Goal: Information Seeking & Learning: Learn about a topic

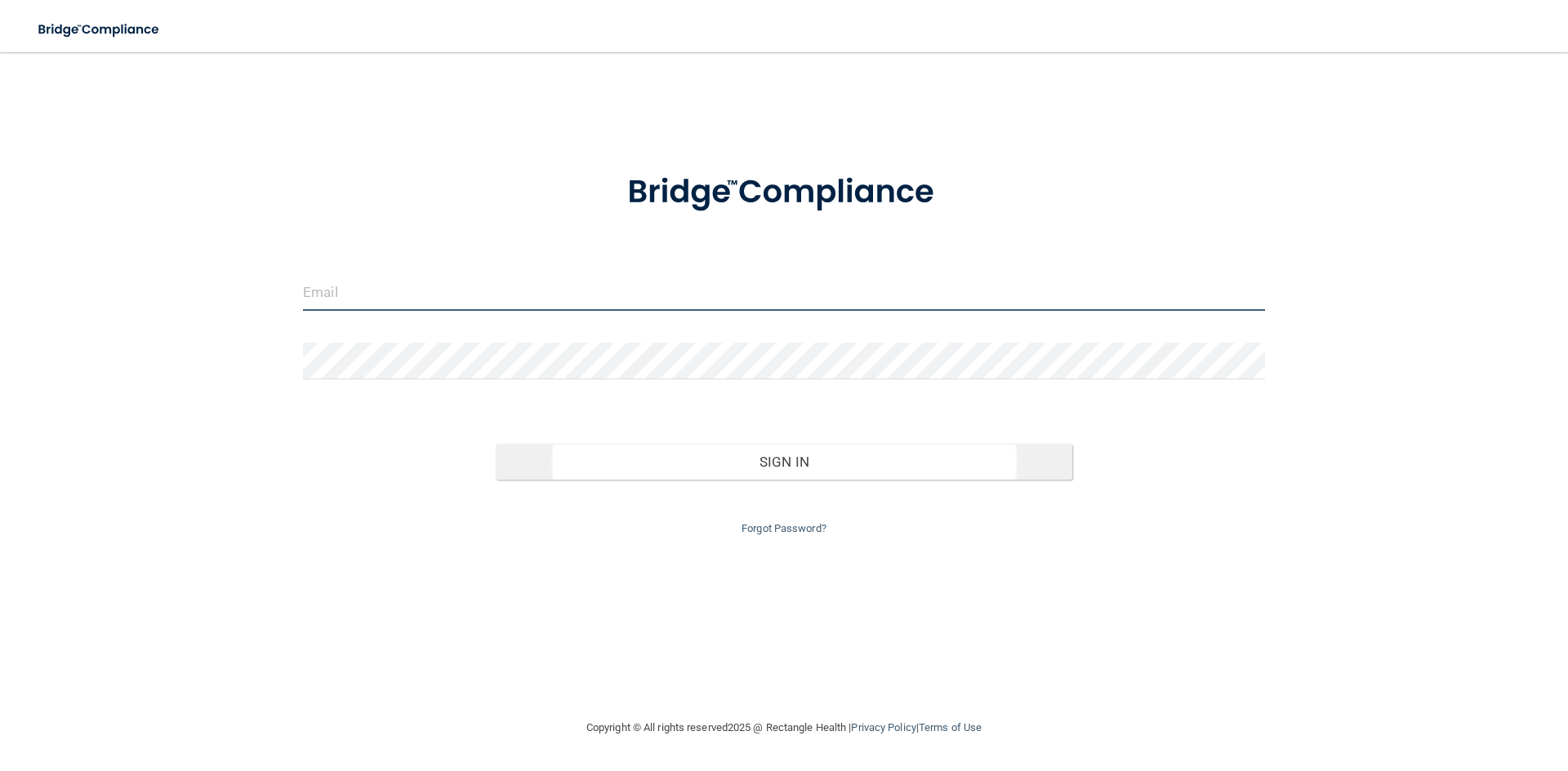
type input "johnredmond@orthodontist.com"
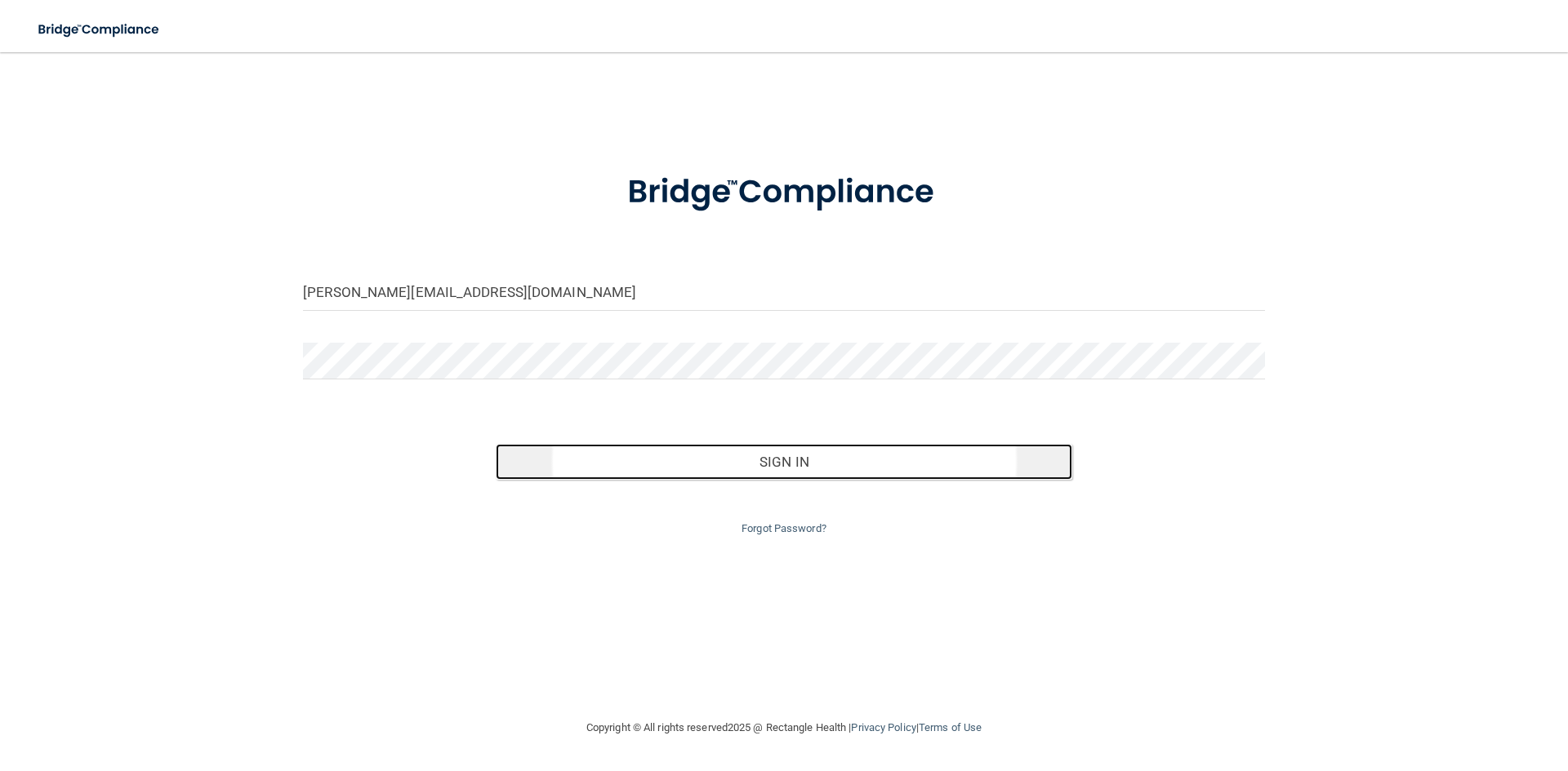
click at [771, 466] on button "Sign In" at bounding box center [785, 461] width 578 height 36
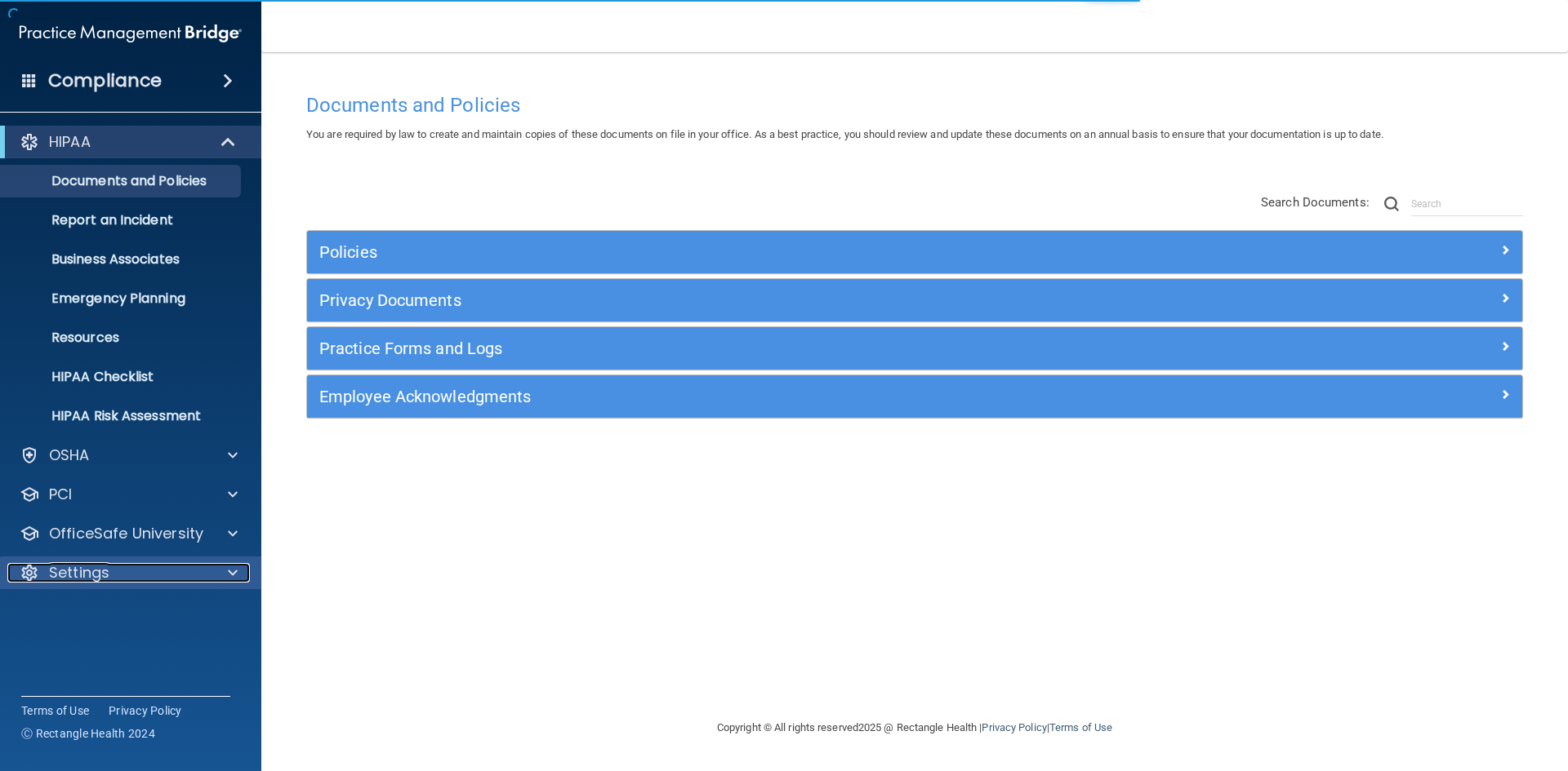
click at [110, 563] on div "Settings" at bounding box center [109, 573] width 202 height 19
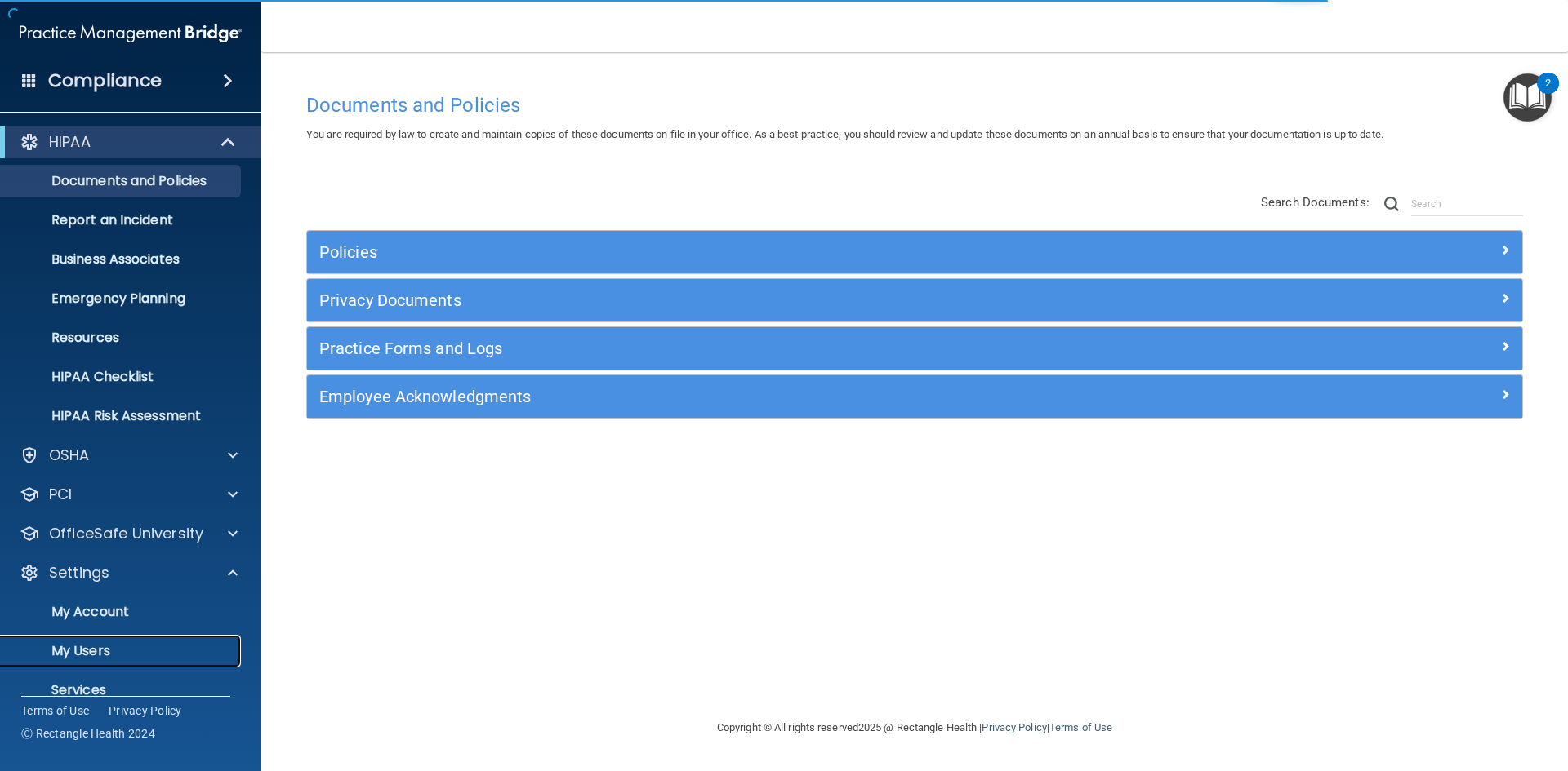
click at [110, 647] on p "My Users" at bounding box center [122, 651] width 223 height 16
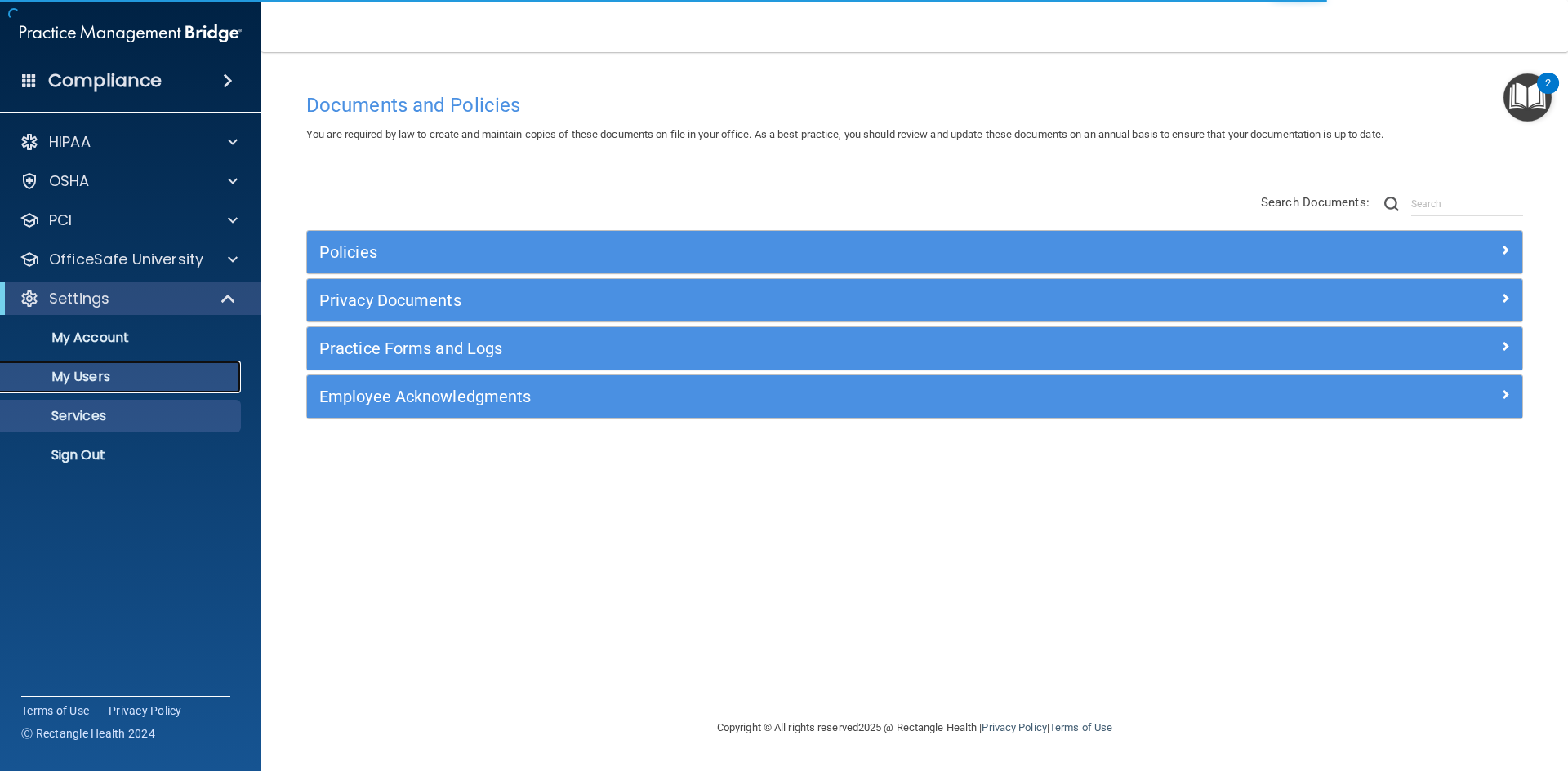
select select "20"
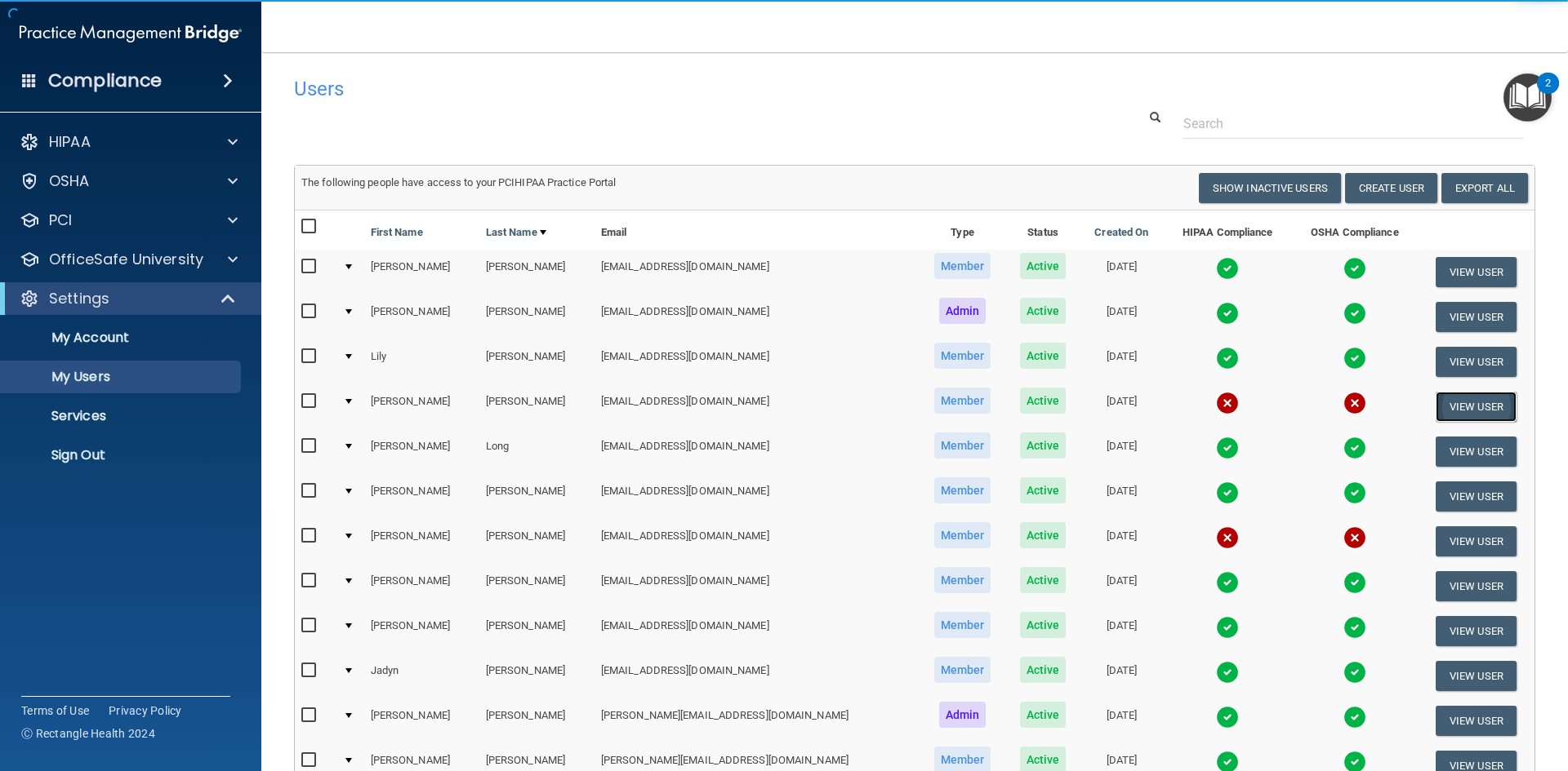
click at [1446, 406] on button "View User" at bounding box center [1477, 406] width 81 height 30
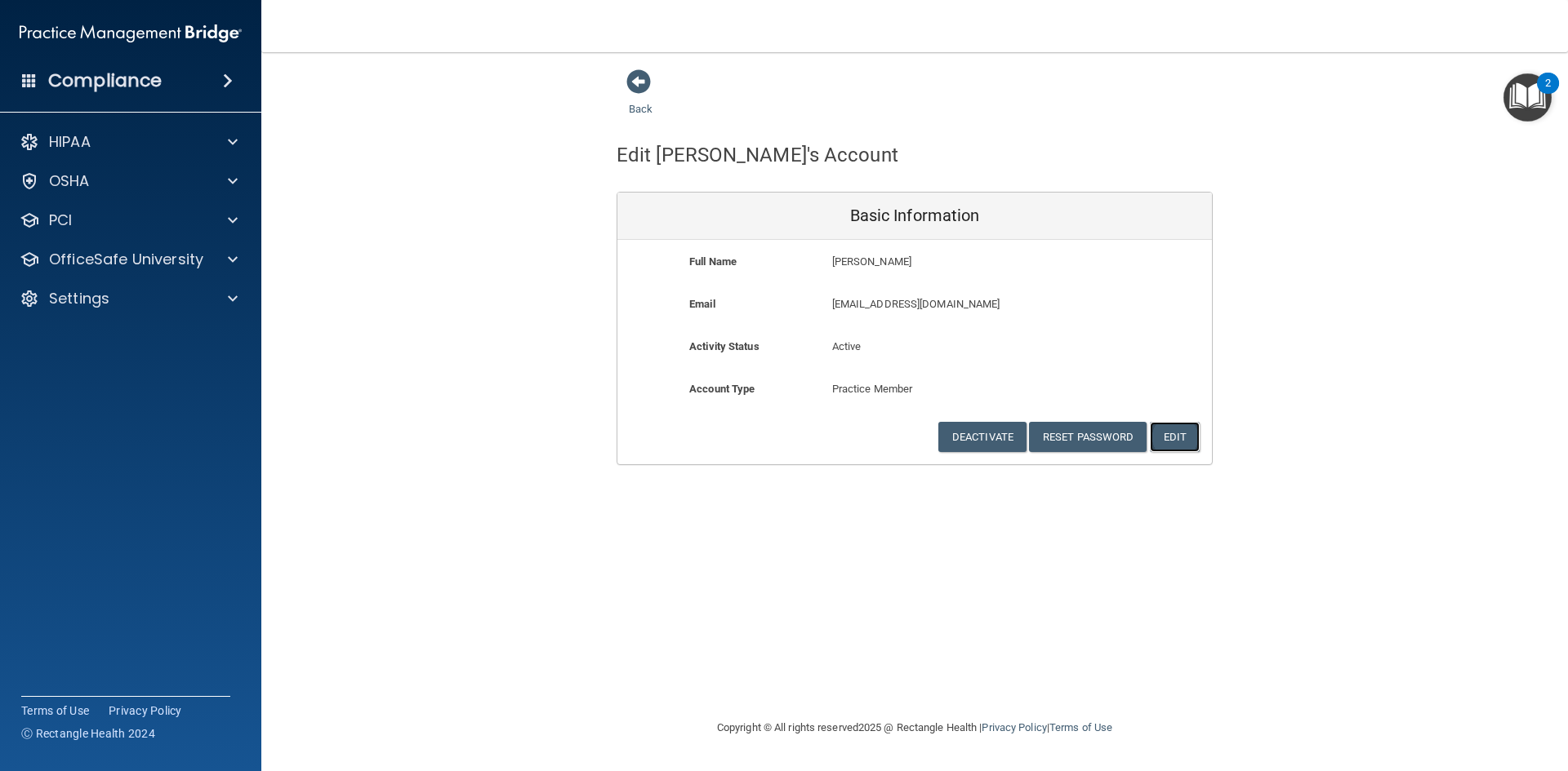
click at [1170, 440] on button "Edit" at bounding box center [1175, 436] width 50 height 30
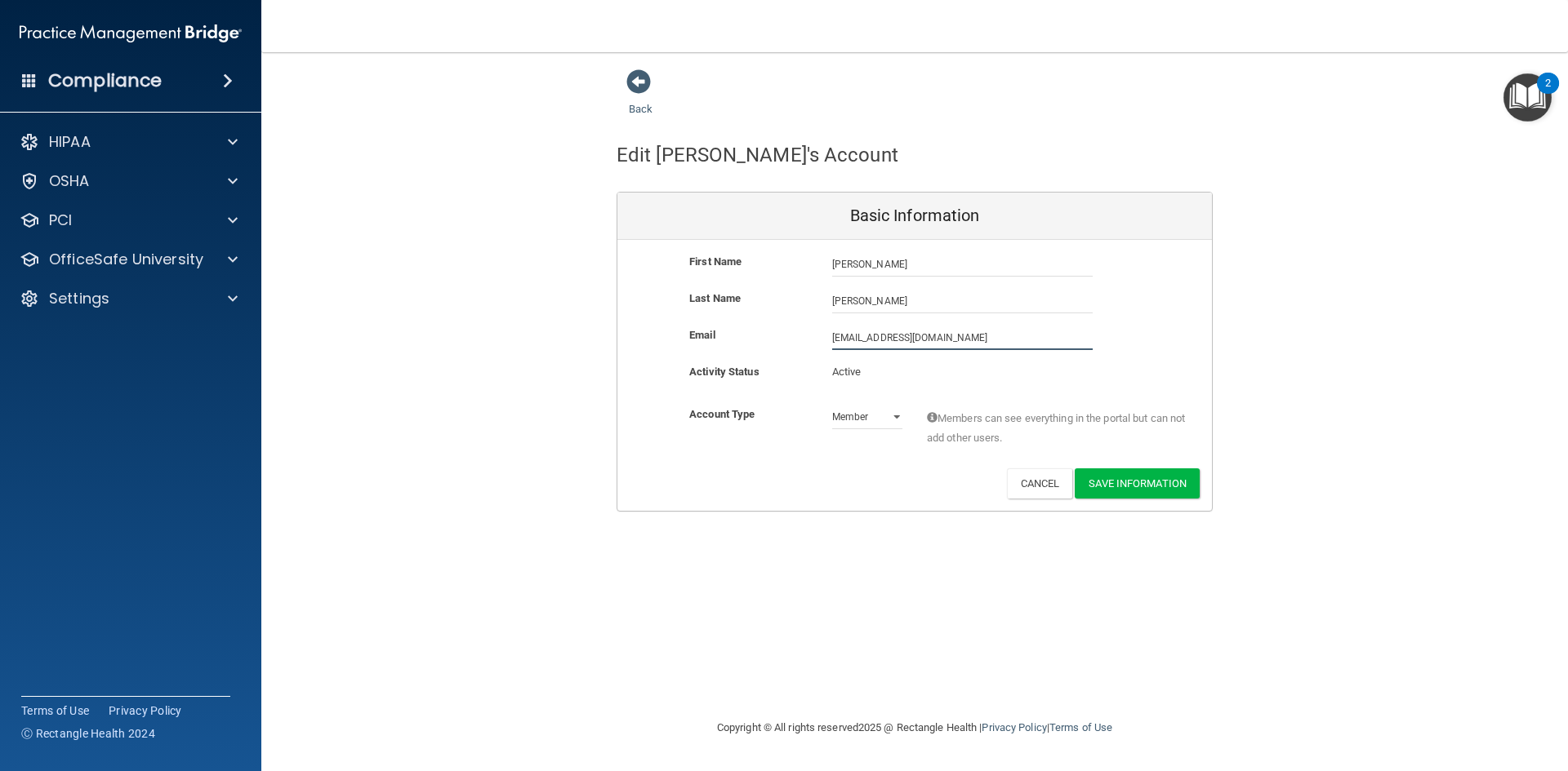
drag, startPoint x: 981, startPoint y: 343, endPoint x: 1006, endPoint y: 355, distance: 27.7
click at [1000, 355] on div "Email ihernandez1@orthodontist.com ihernandez1@orthodontist.com" at bounding box center [914, 344] width 594 height 37
click at [1116, 487] on button "Save Information" at bounding box center [1137, 483] width 125 height 30
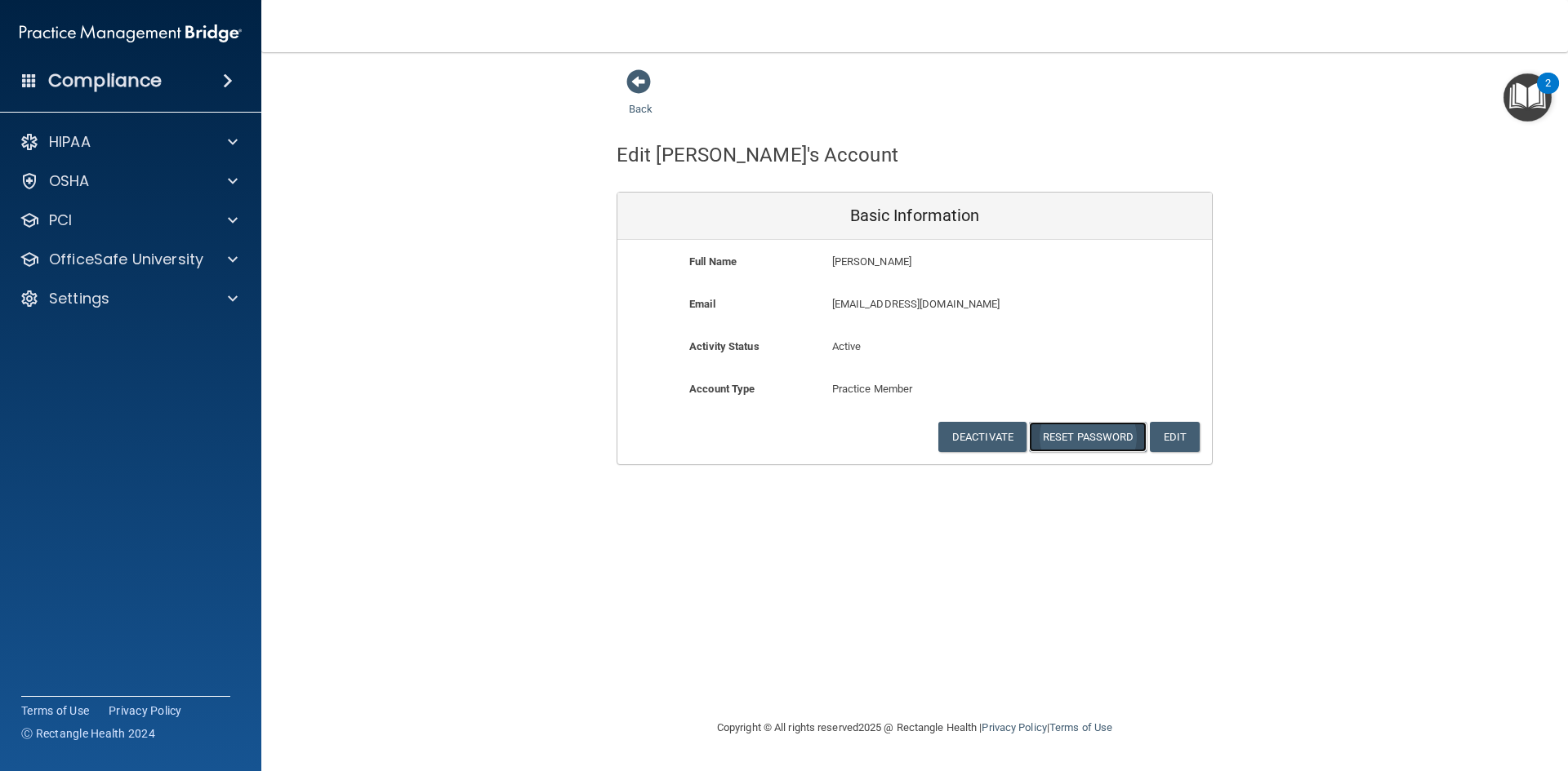
click at [1080, 435] on button "Reset Password" at bounding box center [1088, 436] width 118 height 30
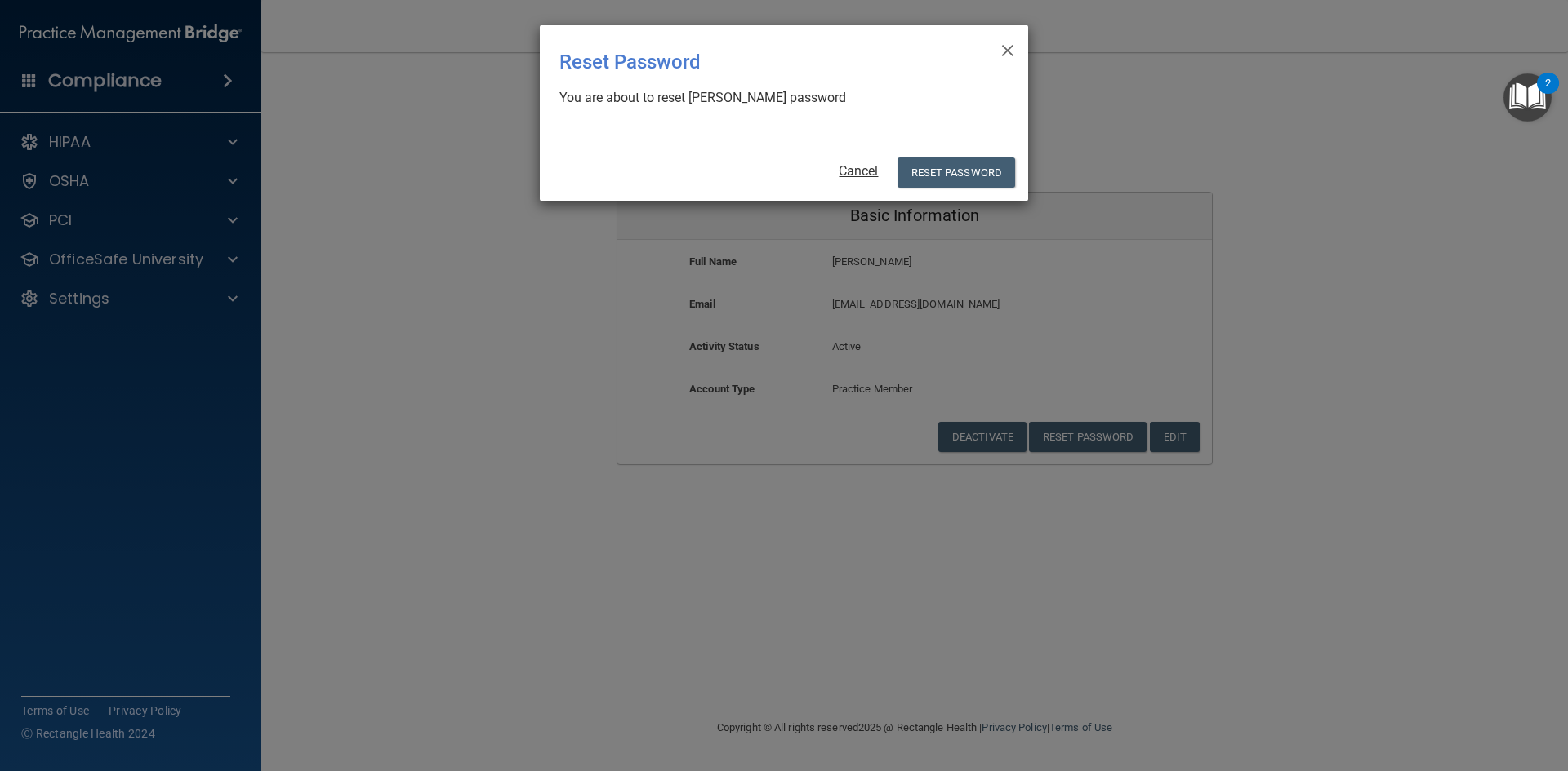
click at [859, 174] on link "Cancel" at bounding box center [858, 171] width 39 height 15
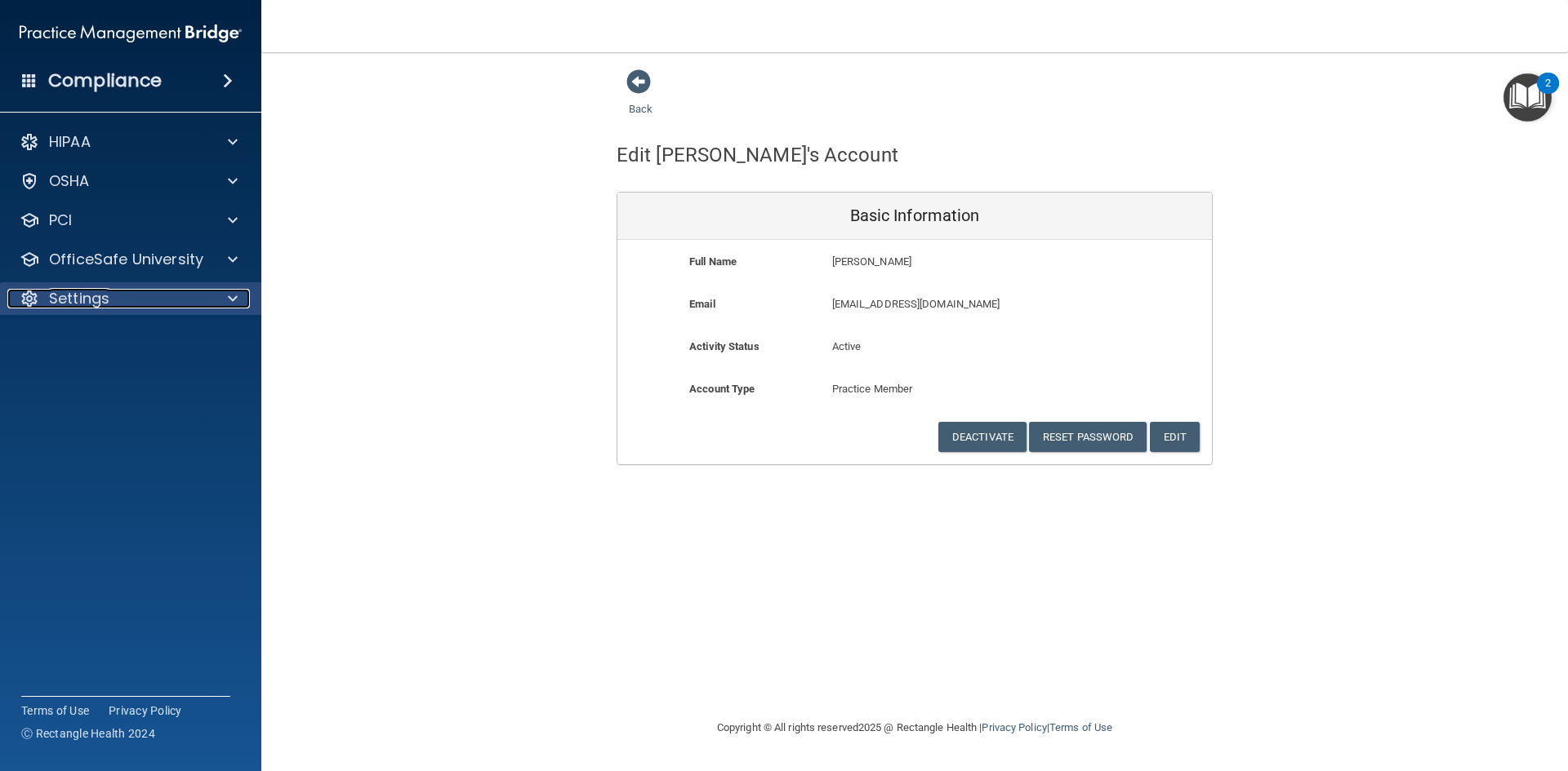
click at [120, 296] on div "Settings" at bounding box center [109, 298] width 202 height 19
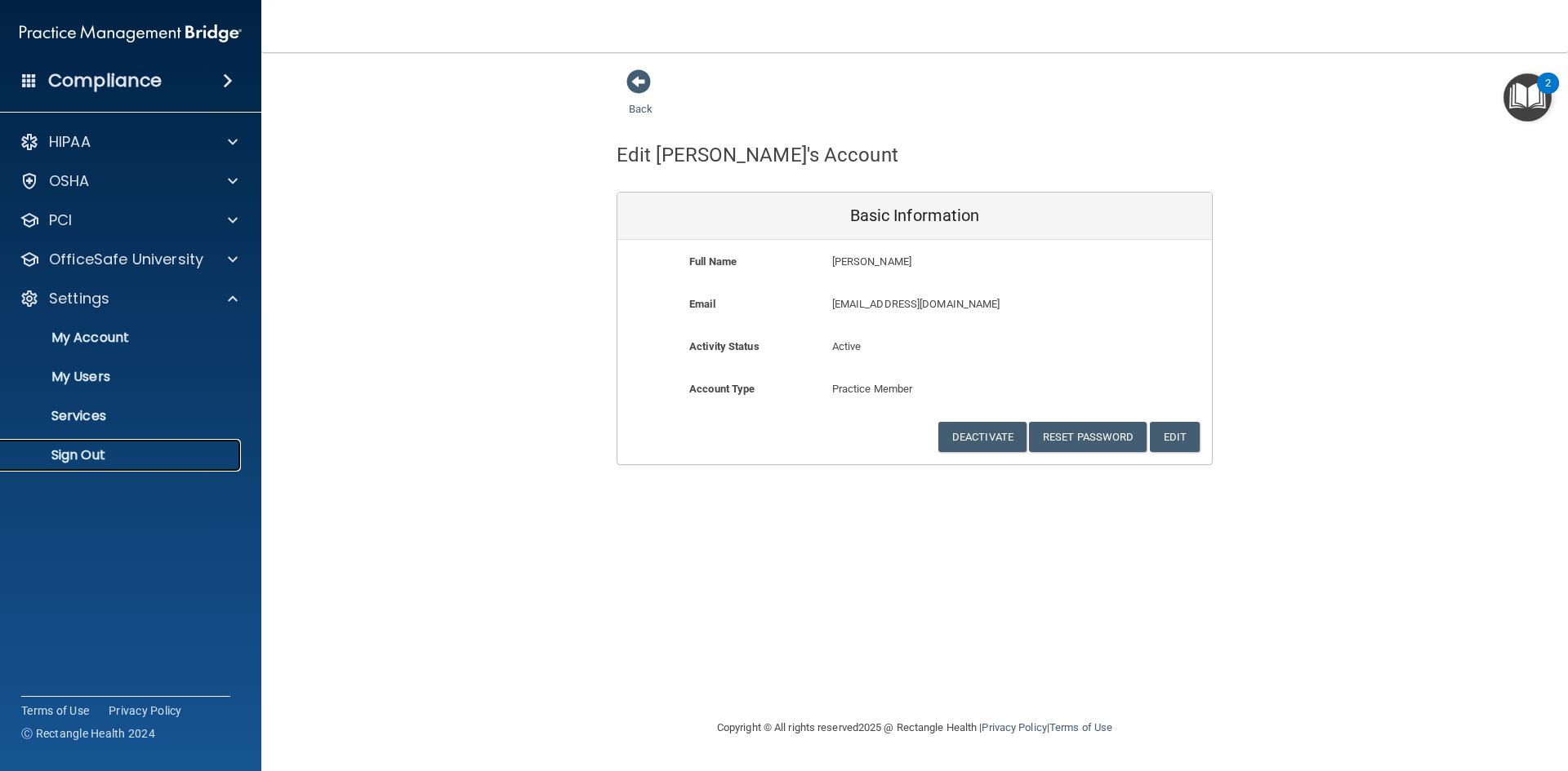
click at [90, 452] on p "Sign Out" at bounding box center [122, 455] width 223 height 16
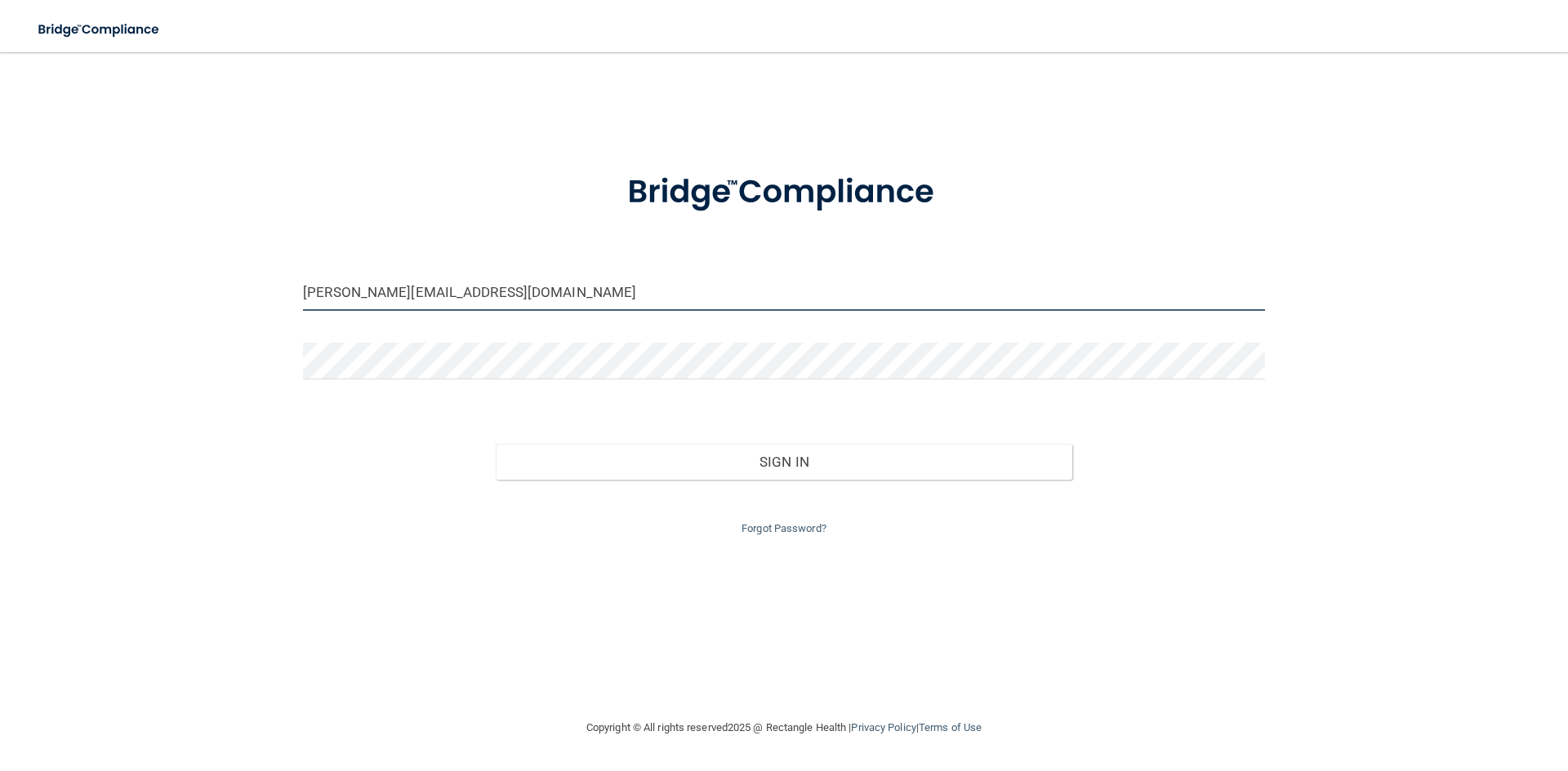
drag, startPoint x: 388, startPoint y: 293, endPoint x: 244, endPoint y: 276, distance: 145.0
click at [249, 277] on div "johnredmond@orthodontist.com Invalid email/password. You don't have permission …" at bounding box center [784, 385] width 1503 height 633
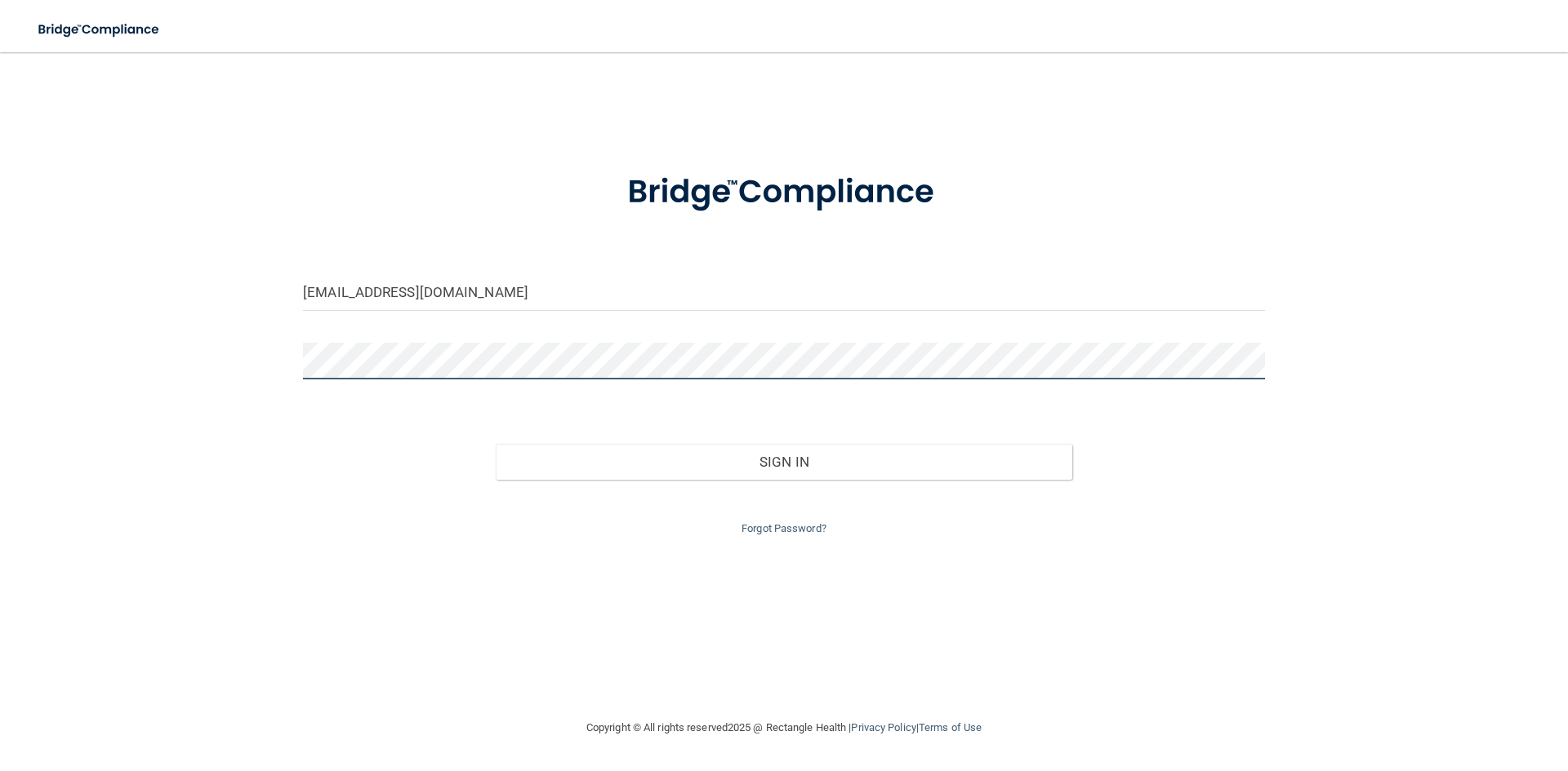
click at [196, 347] on div "ihernadez1@orthodontist.com Invalid email/password. You don't have permission t…" at bounding box center [784, 385] width 1503 height 633
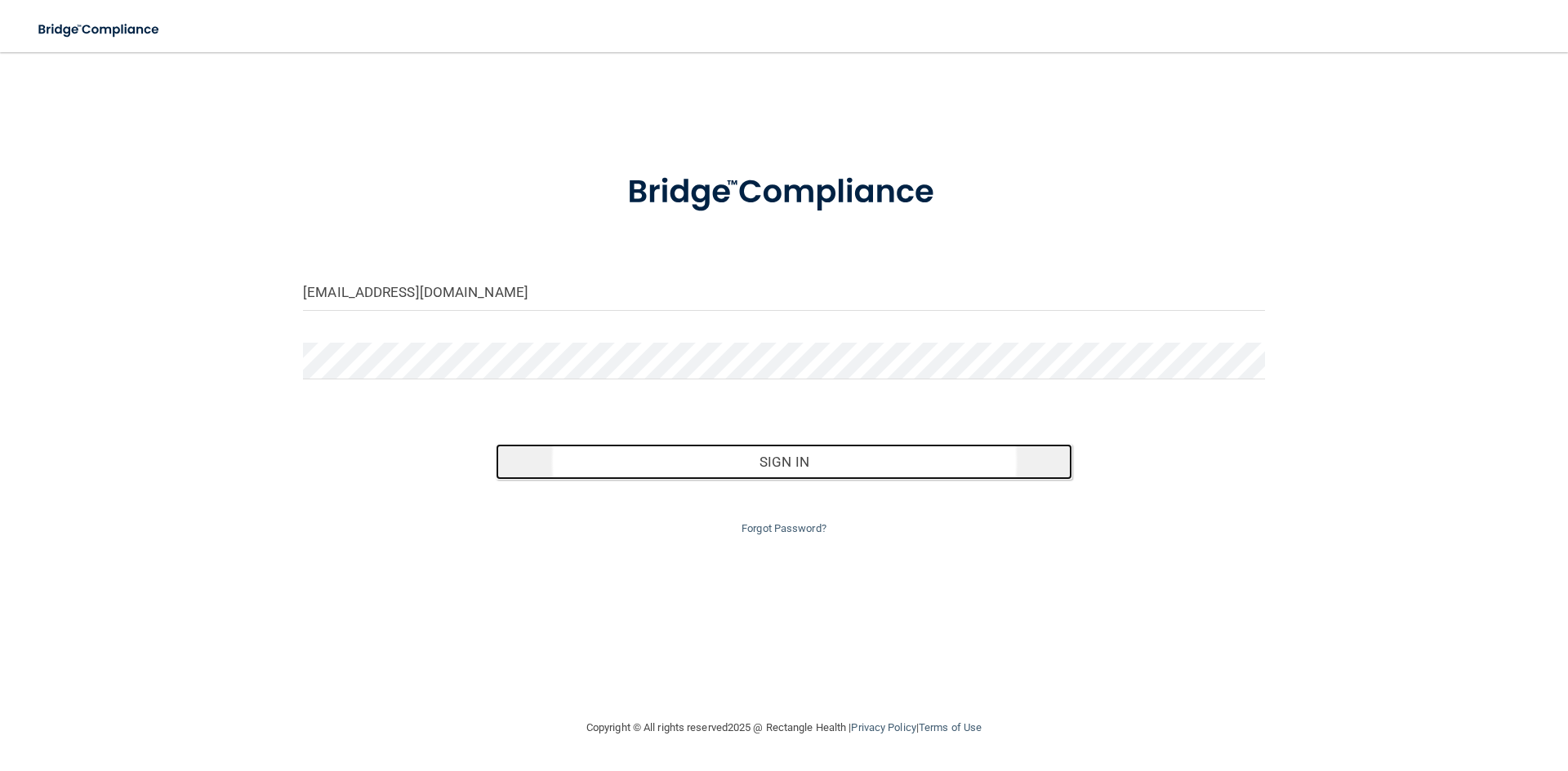
click at [738, 460] on button "Sign In" at bounding box center [785, 461] width 578 height 36
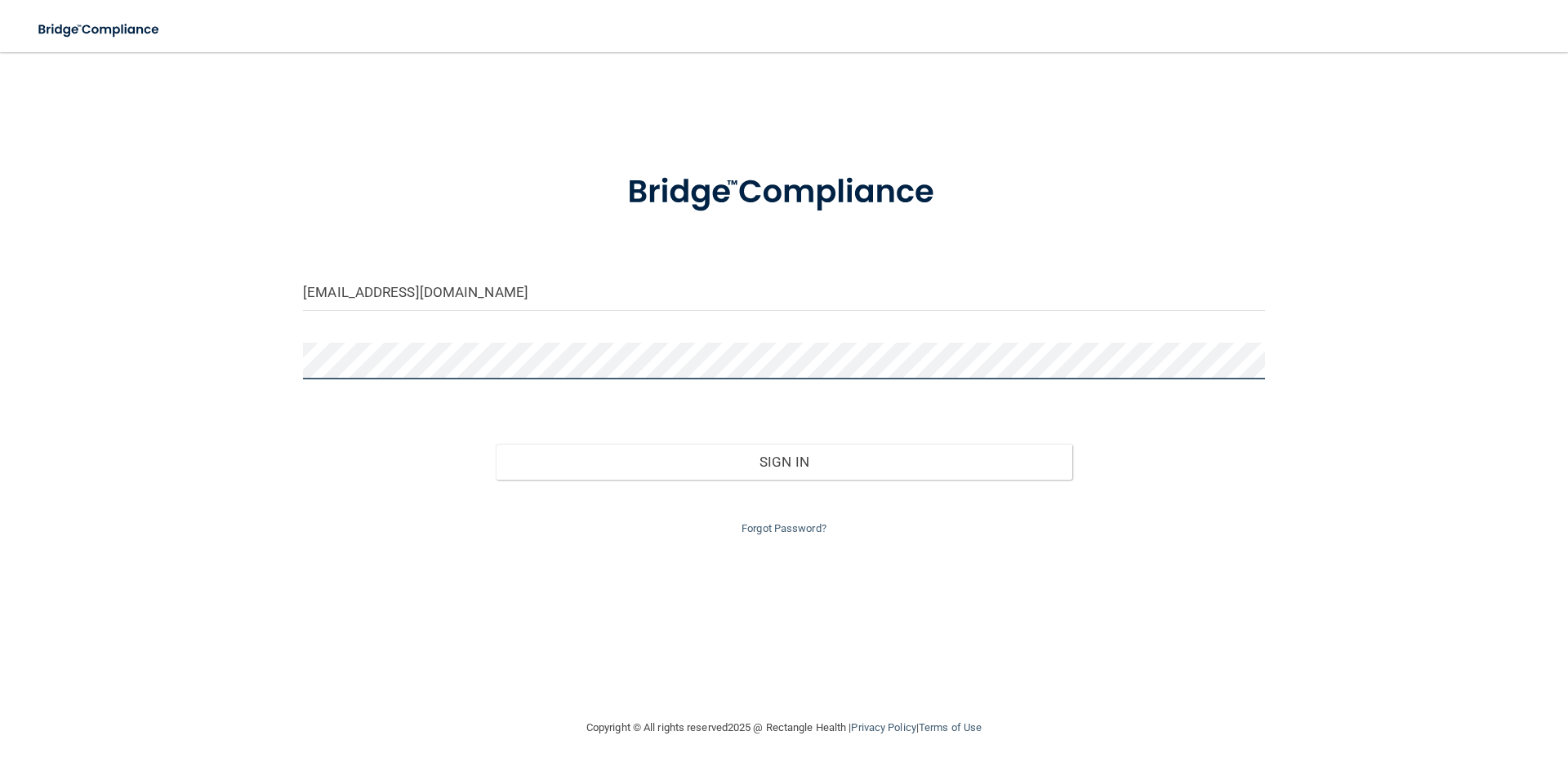
click at [496, 444] on button "Sign In" at bounding box center [785, 461] width 578 height 36
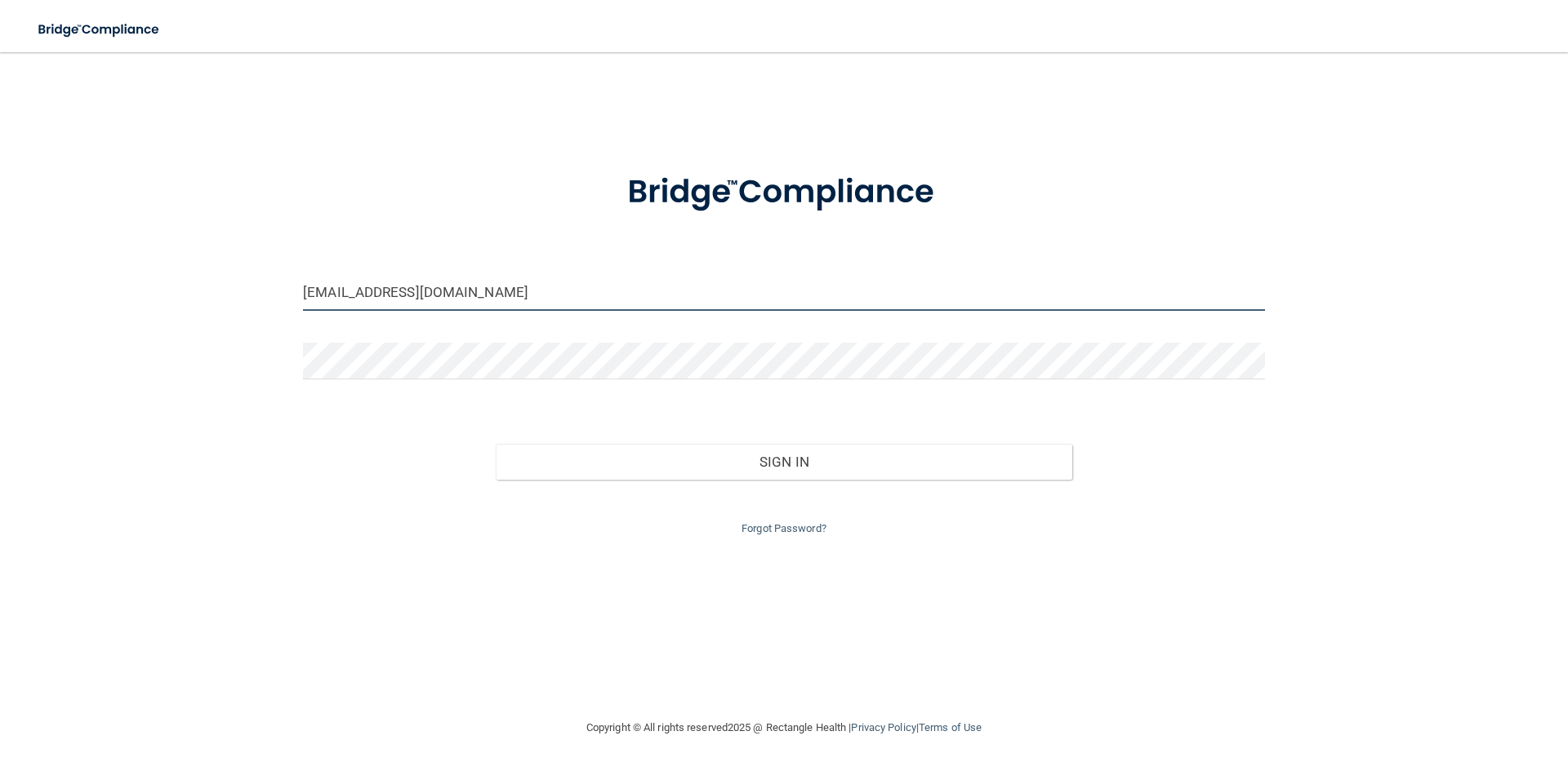
drag, startPoint x: 372, startPoint y: 293, endPoint x: 222, endPoint y: 272, distance: 151.5
click at [222, 272] on div "ihernadez1@orthodontist.com Invalid email/password. You don't have permission t…" at bounding box center [784, 385] width 1503 height 633
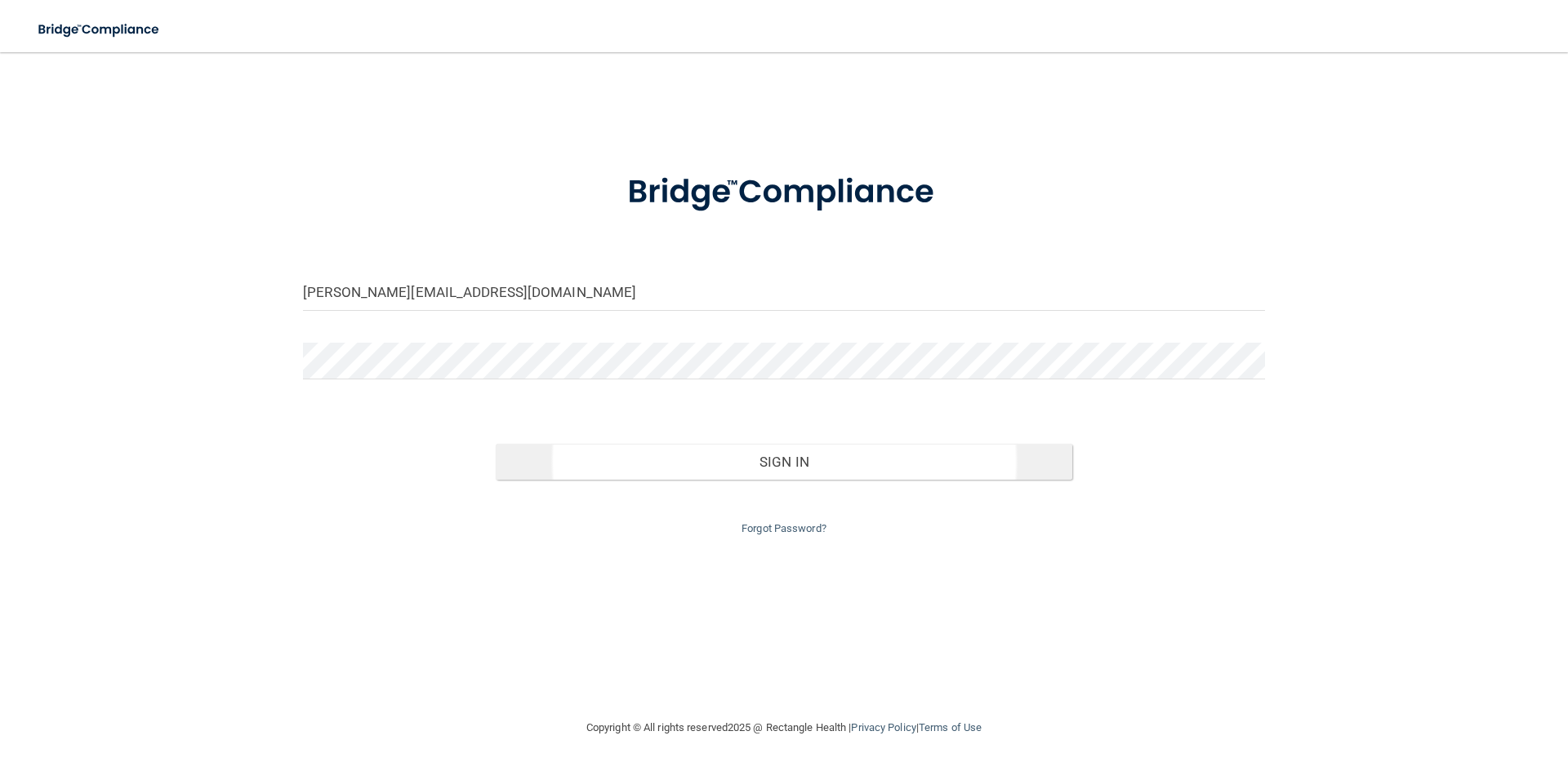
type input "johnredmond@orthodontist.com"
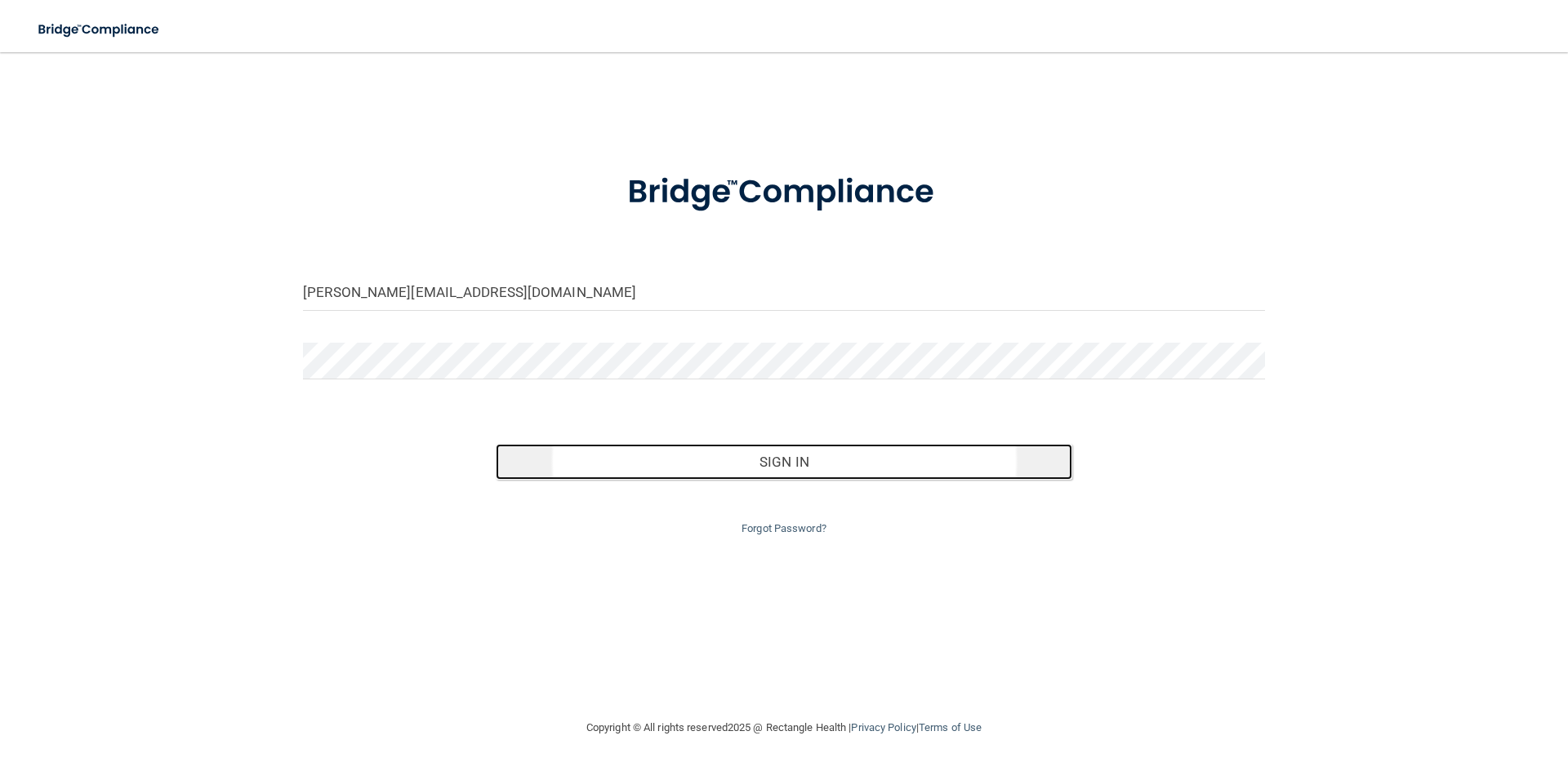
click at [741, 465] on button "Sign In" at bounding box center [785, 461] width 578 height 36
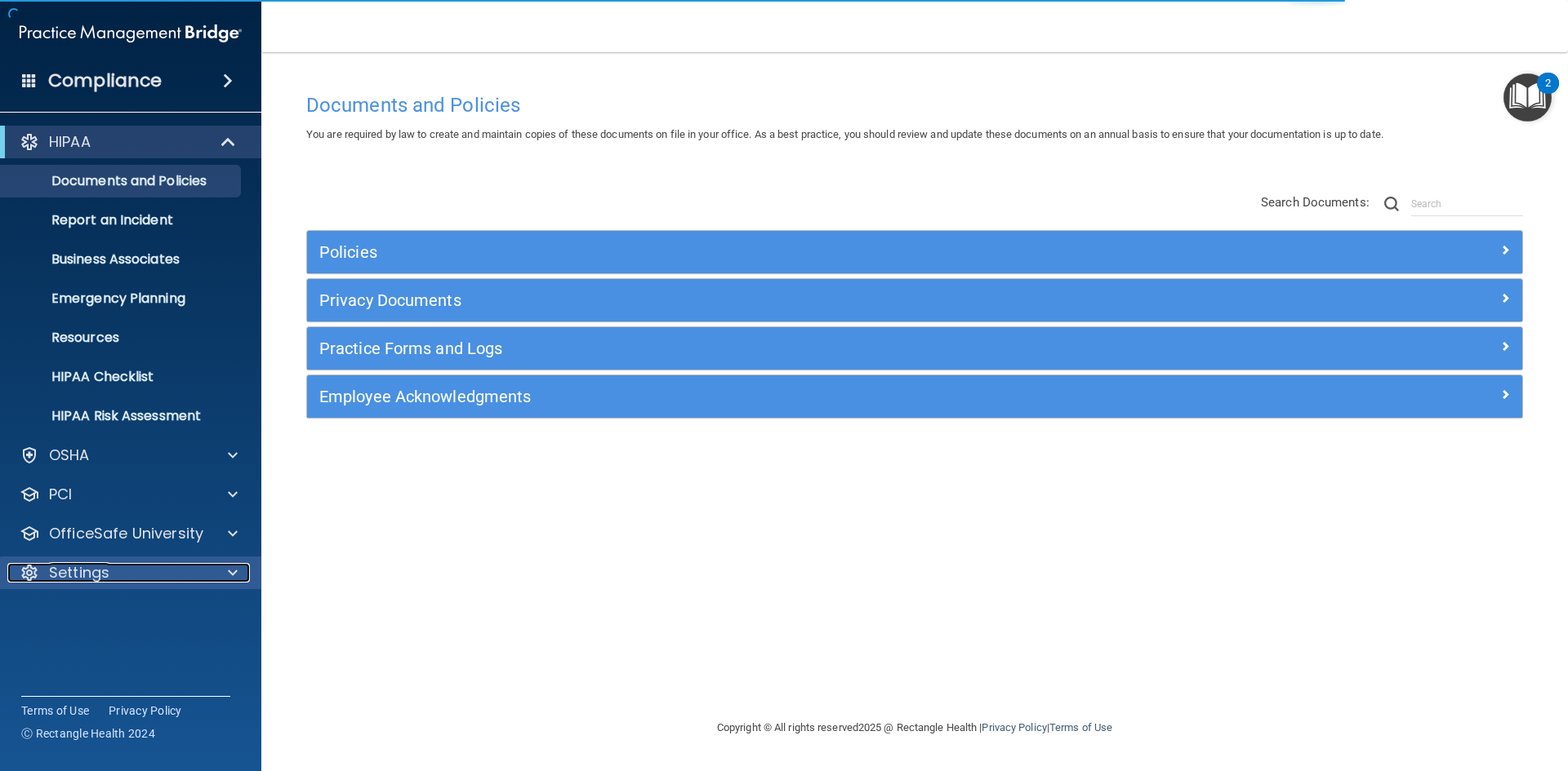
click at [126, 569] on div "Settings" at bounding box center [109, 573] width 202 height 19
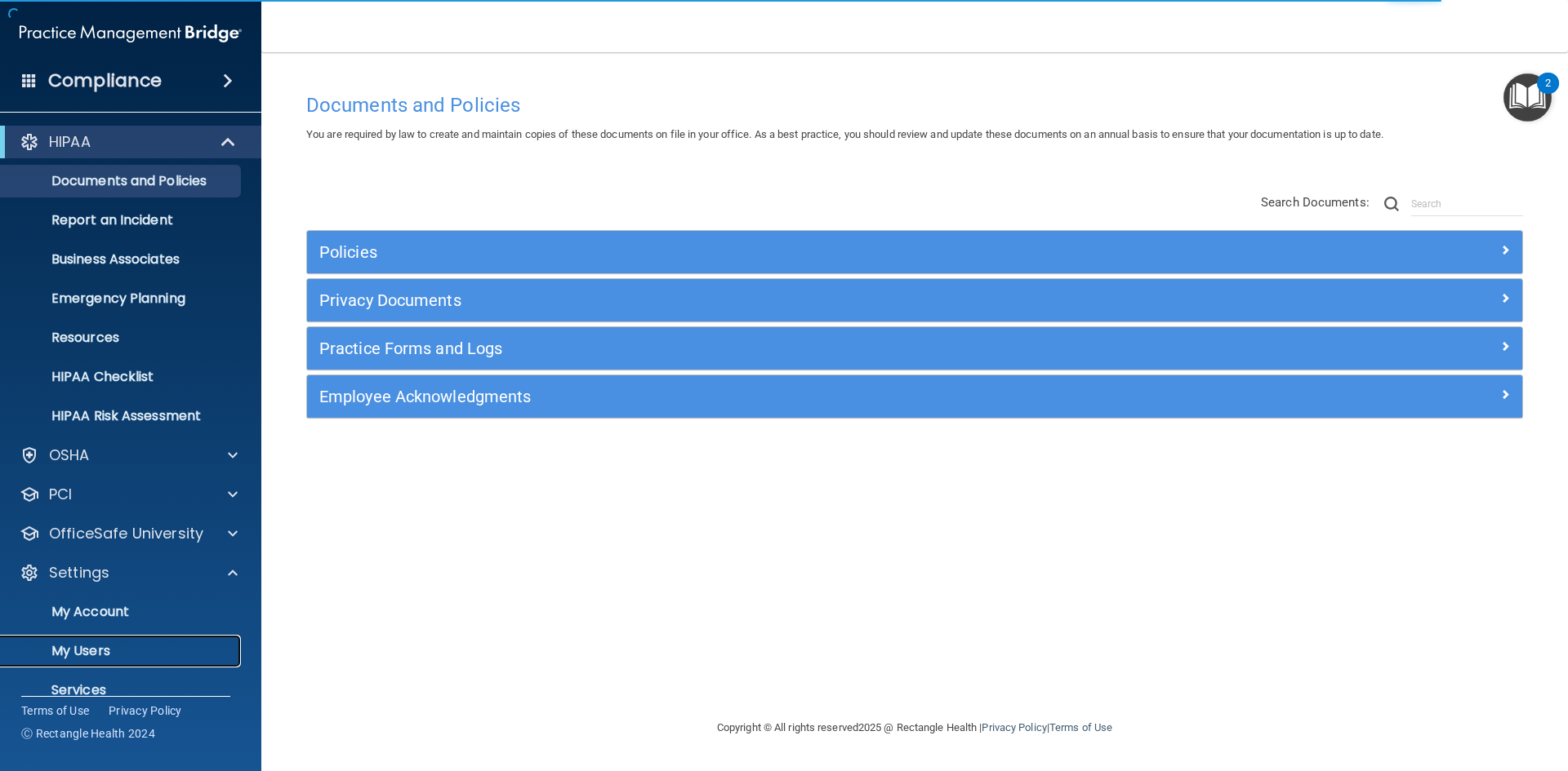
click at [105, 648] on p "My Users" at bounding box center [122, 651] width 223 height 16
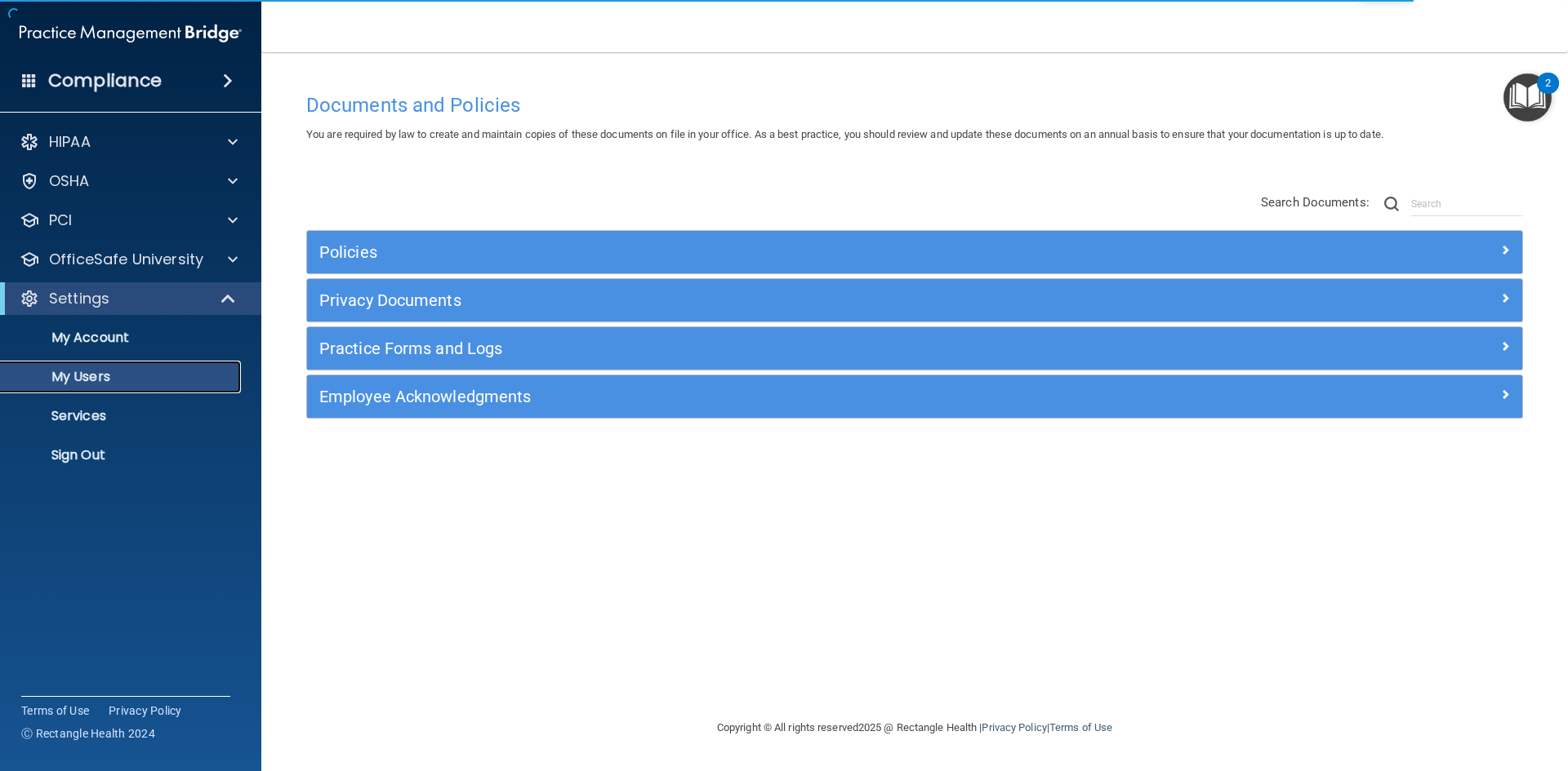
select select "20"
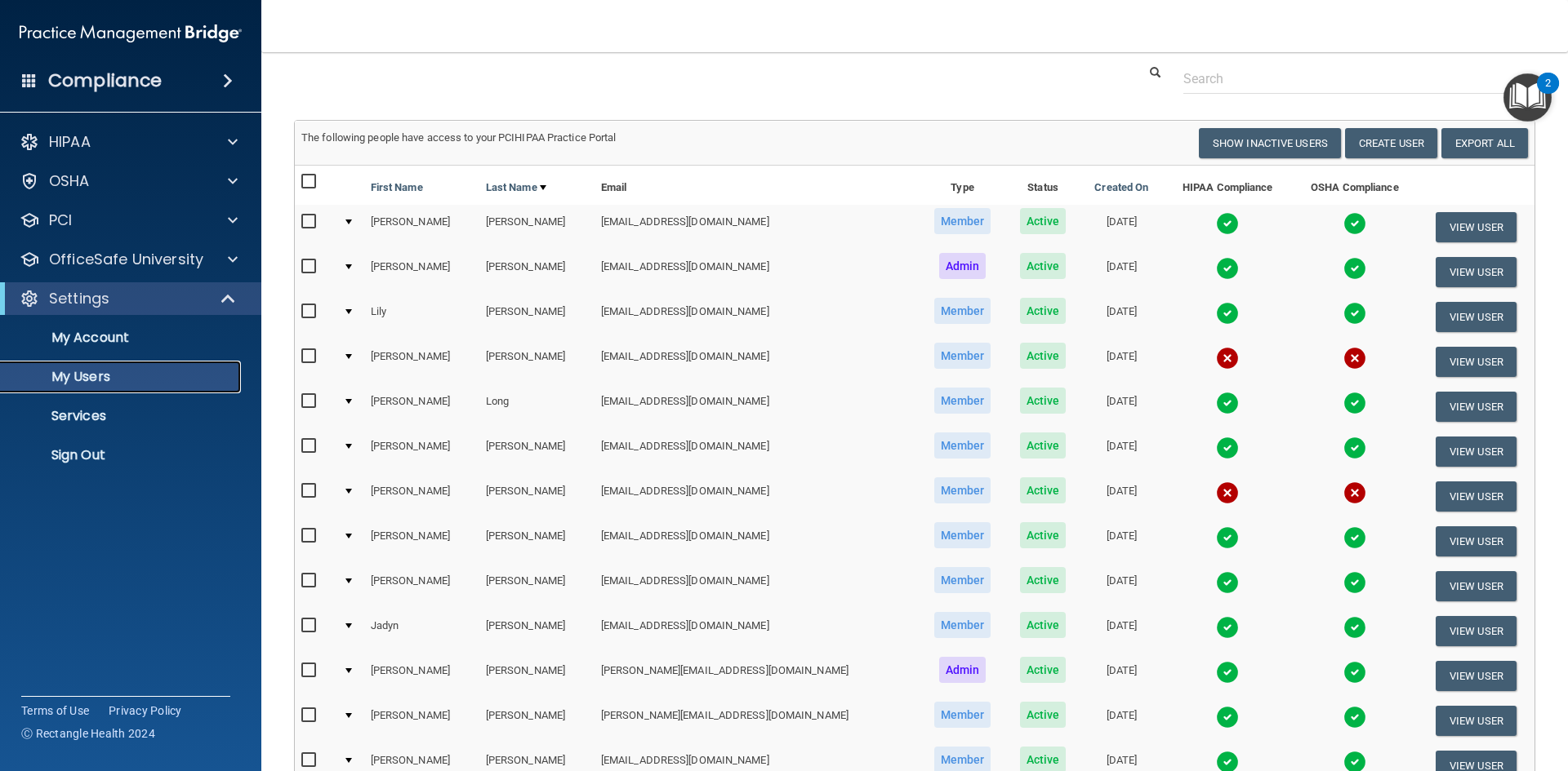
scroll to position [82, 0]
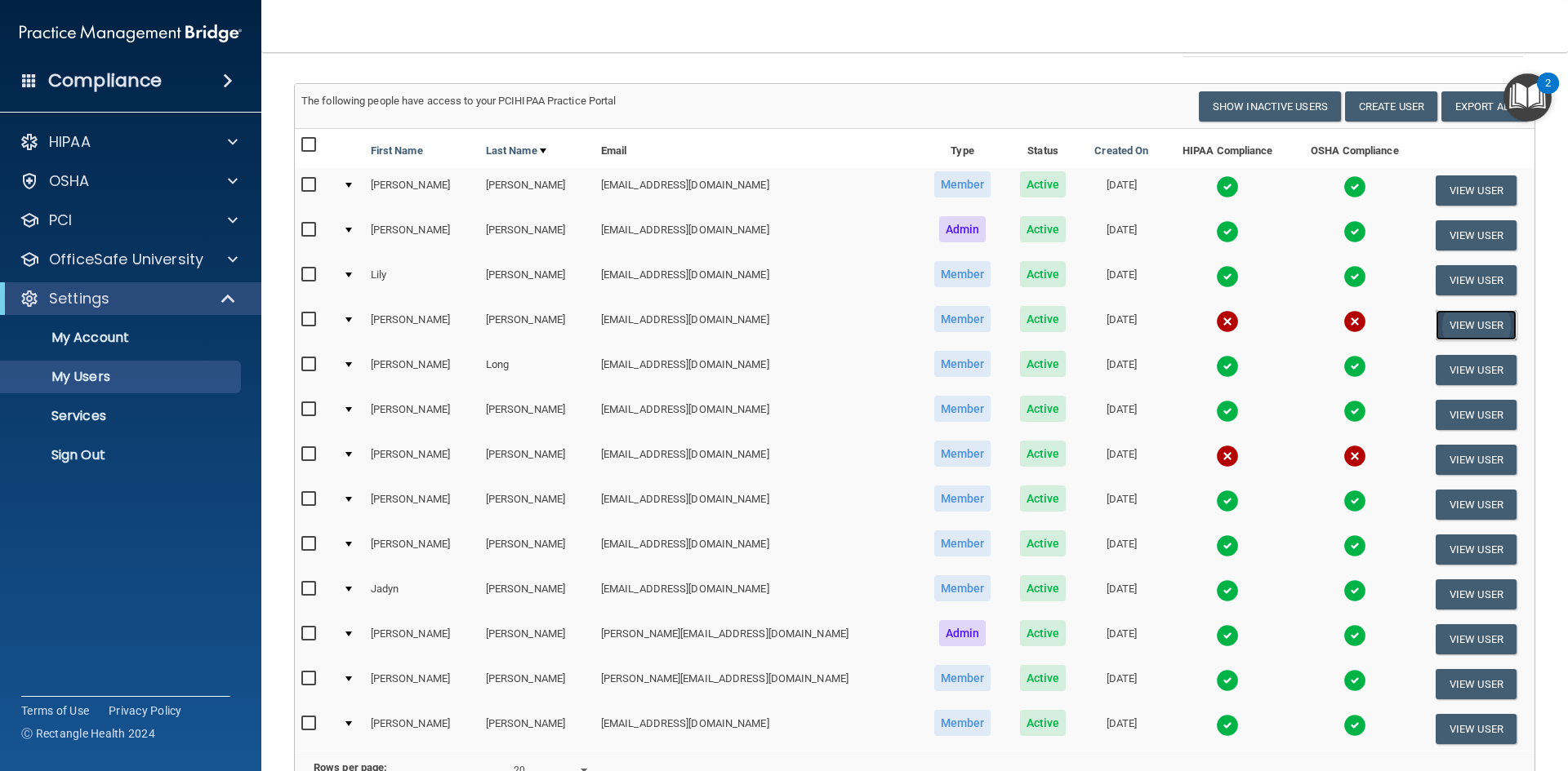
click at [1443, 320] on button "View User" at bounding box center [1477, 324] width 81 height 30
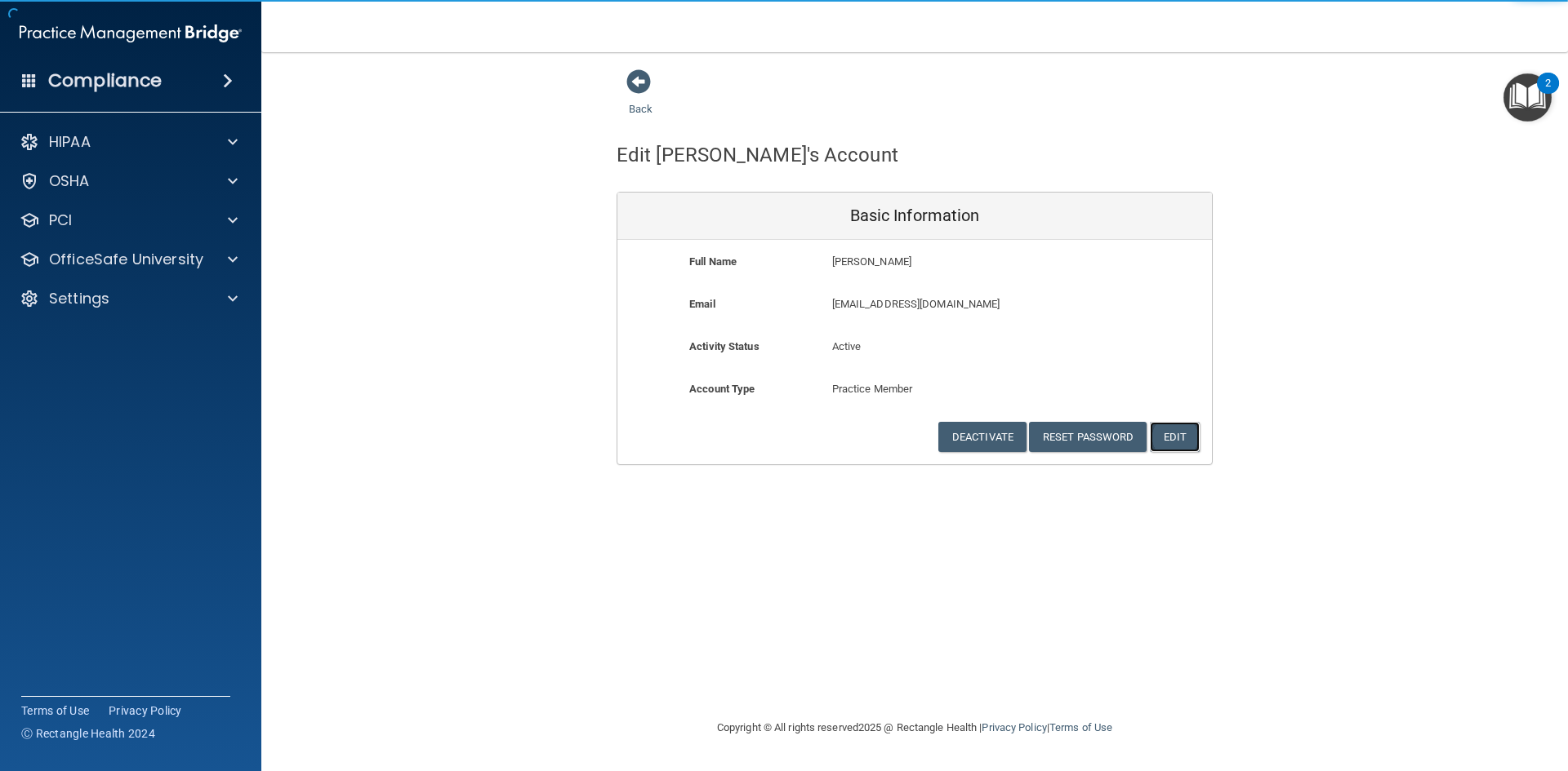
click at [1177, 438] on button "Edit" at bounding box center [1175, 436] width 50 height 30
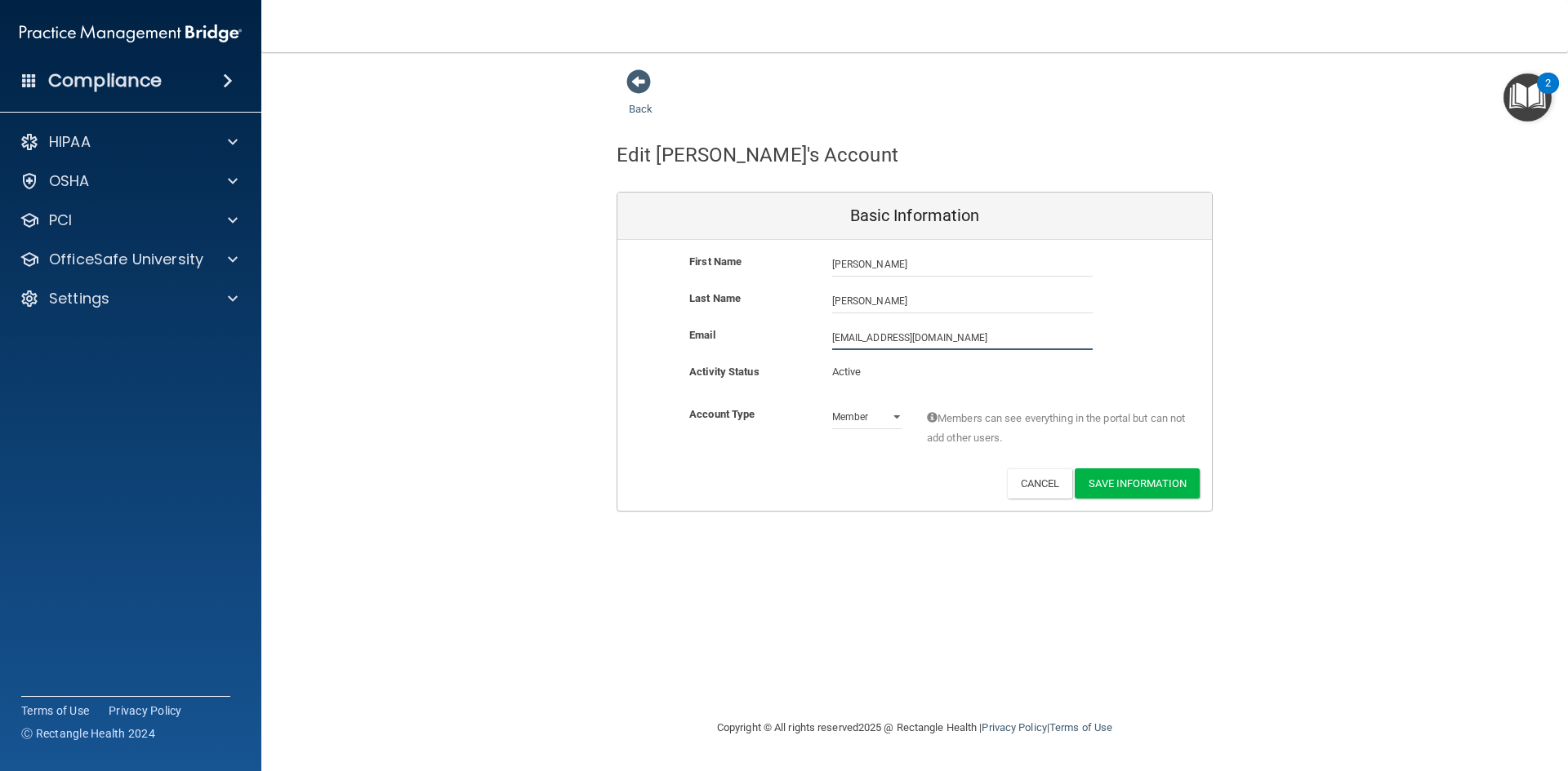
drag, startPoint x: 974, startPoint y: 335, endPoint x: 681, endPoint y: 320, distance: 293.4
click at [682, 320] on div "First Name Ilse Hernandez Ilse Last Name Hernandez Email ihernandez1@orthodonti…" at bounding box center [914, 375] width 594 height 271
type input "[EMAIL_ADDRESS][DOMAIN_NAME]"
click at [885, 416] on select "Admin Member" at bounding box center [867, 420] width 70 height 24
click at [885, 416] on select "Admin Member" at bounding box center [867, 417] width 70 height 24
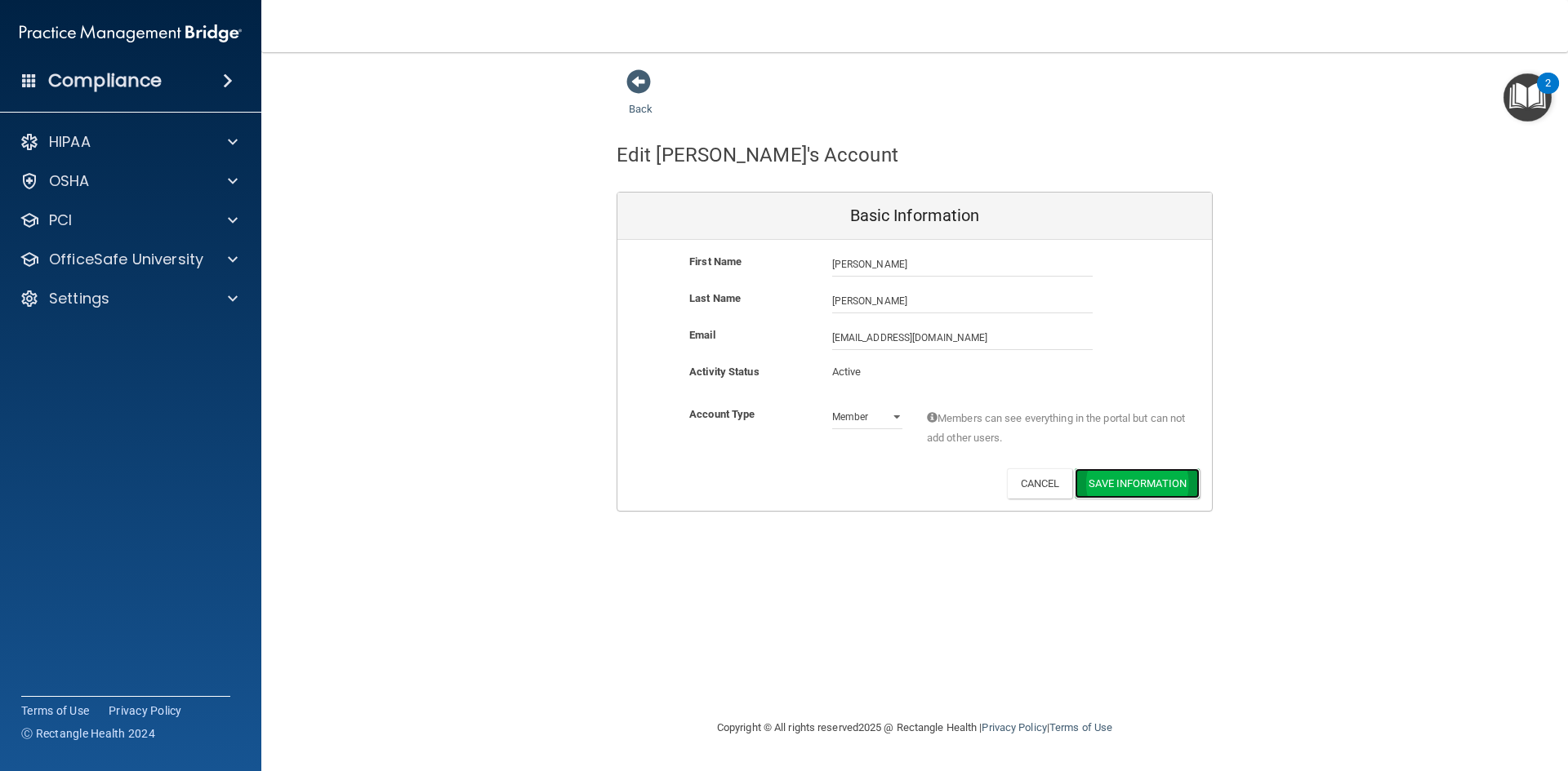
click at [1120, 481] on button "Save Information" at bounding box center [1137, 483] width 125 height 30
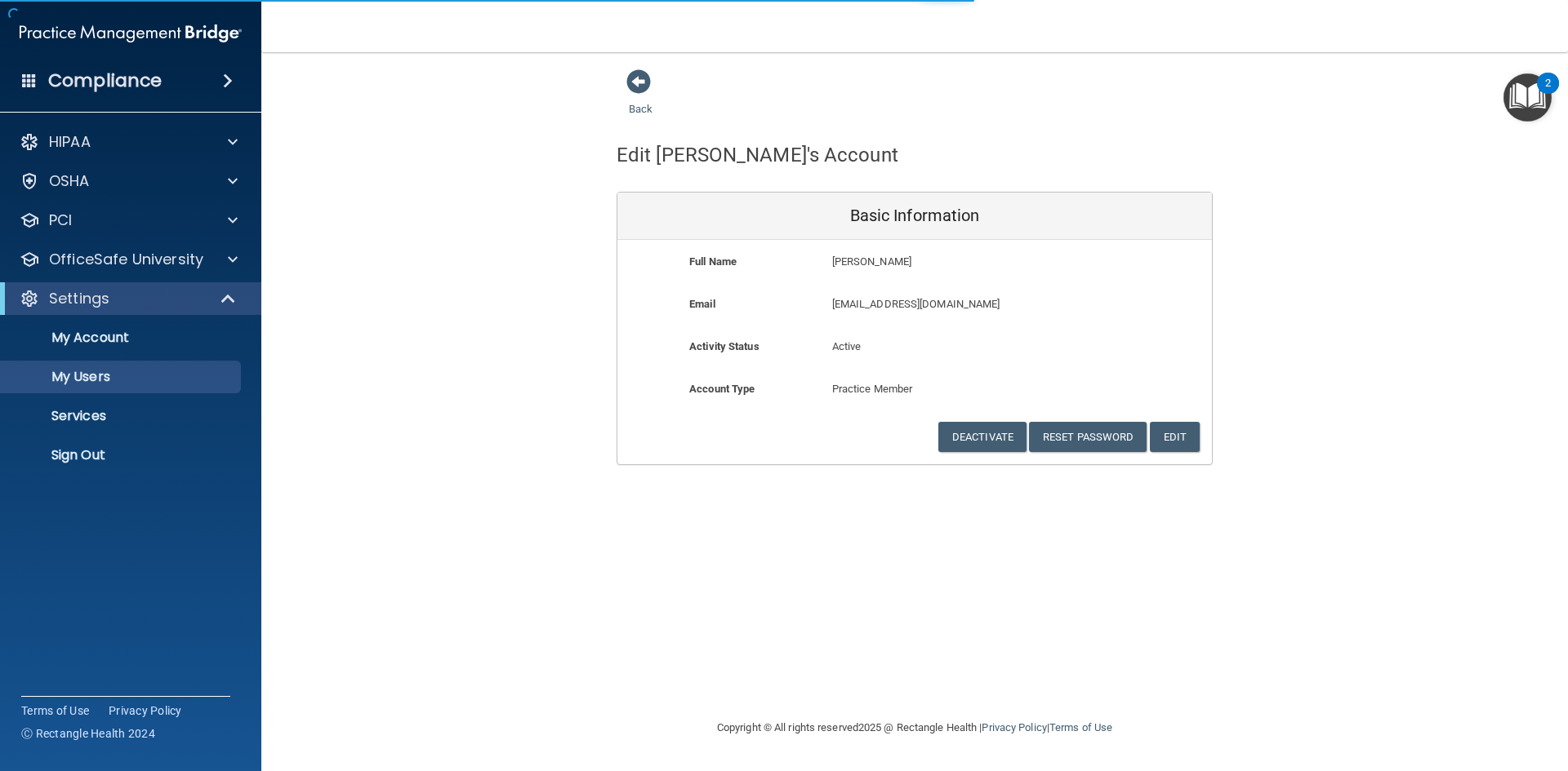
select select "20"
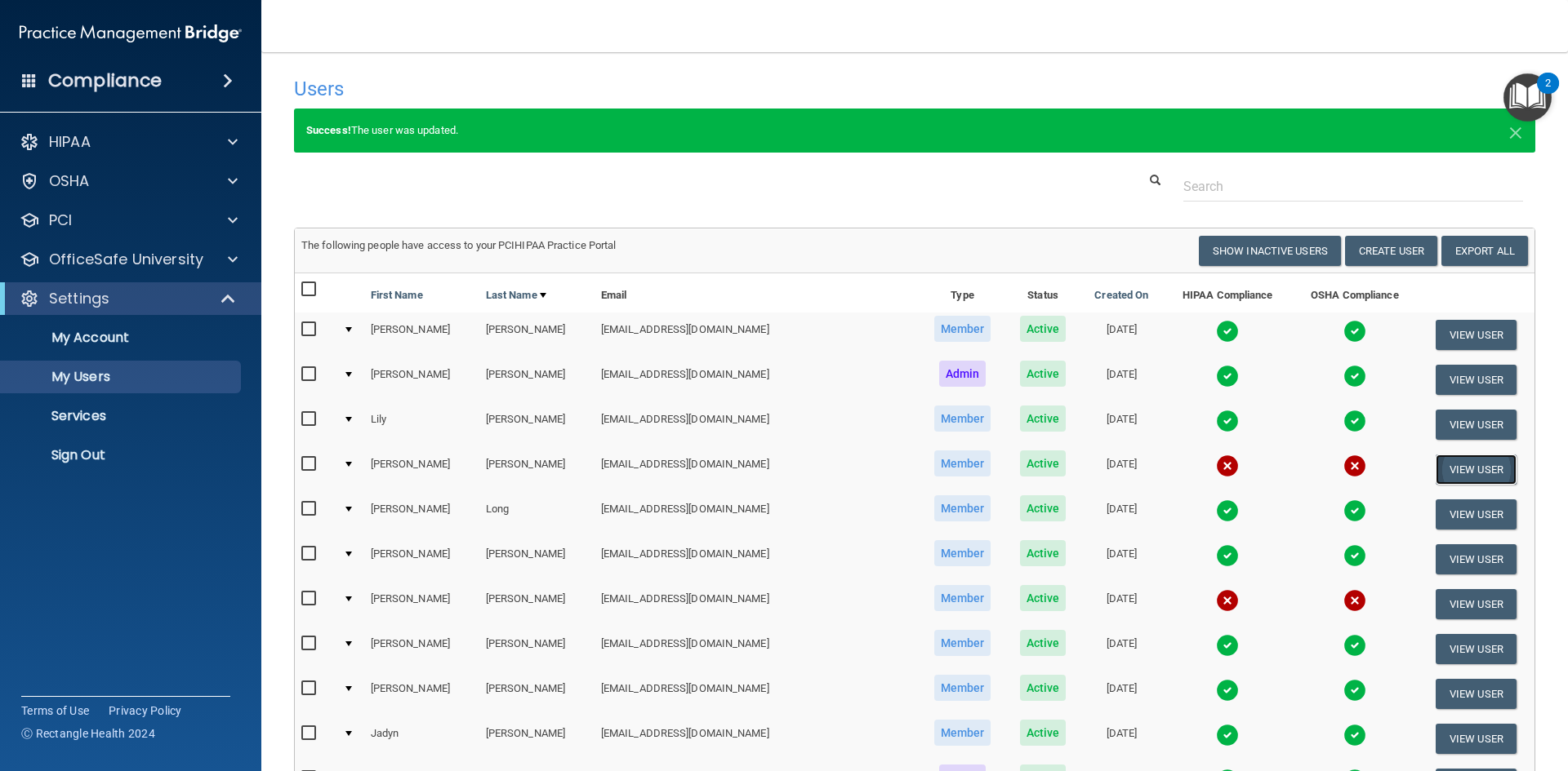
click at [1442, 468] on button "View User" at bounding box center [1477, 469] width 81 height 30
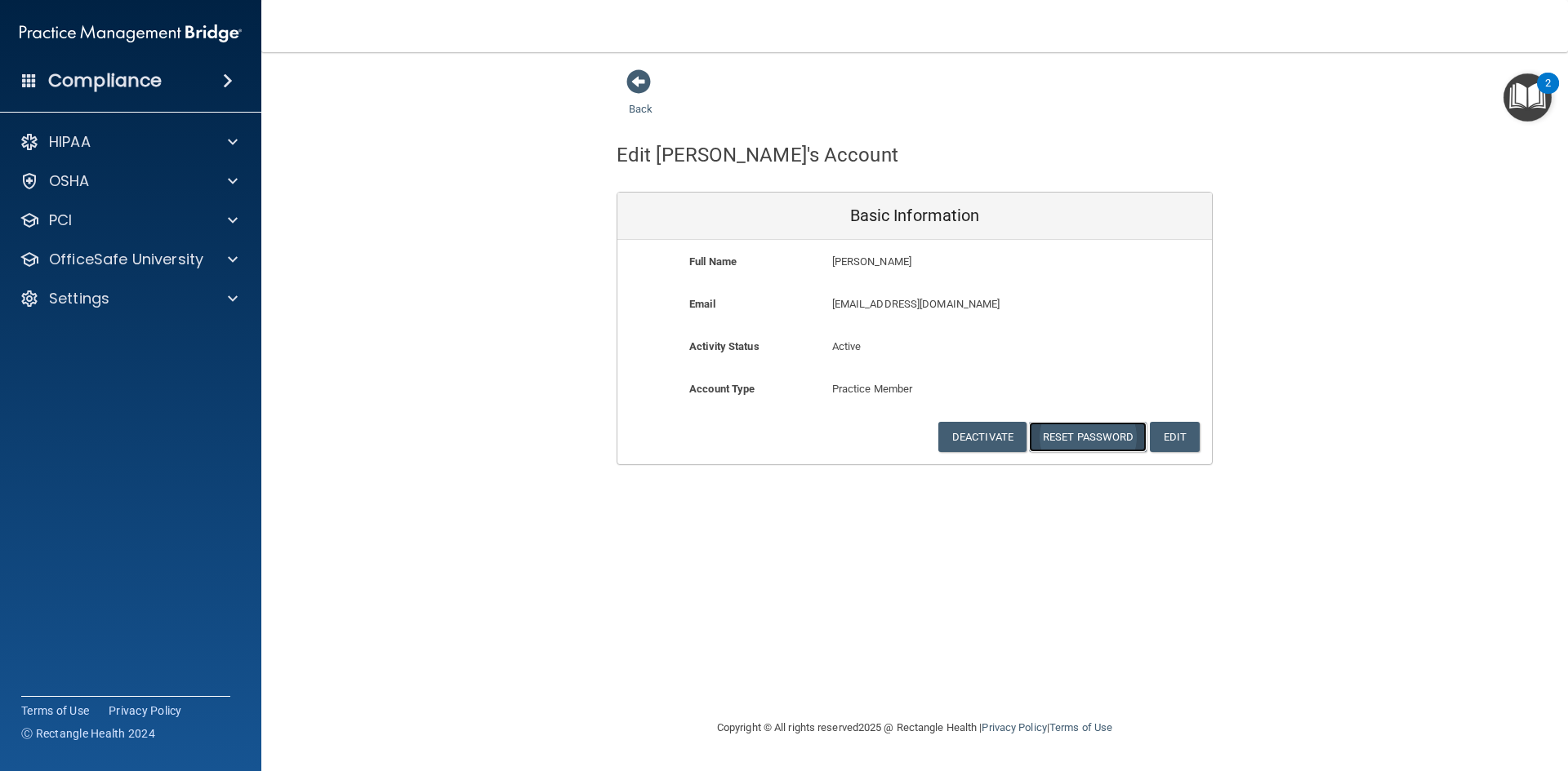
click at [1060, 435] on button "Reset Password" at bounding box center [1088, 436] width 118 height 30
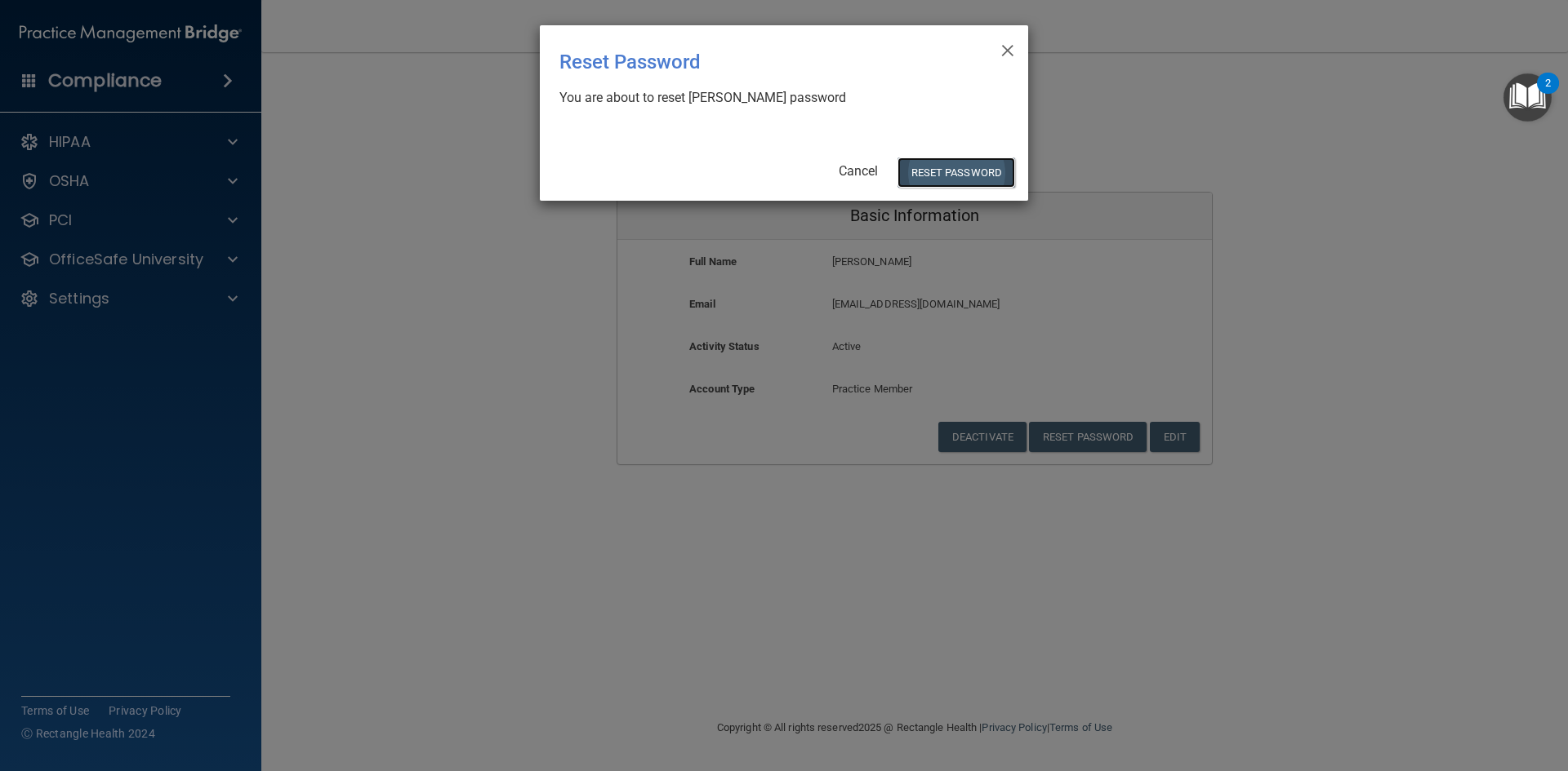
click at [923, 171] on button "Reset Password" at bounding box center [956, 172] width 118 height 30
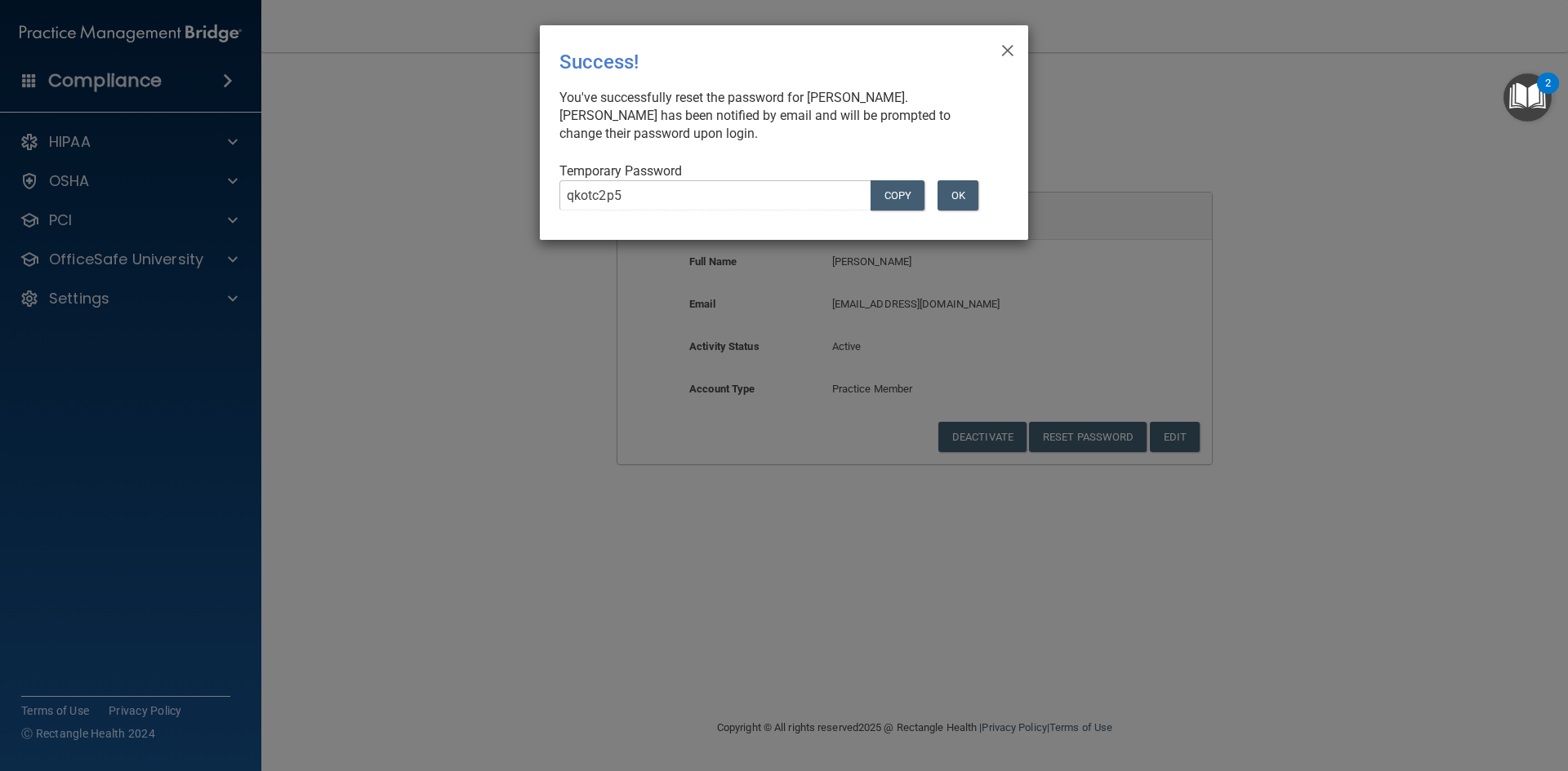
click at [540, 200] on div "× Close Success! You've successfully reset the password for Ilse Hernandez. Ils…" at bounding box center [784, 132] width 488 height 215
click at [956, 196] on button "OK" at bounding box center [958, 194] width 40 height 30
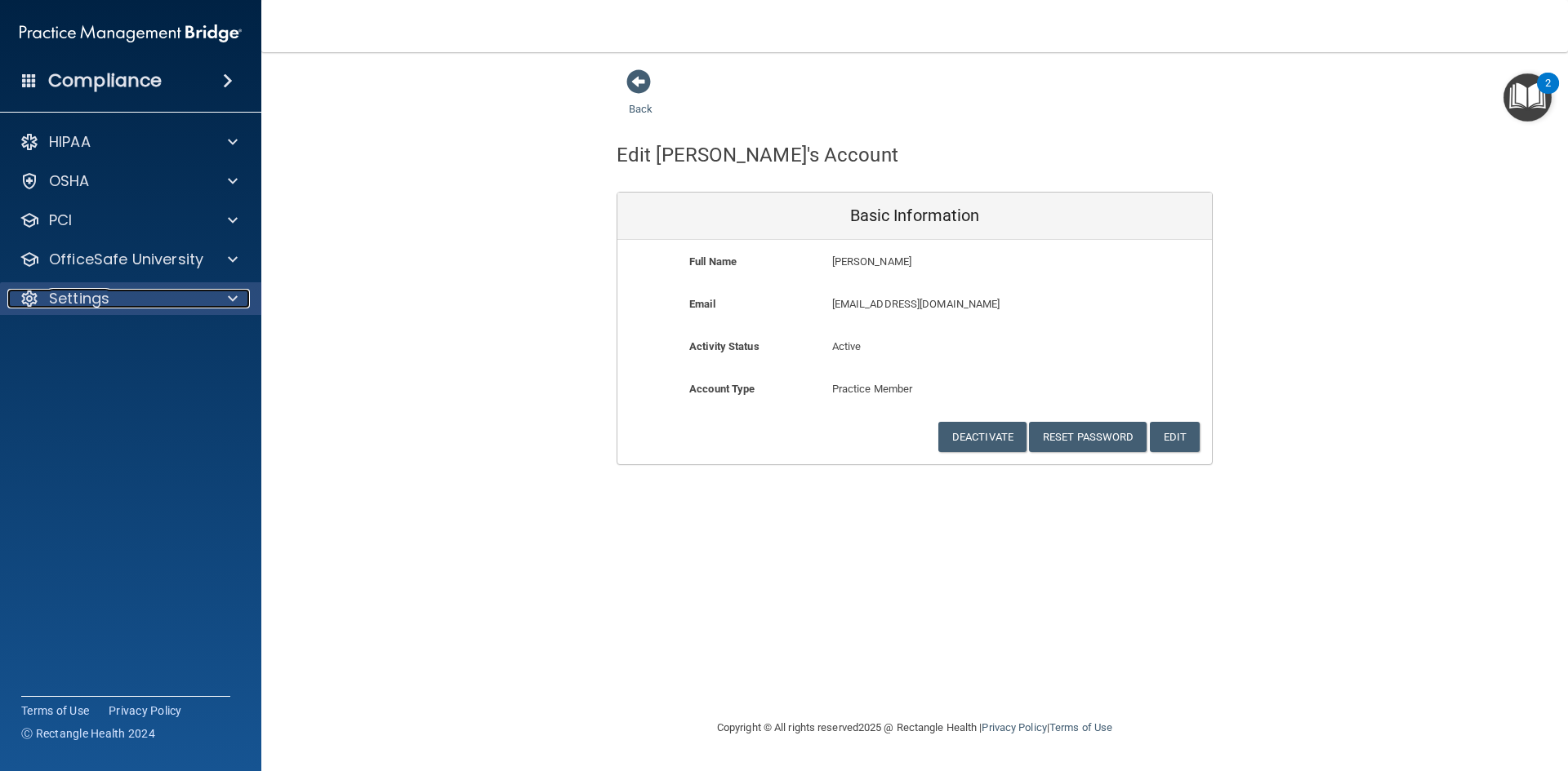
click at [83, 296] on p "Settings" at bounding box center [79, 298] width 61 height 19
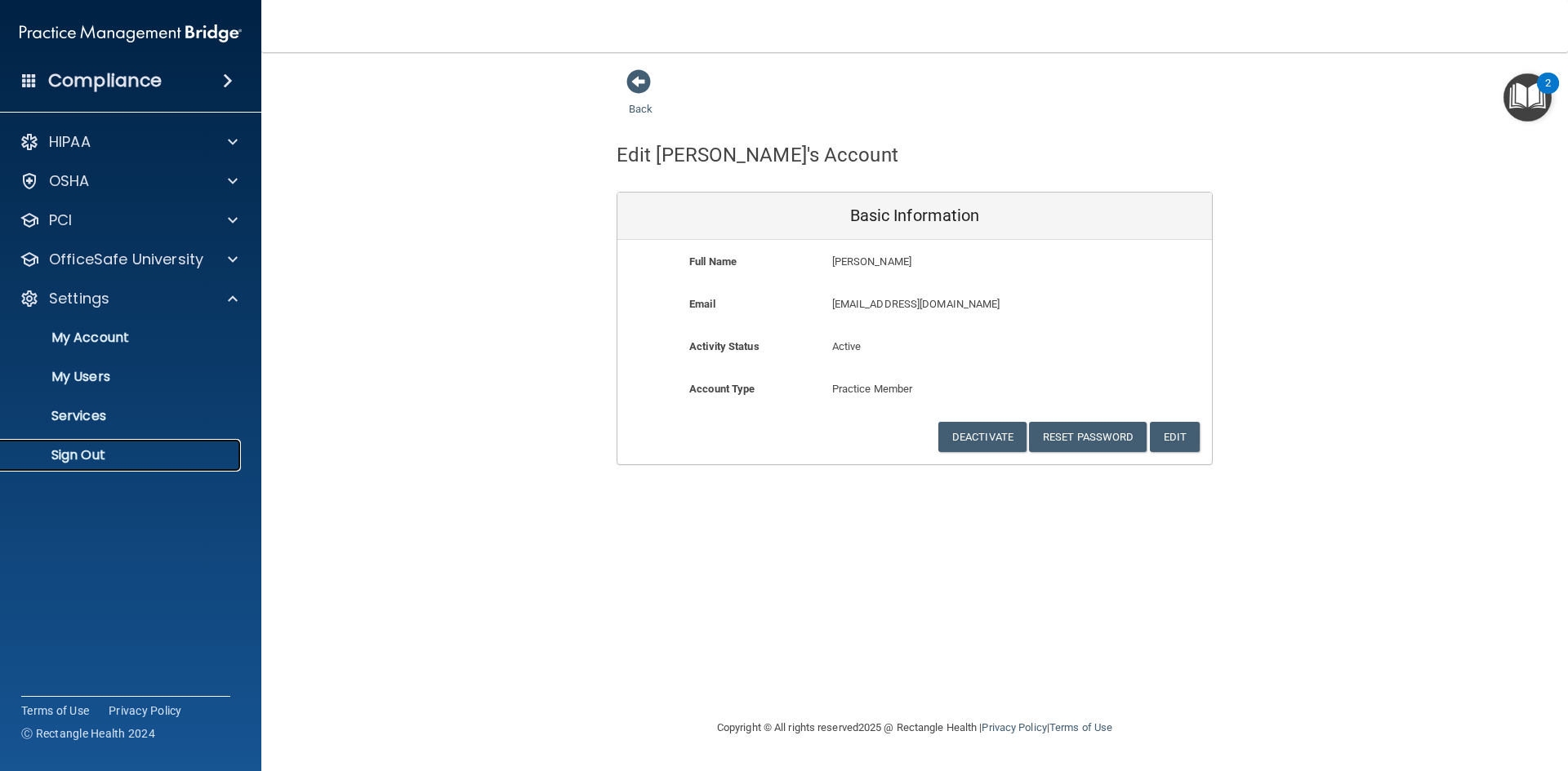
click at [89, 450] on p "Sign Out" at bounding box center [122, 455] width 223 height 16
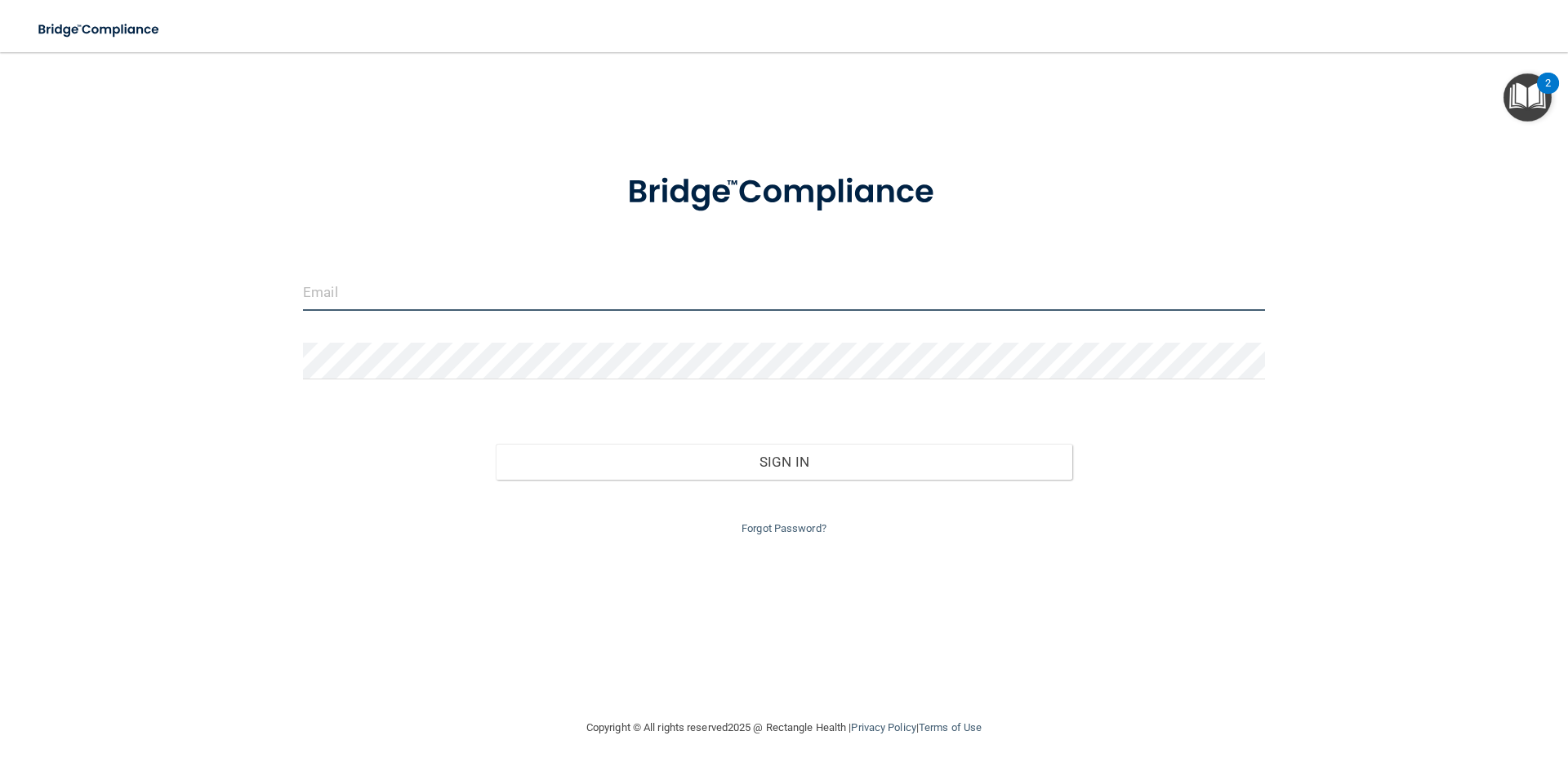
type input "johnredmond@orthodontist.com"
drag, startPoint x: 512, startPoint y: 294, endPoint x: 208, endPoint y: 331, distance: 306.2
click at [207, 331] on div "johnredmond@orthodontist.com Invalid email/password. You don't have permission …" at bounding box center [784, 385] width 1503 height 633
type input "[EMAIL_ADDRESS][DOMAIN_NAME]"
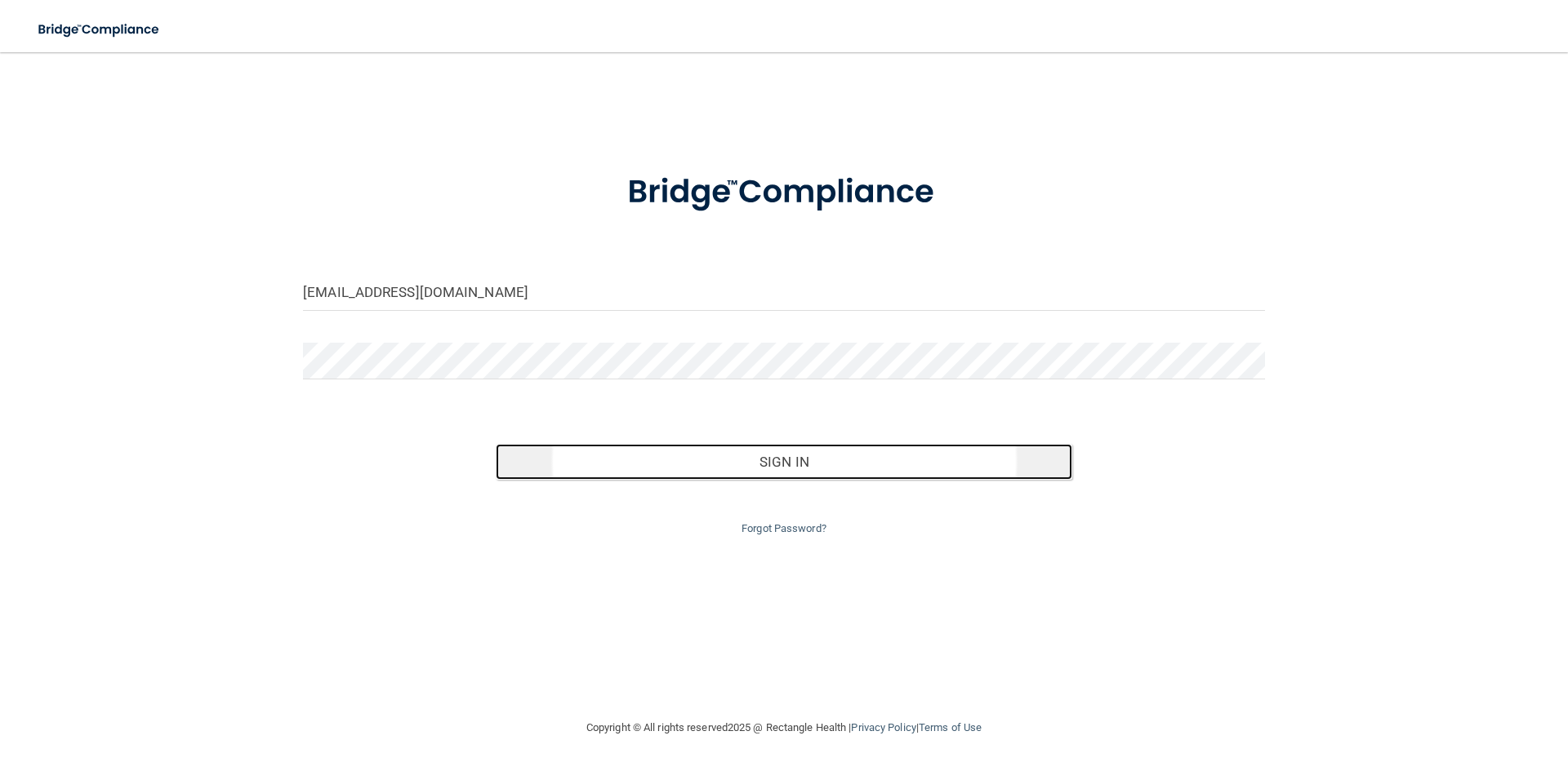
click at [858, 466] on button "Sign In" at bounding box center [785, 461] width 578 height 36
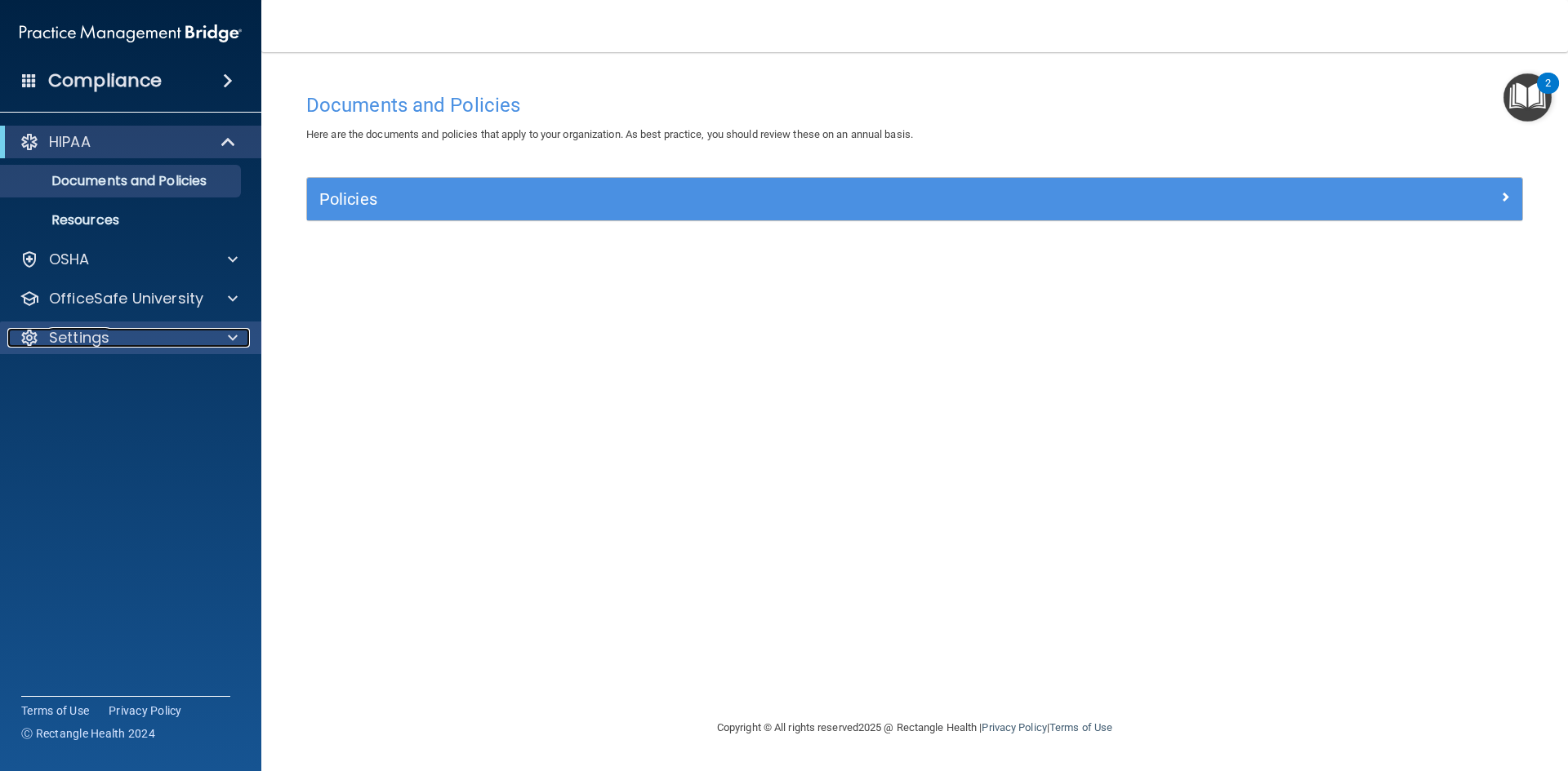
click at [147, 331] on div "Settings" at bounding box center [109, 338] width 202 height 19
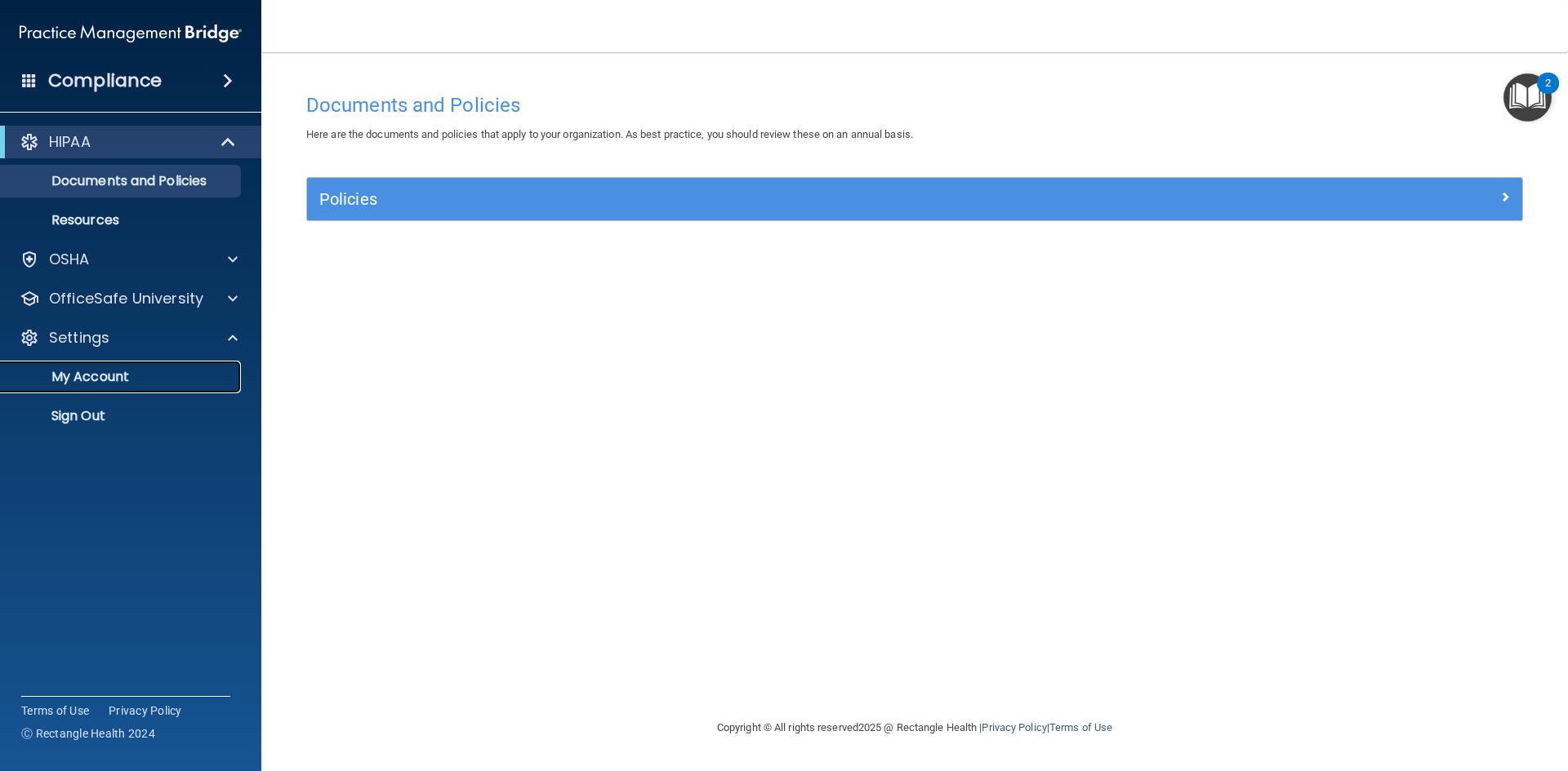
click at [116, 373] on p "My Account" at bounding box center [122, 376] width 223 height 16
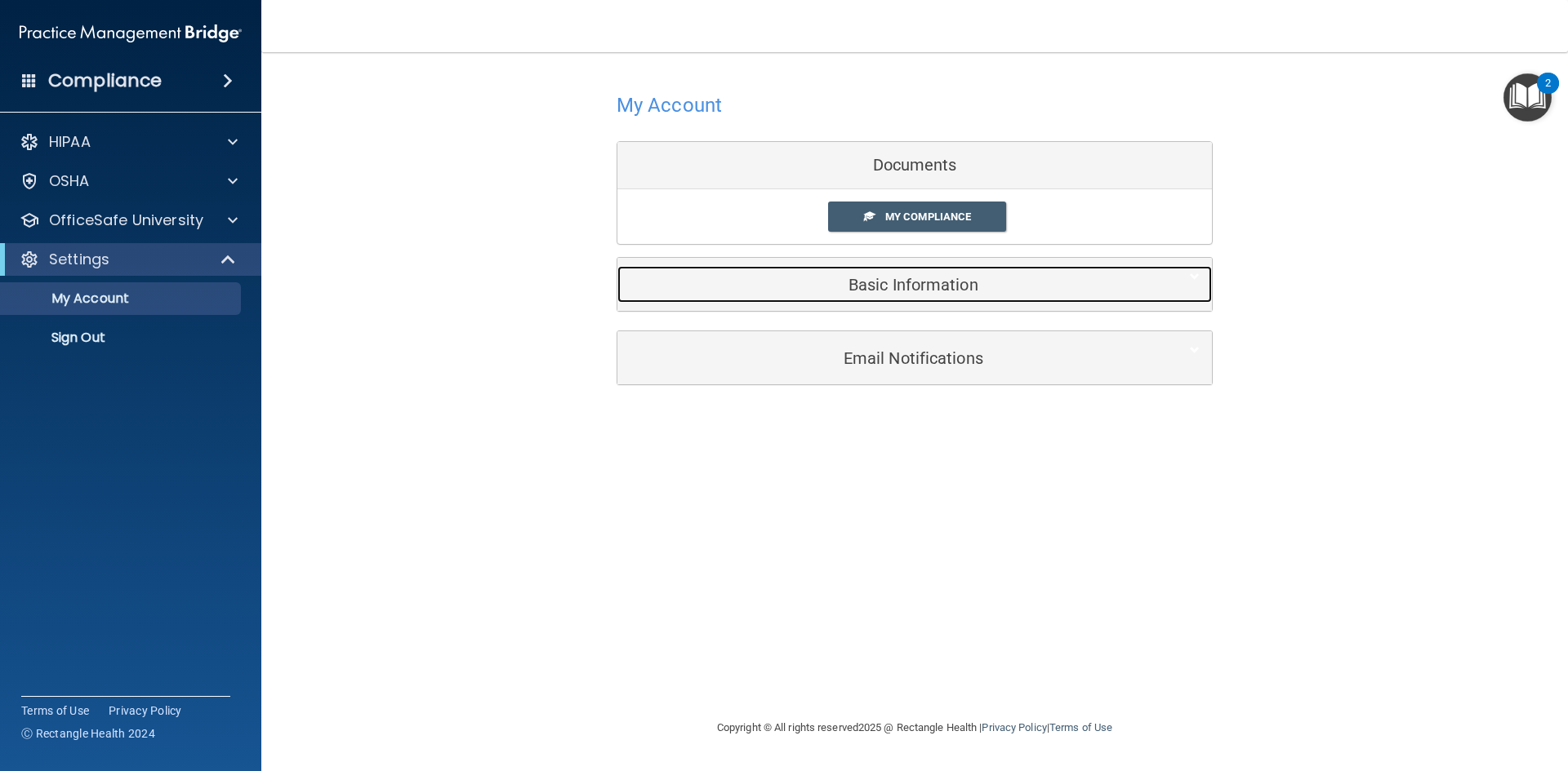
click at [868, 287] on h5 "Basic Information" at bounding box center [890, 285] width 520 height 18
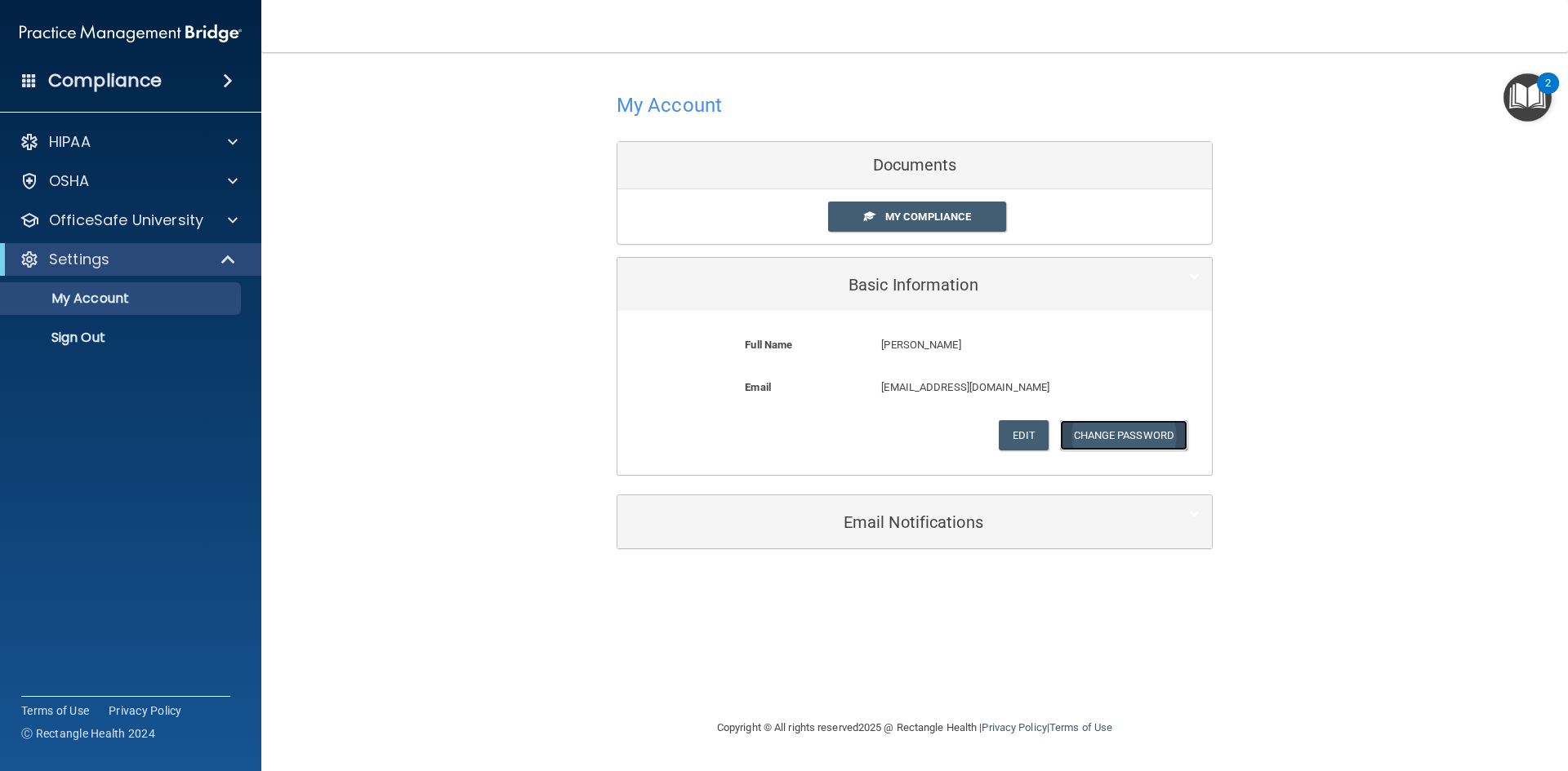
click at [1121, 436] on button "Change Password" at bounding box center [1124, 435] width 128 height 30
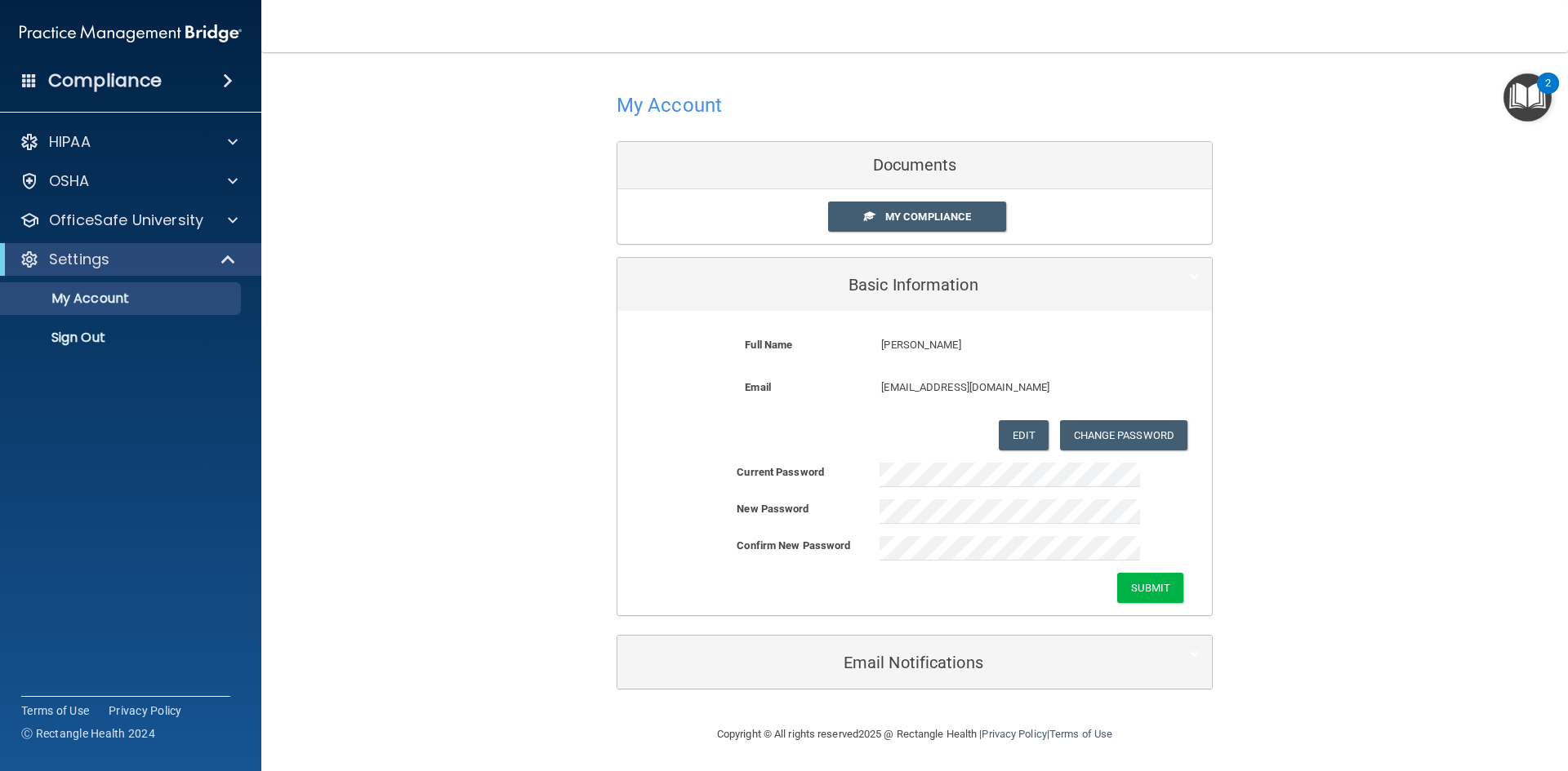
click at [926, 594] on div "Submit" at bounding box center [914, 587] width 594 height 30
drag, startPoint x: 1140, startPoint y: 596, endPoint x: 1137, endPoint y: 587, distance: 9.5
click at [1140, 587] on button "Submit" at bounding box center [1150, 587] width 66 height 30
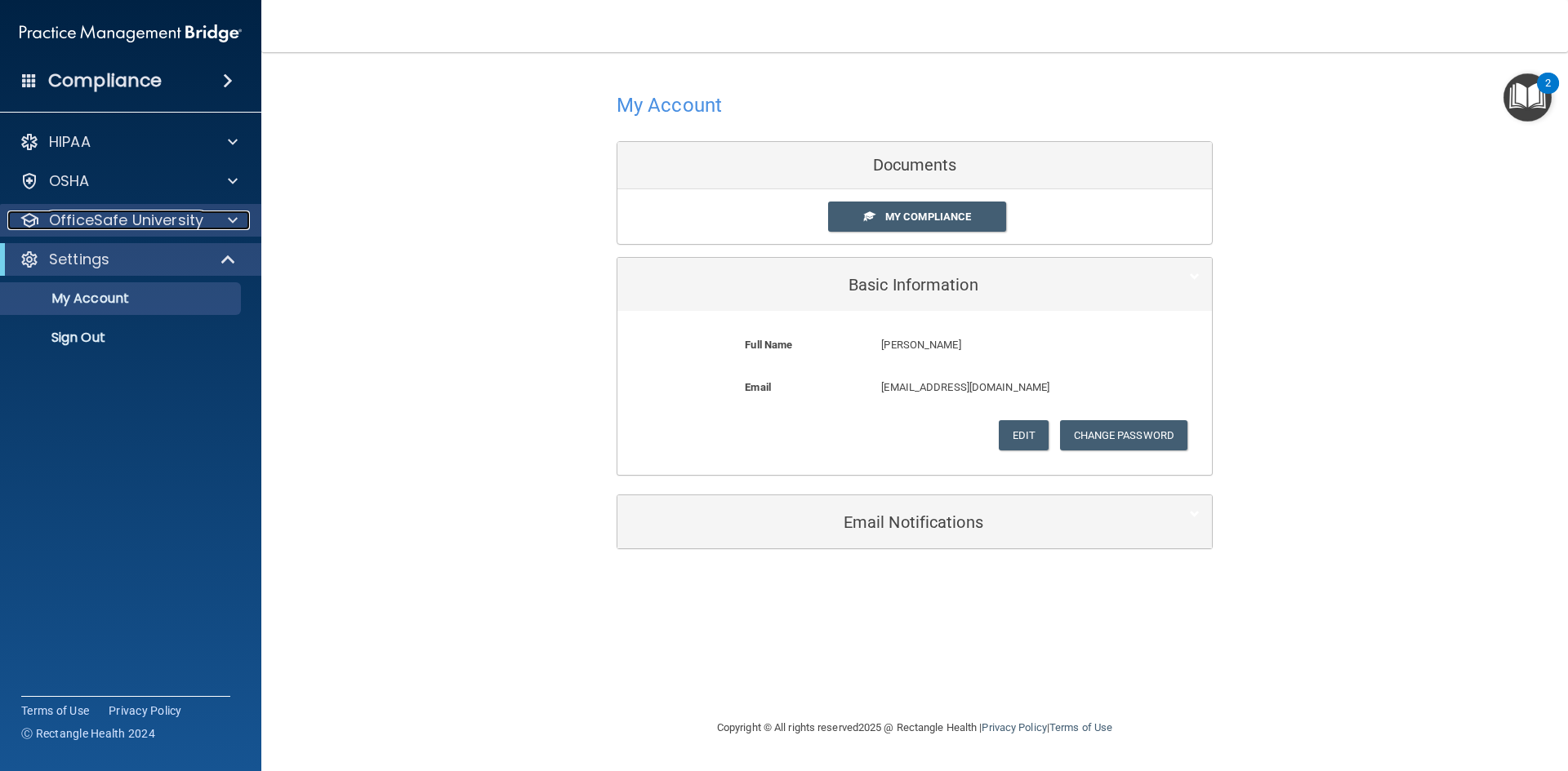
click at [175, 218] on p "OfficeSafe University" at bounding box center [126, 220] width 154 height 19
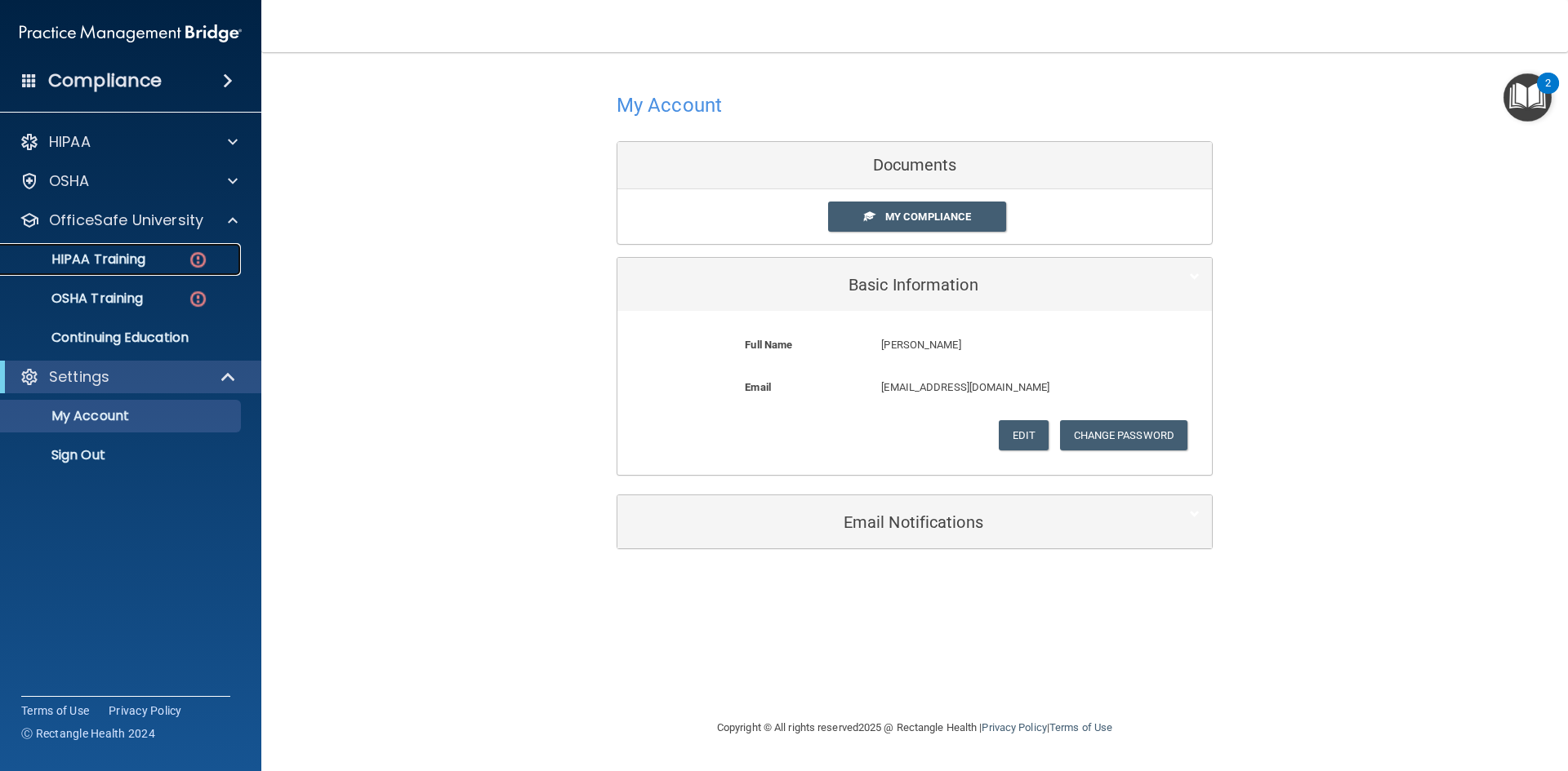
click at [132, 262] on p "HIPAA Training" at bounding box center [78, 259] width 135 height 16
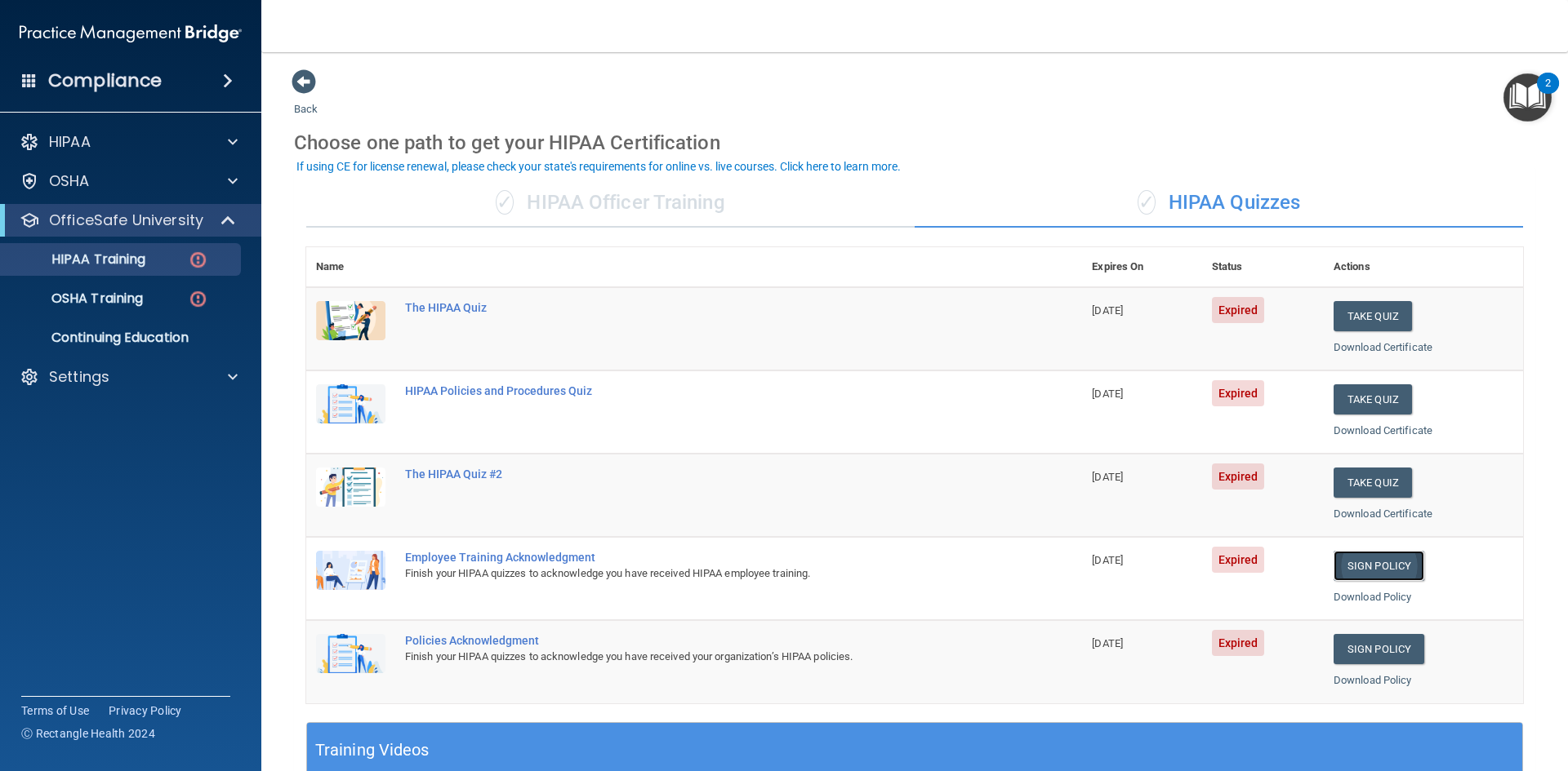
click at [1366, 564] on link "Sign Policy" at bounding box center [1379, 565] width 91 height 30
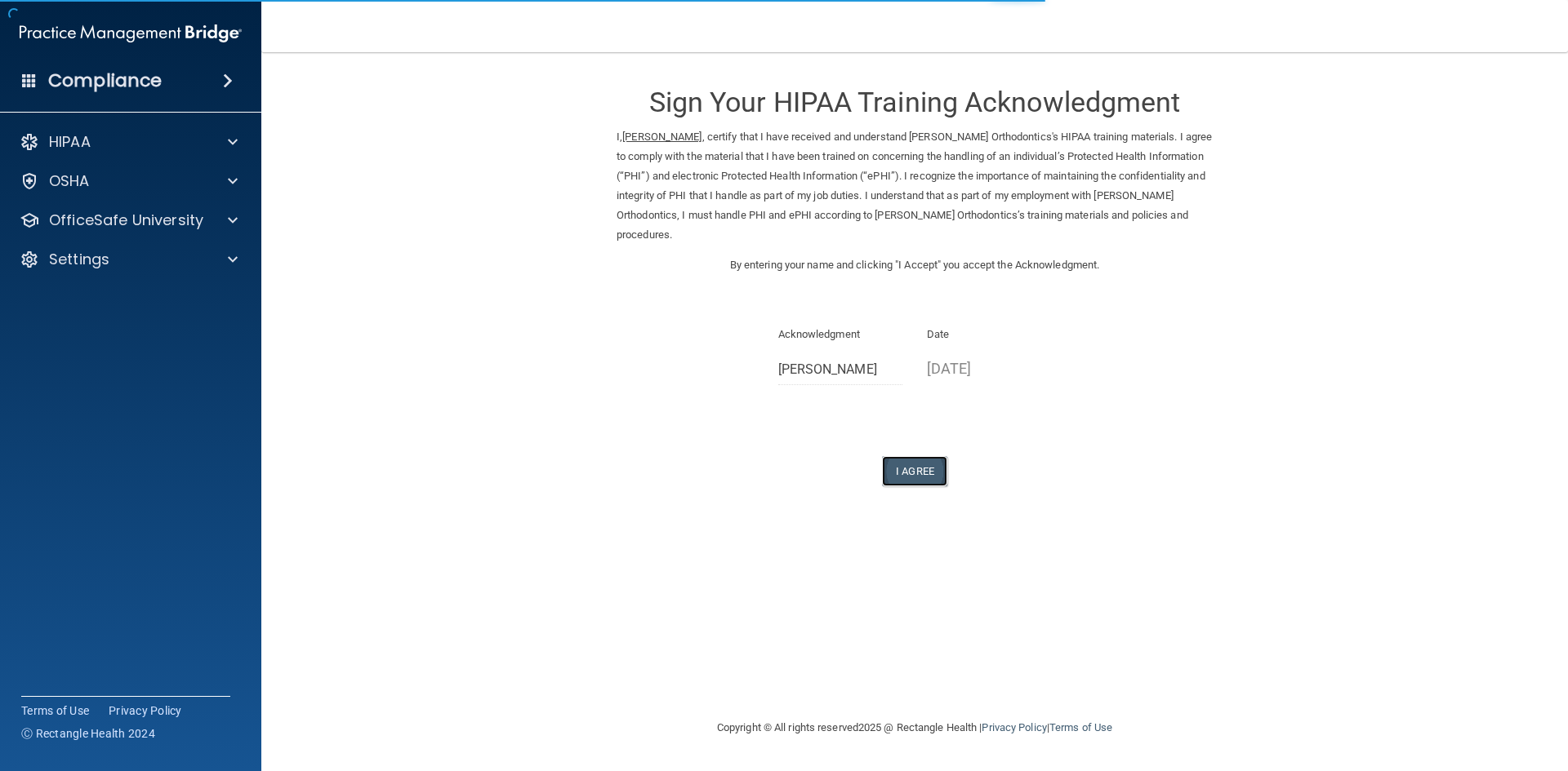
click at [906, 472] on button "I Agree" at bounding box center [915, 471] width 65 height 30
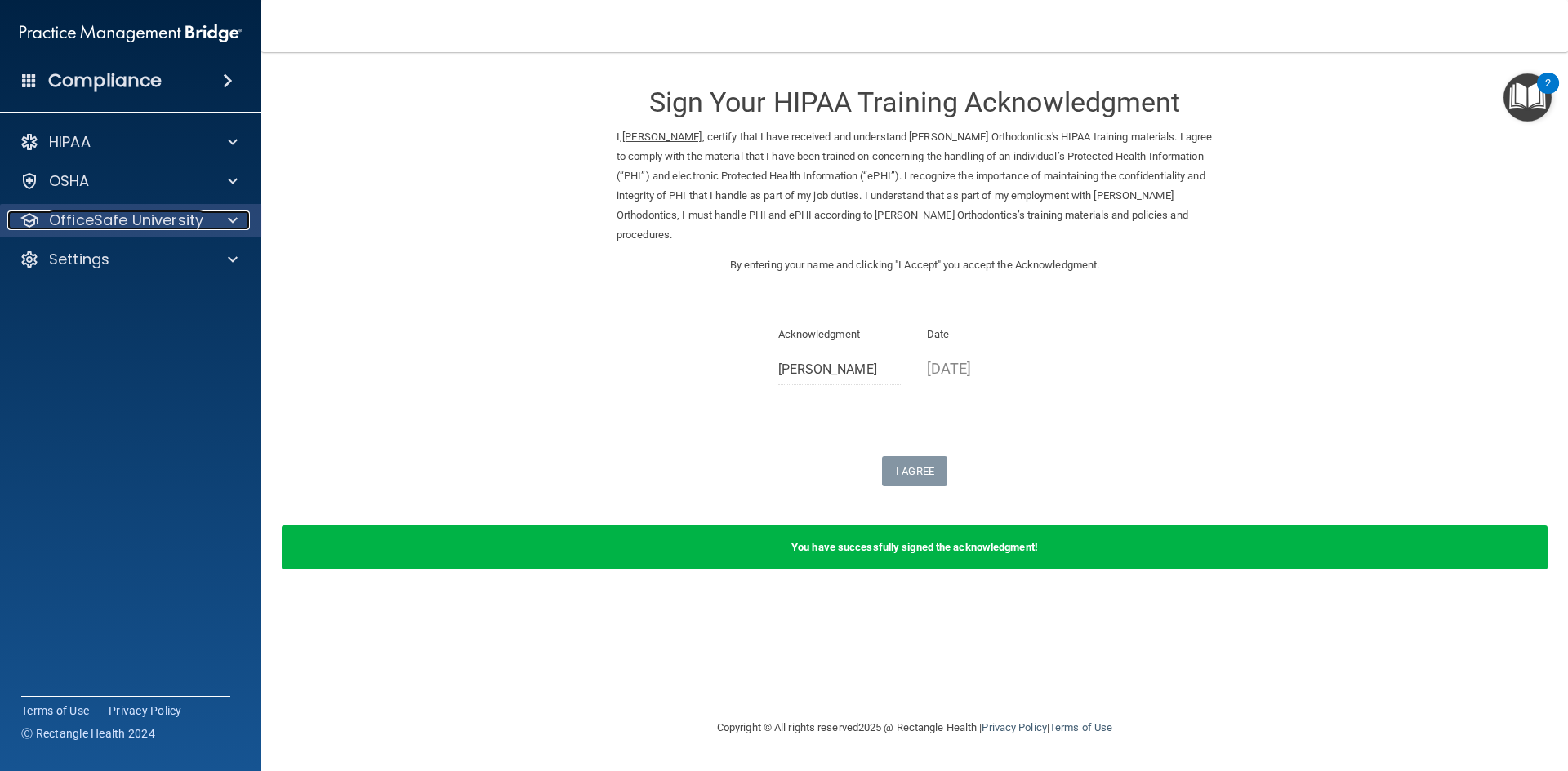
click at [127, 218] on p "OfficeSafe University" at bounding box center [126, 220] width 154 height 19
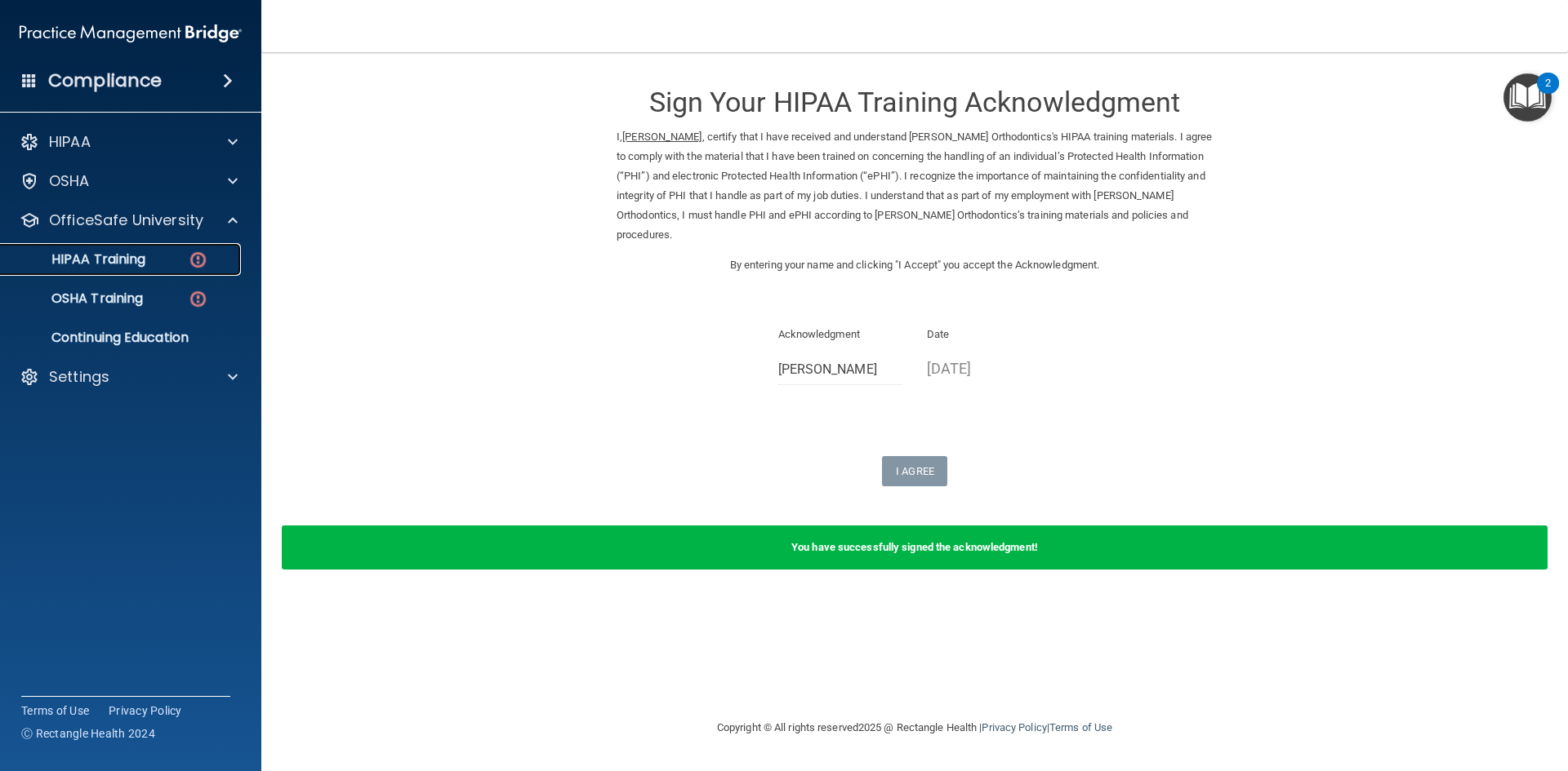
click at [134, 254] on p "HIPAA Training" at bounding box center [78, 259] width 135 height 16
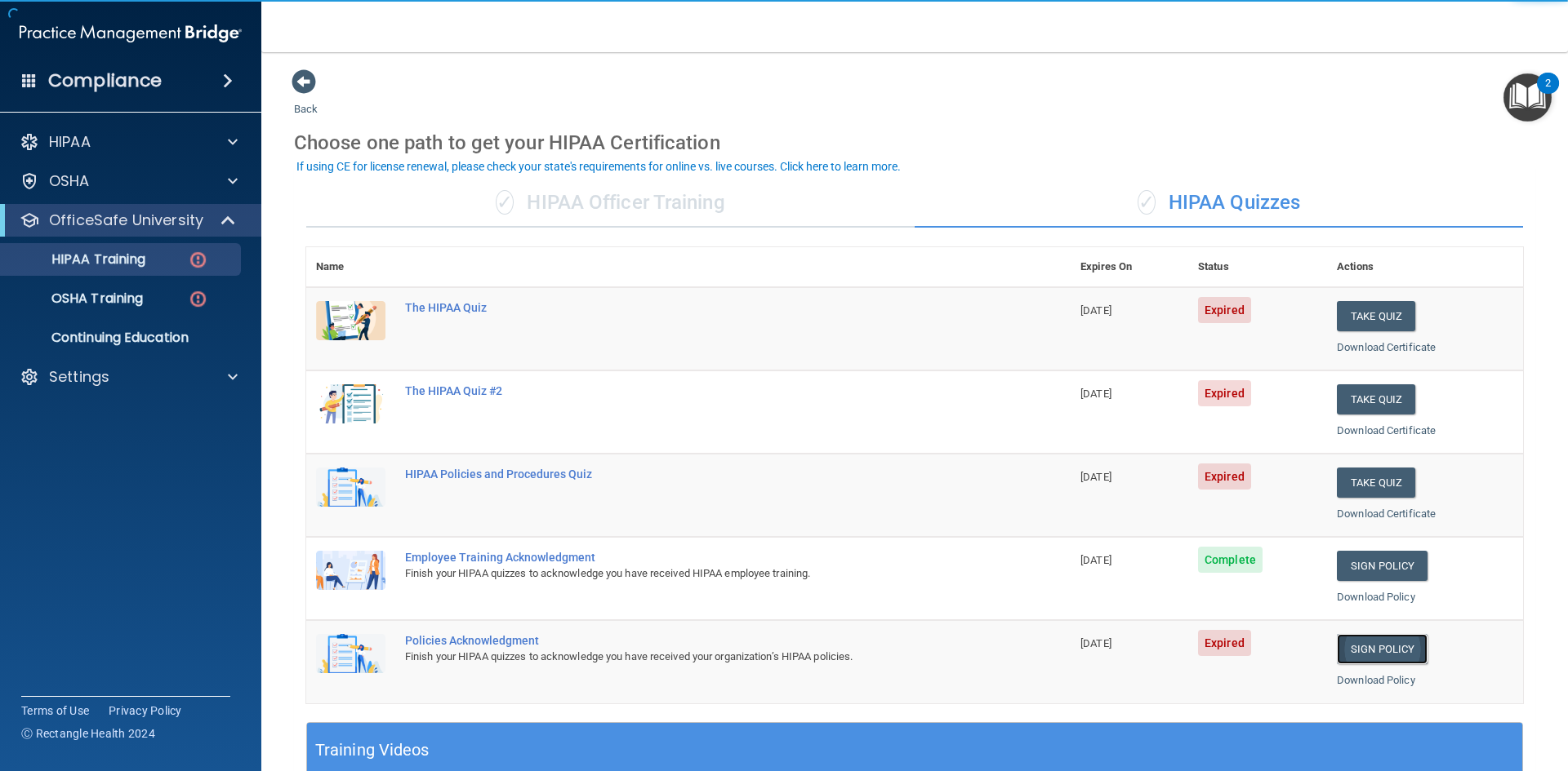
click at [1364, 650] on link "Sign Policy" at bounding box center [1382, 649] width 91 height 30
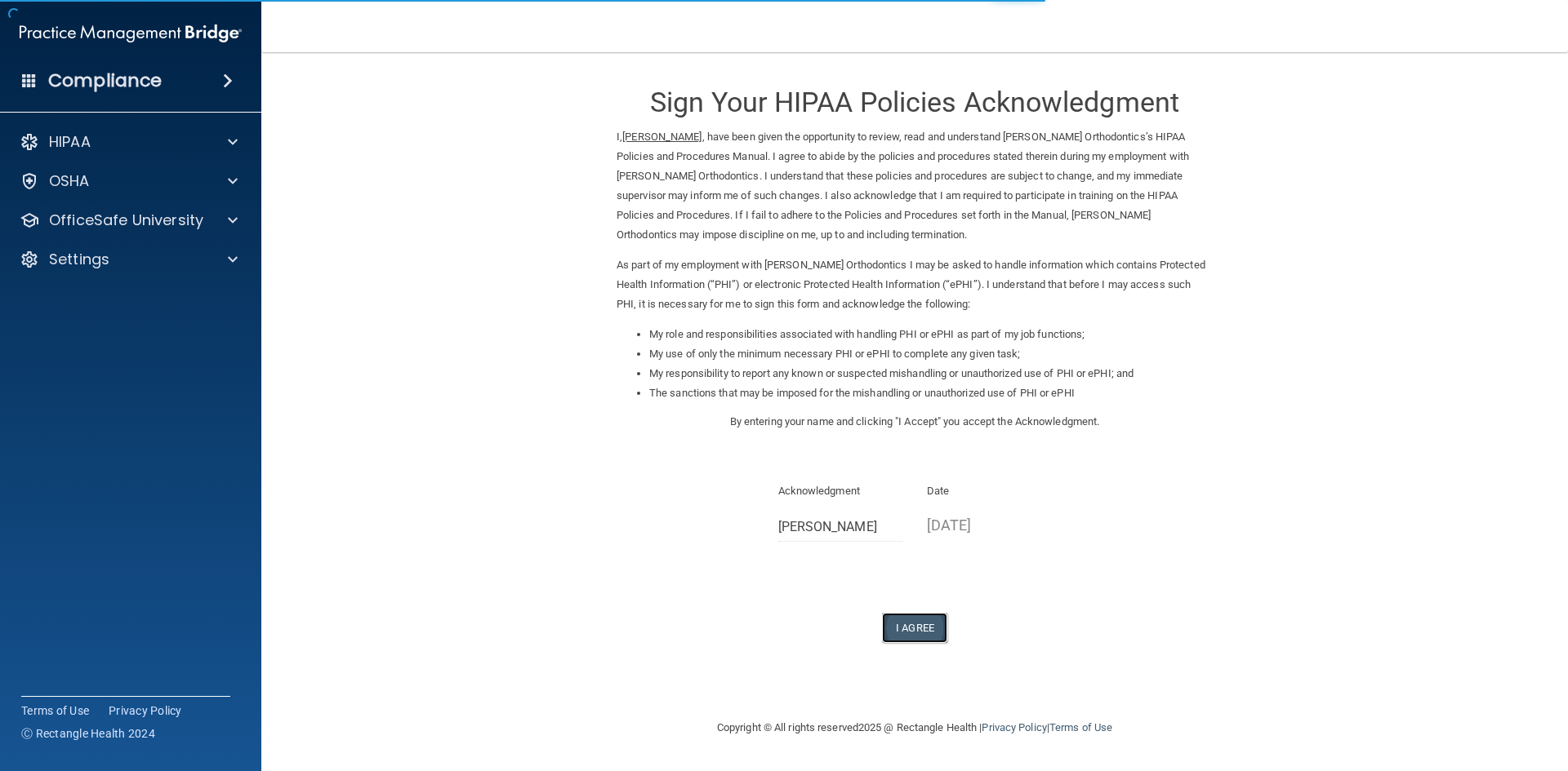
click at [923, 628] on button "I Agree" at bounding box center [915, 628] width 65 height 30
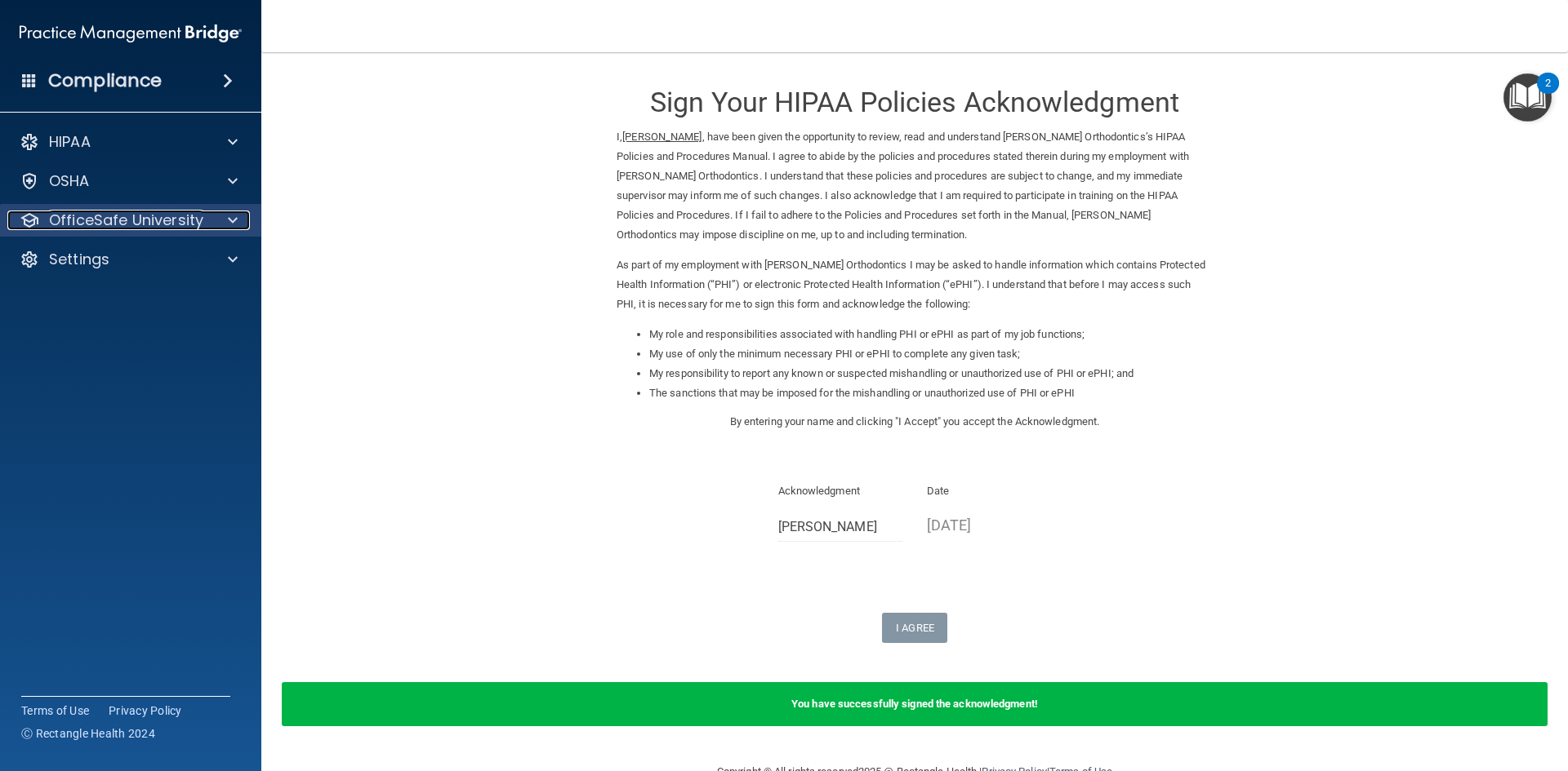
click at [161, 222] on p "OfficeSafe University" at bounding box center [126, 220] width 154 height 19
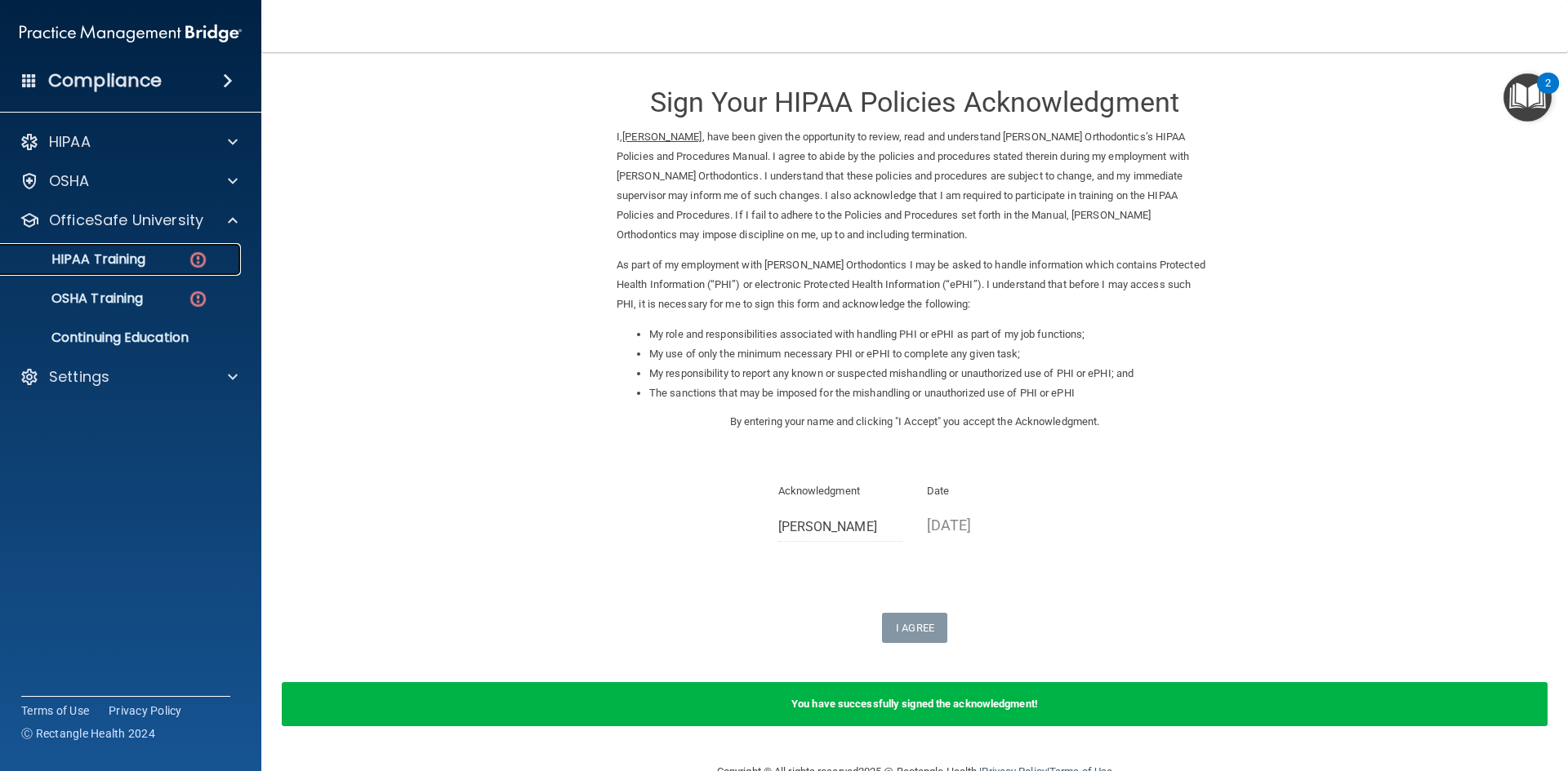
click at [151, 258] on div "HIPAA Training" at bounding box center [122, 259] width 223 height 16
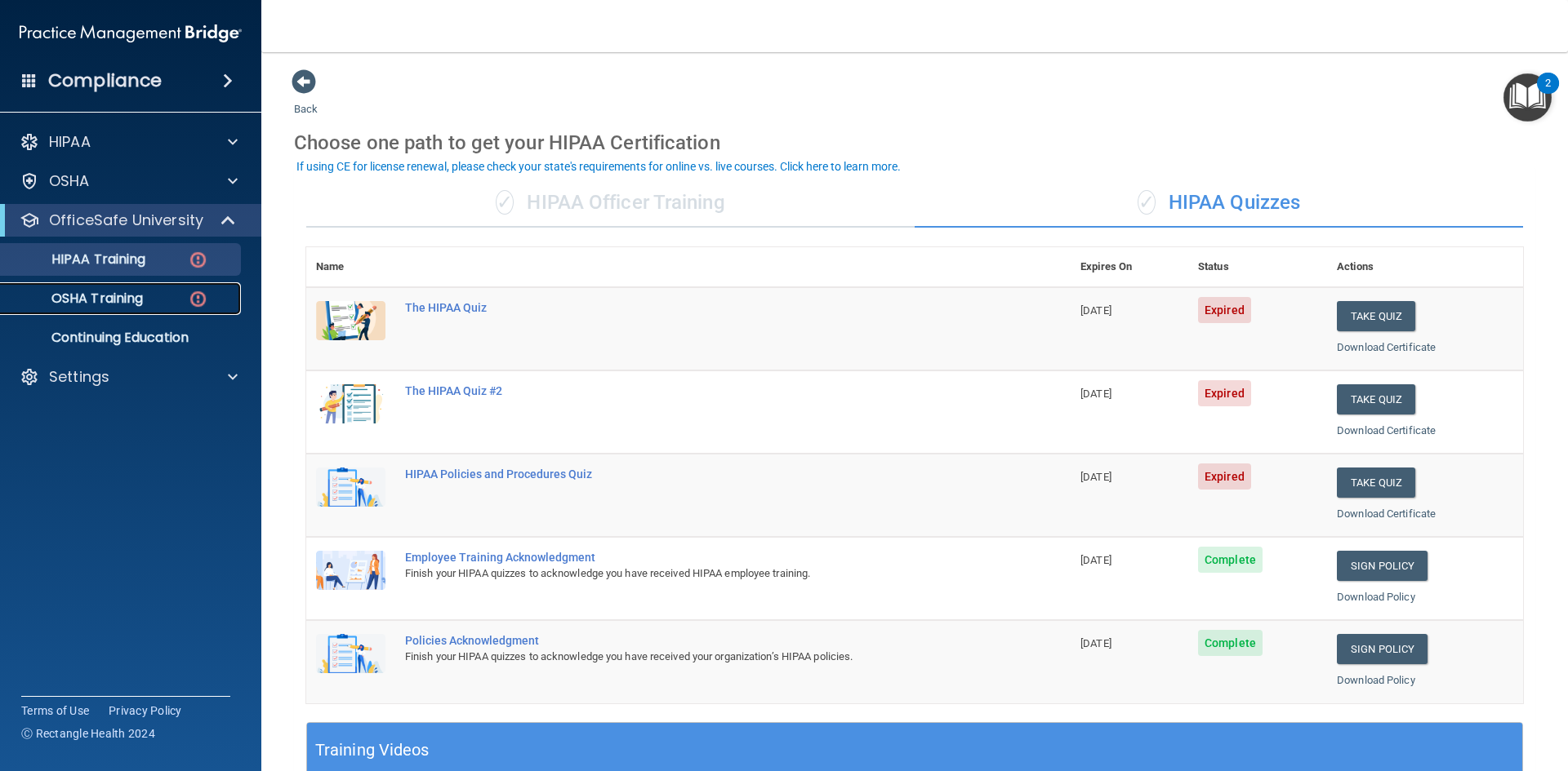
click at [117, 296] on p "OSHA Training" at bounding box center [76, 298] width 132 height 16
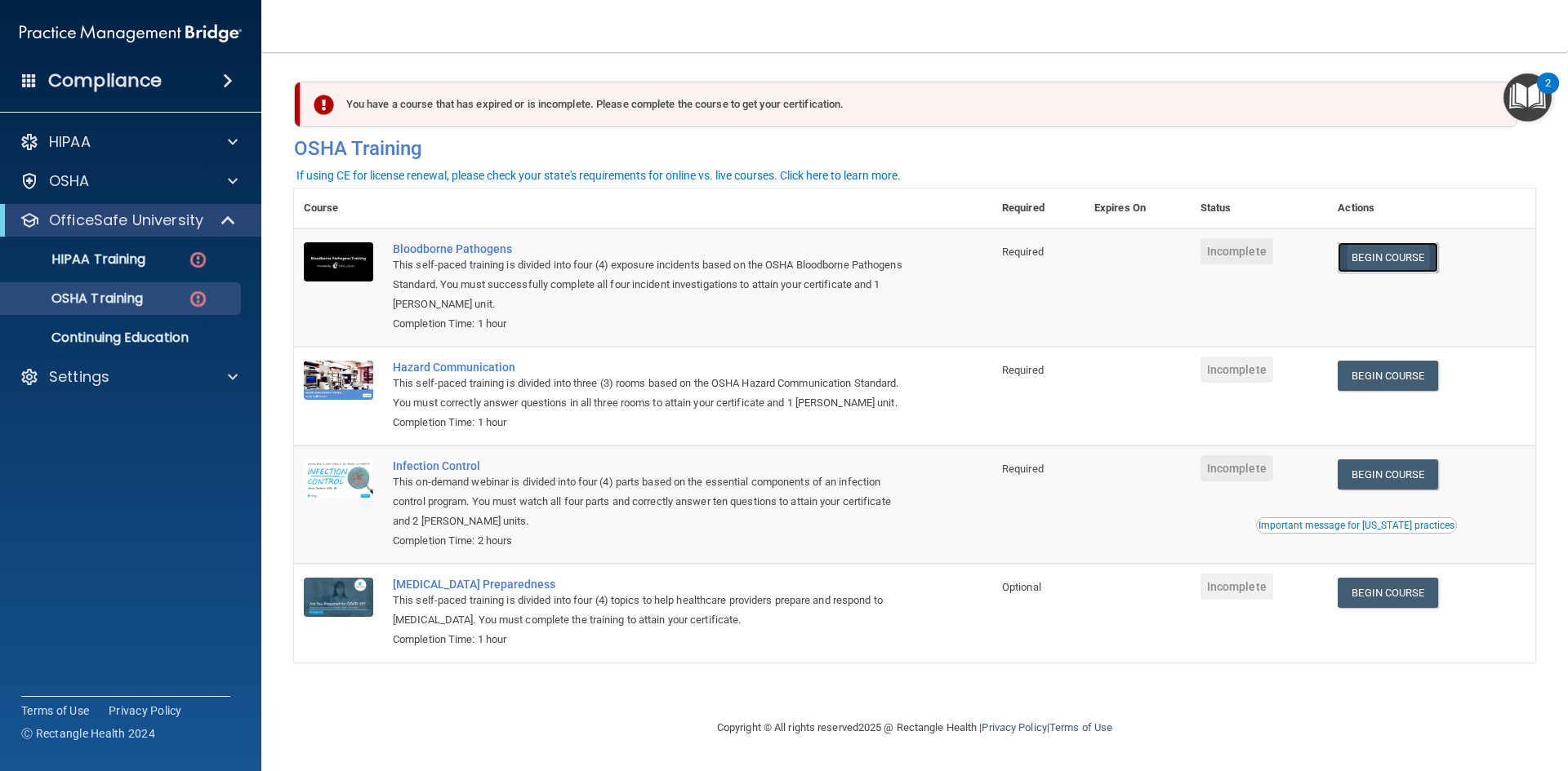
click at [1389, 254] on link "Begin Course" at bounding box center [1387, 257] width 99 height 30
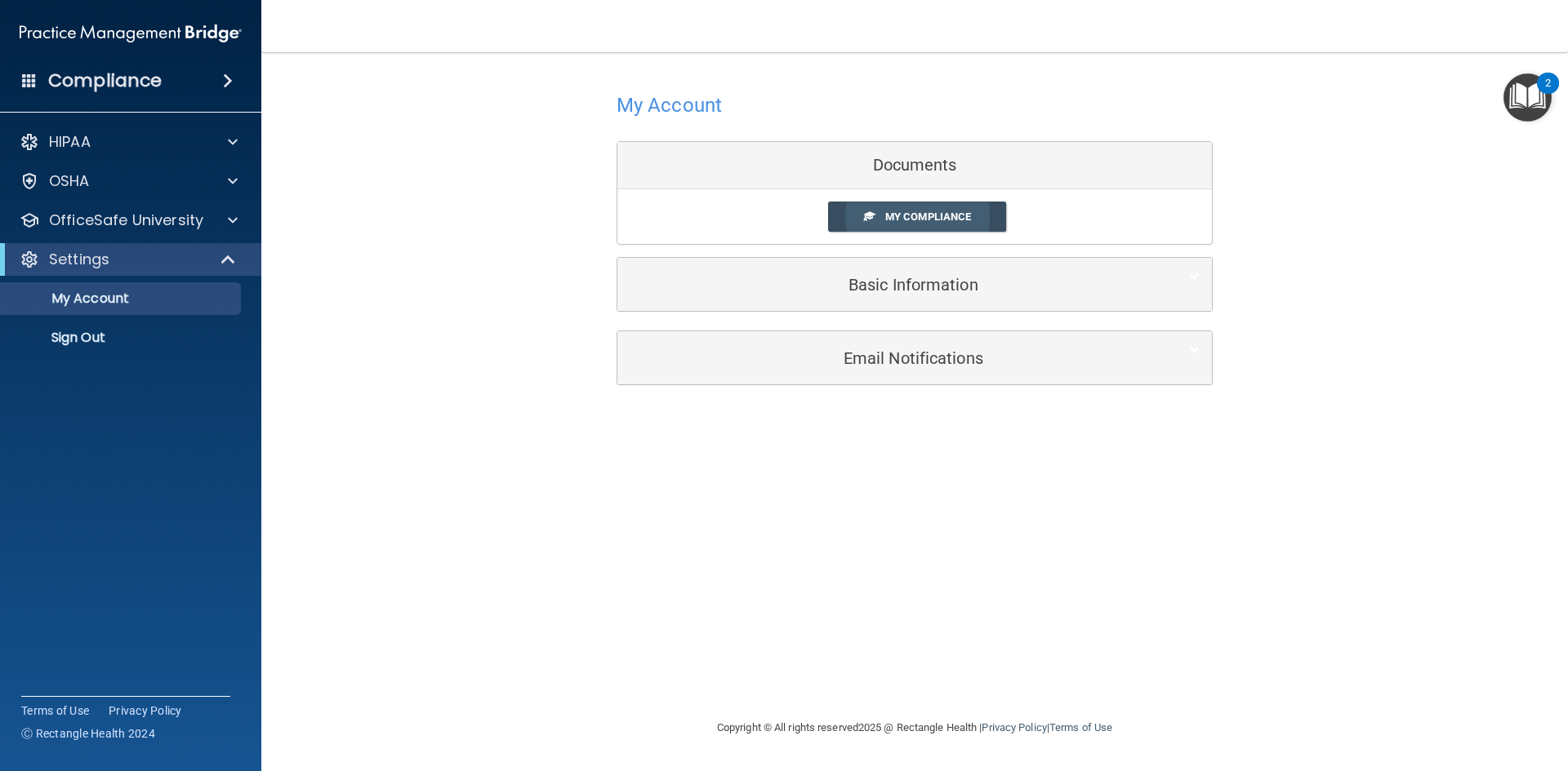
click at [876, 214] on link "My Compliance" at bounding box center [918, 216] width 179 height 30
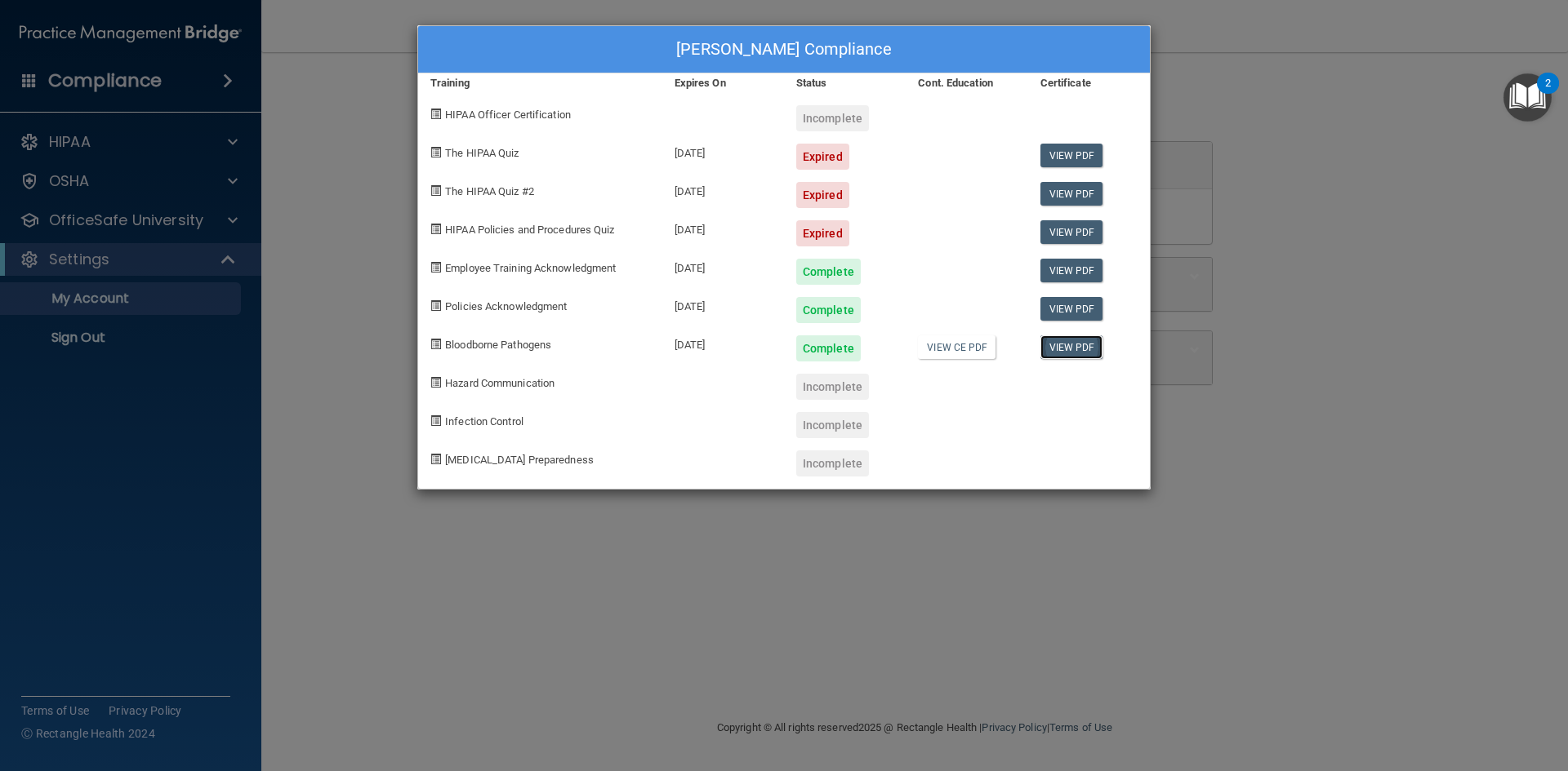
click at [1067, 345] on link "View PDF" at bounding box center [1071, 347] width 63 height 24
click at [771, 541] on div "Ilse Hernandez's Compliance Training Expires On Status Cont. Education Certific…" at bounding box center [784, 385] width 1568 height 771
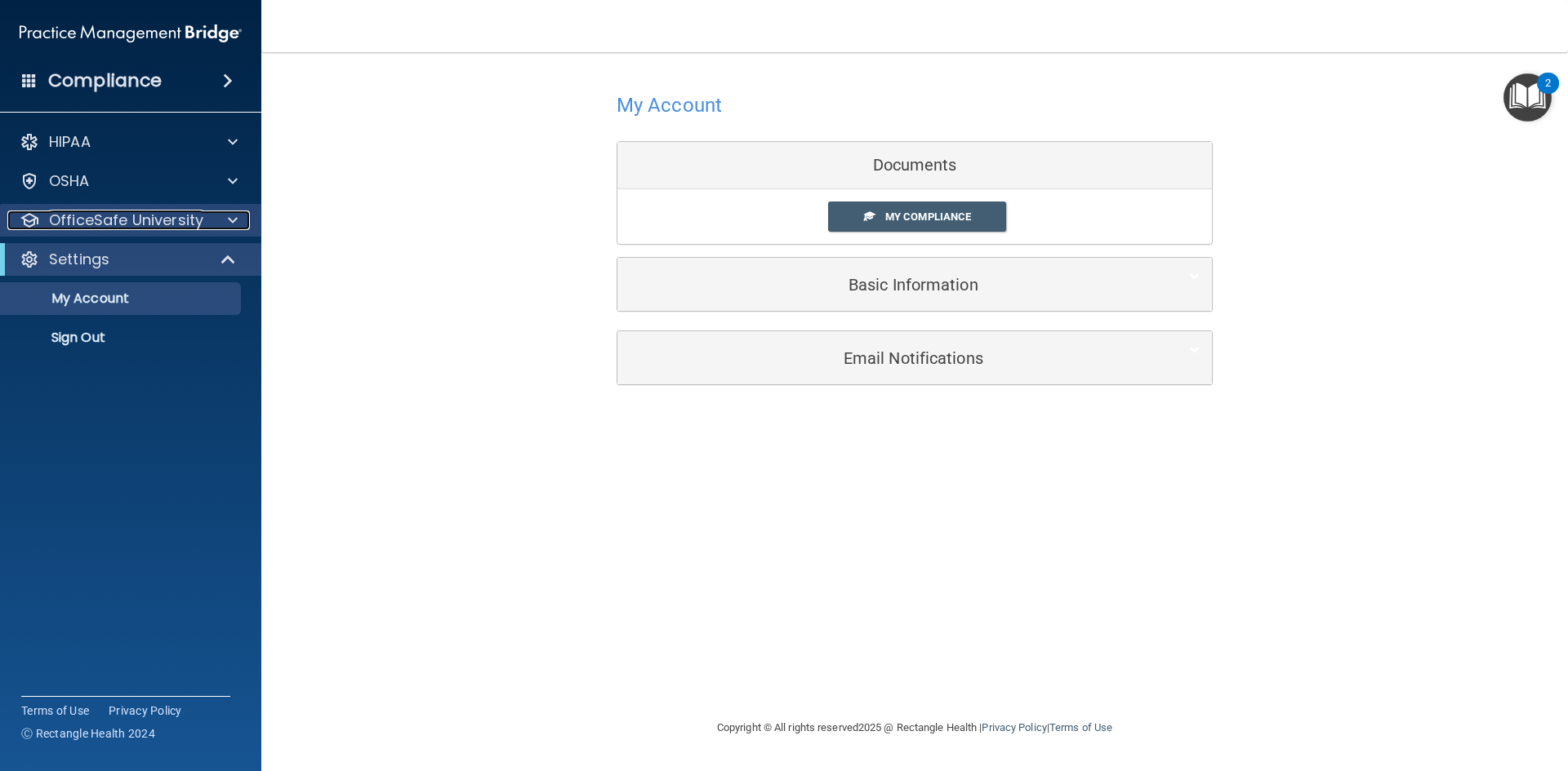
click at [92, 218] on p "OfficeSafe University" at bounding box center [126, 220] width 154 height 19
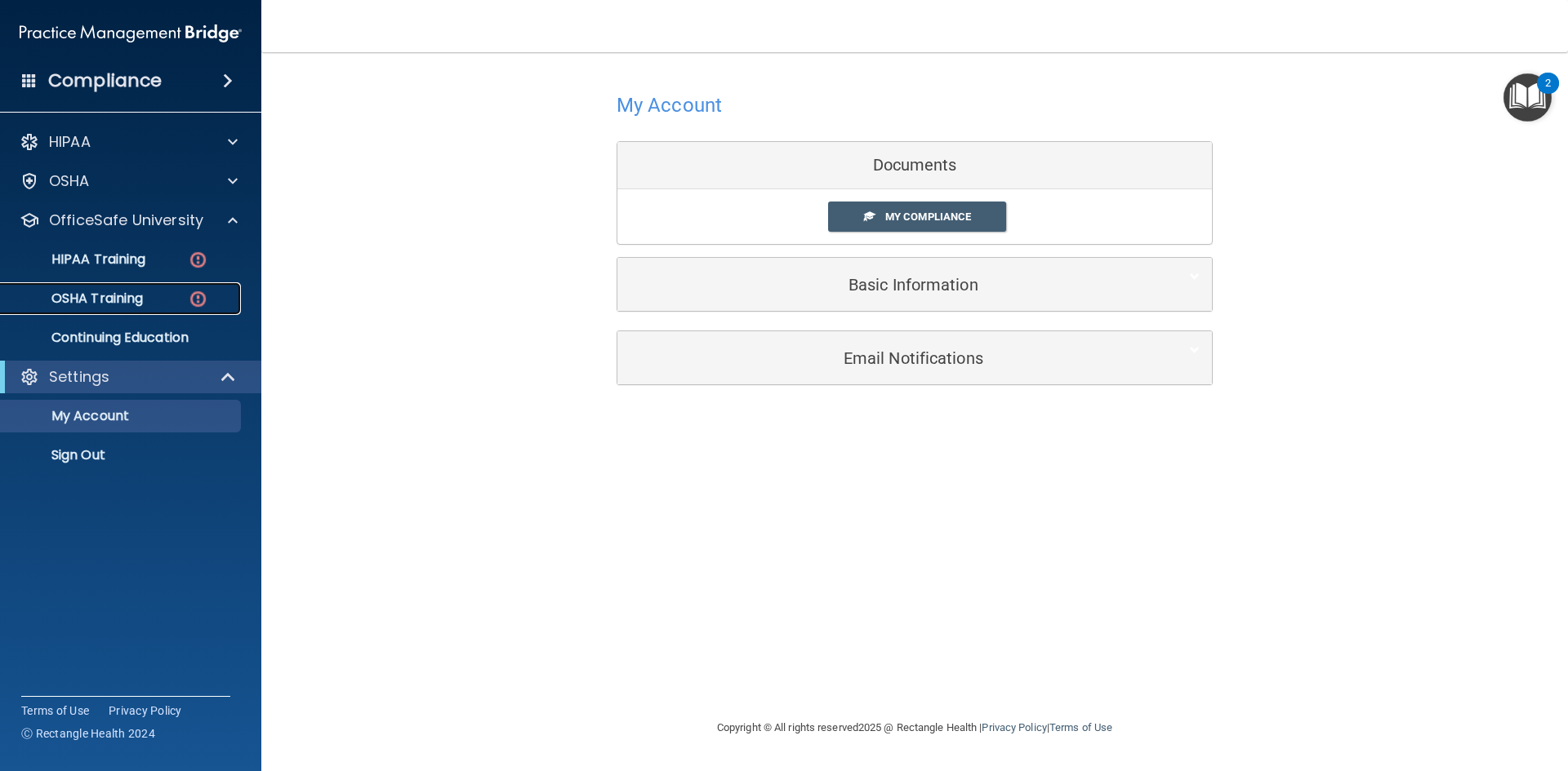
click at [115, 297] on p "OSHA Training" at bounding box center [76, 298] width 132 height 16
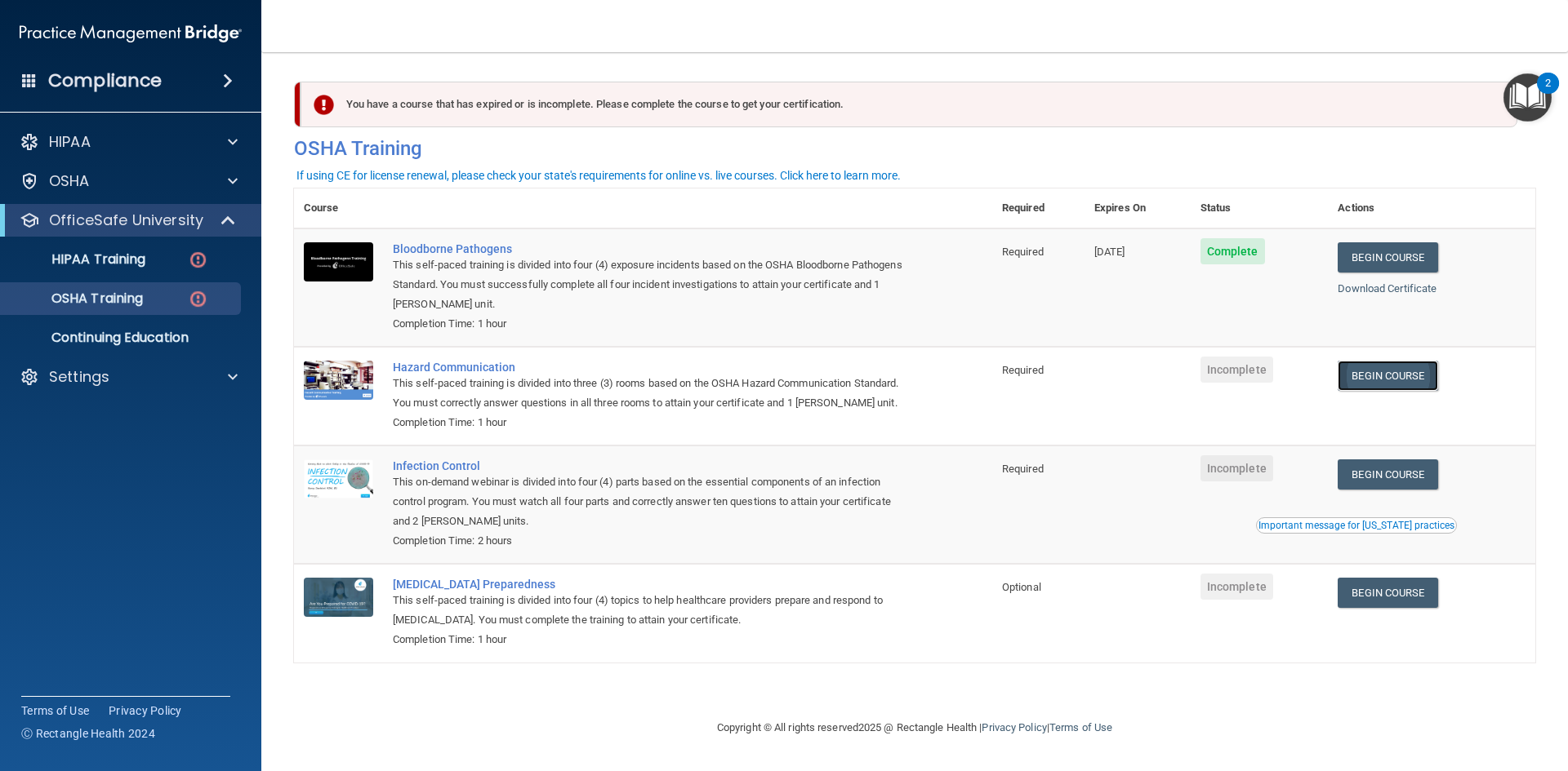
click at [1385, 379] on link "Begin Course" at bounding box center [1387, 375] width 99 height 30
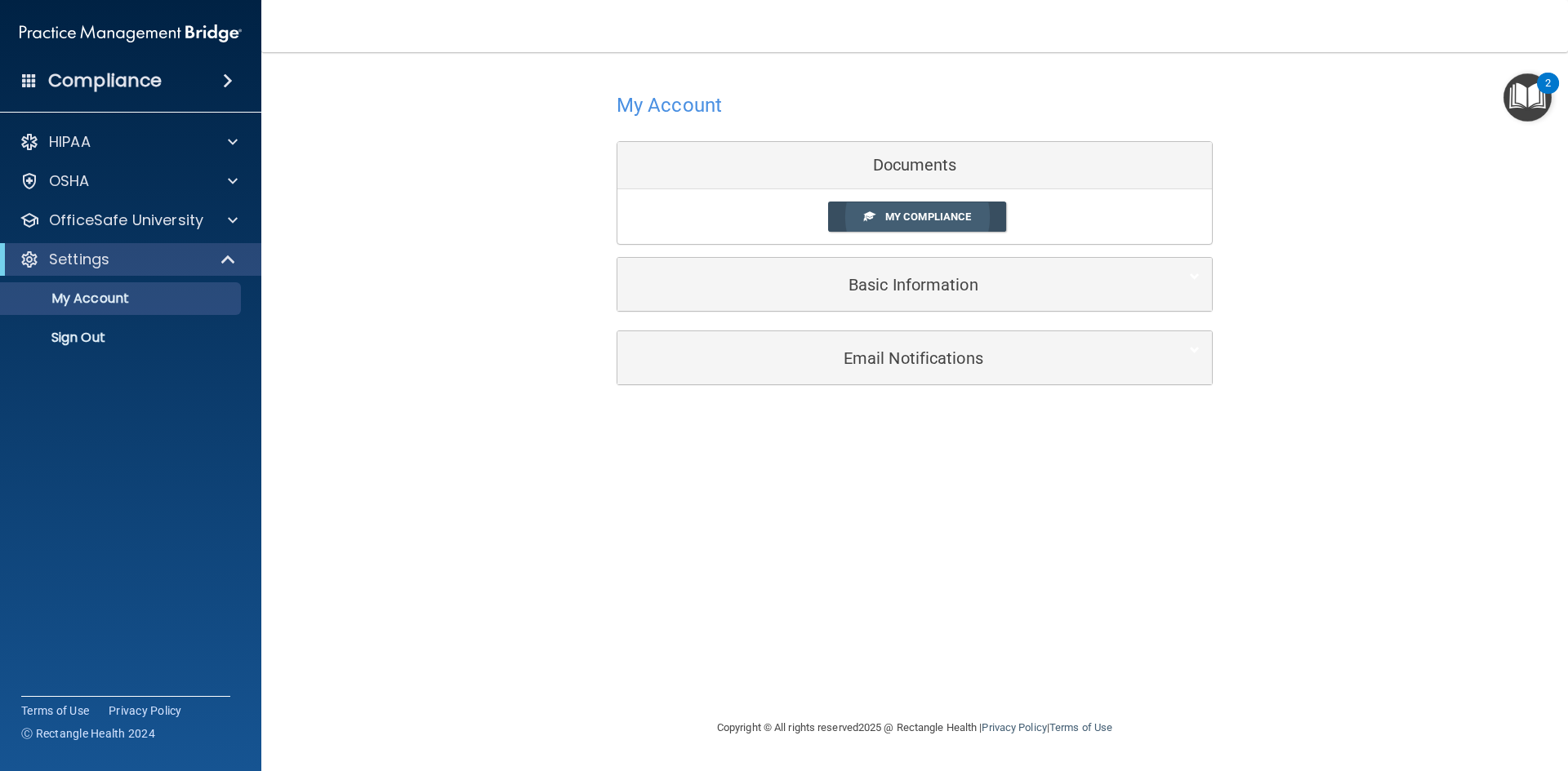
click at [890, 213] on span "My Compliance" at bounding box center [928, 217] width 86 height 13
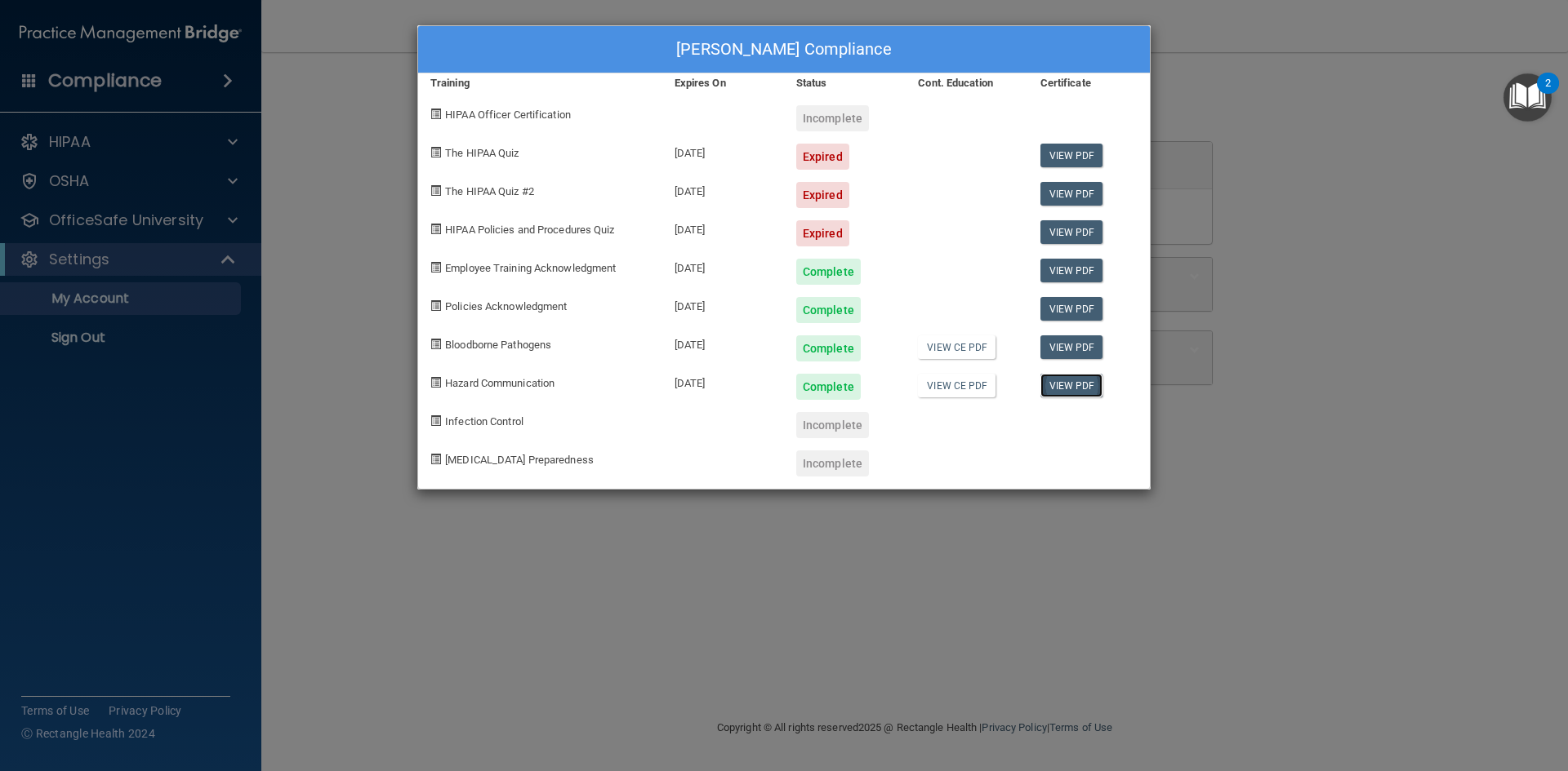
click at [1062, 384] on link "View PDF" at bounding box center [1071, 385] width 63 height 24
click at [1296, 226] on div "Ilse Hernandez's Compliance Training Expires On Status Cont. Education Certific…" at bounding box center [784, 385] width 1568 height 771
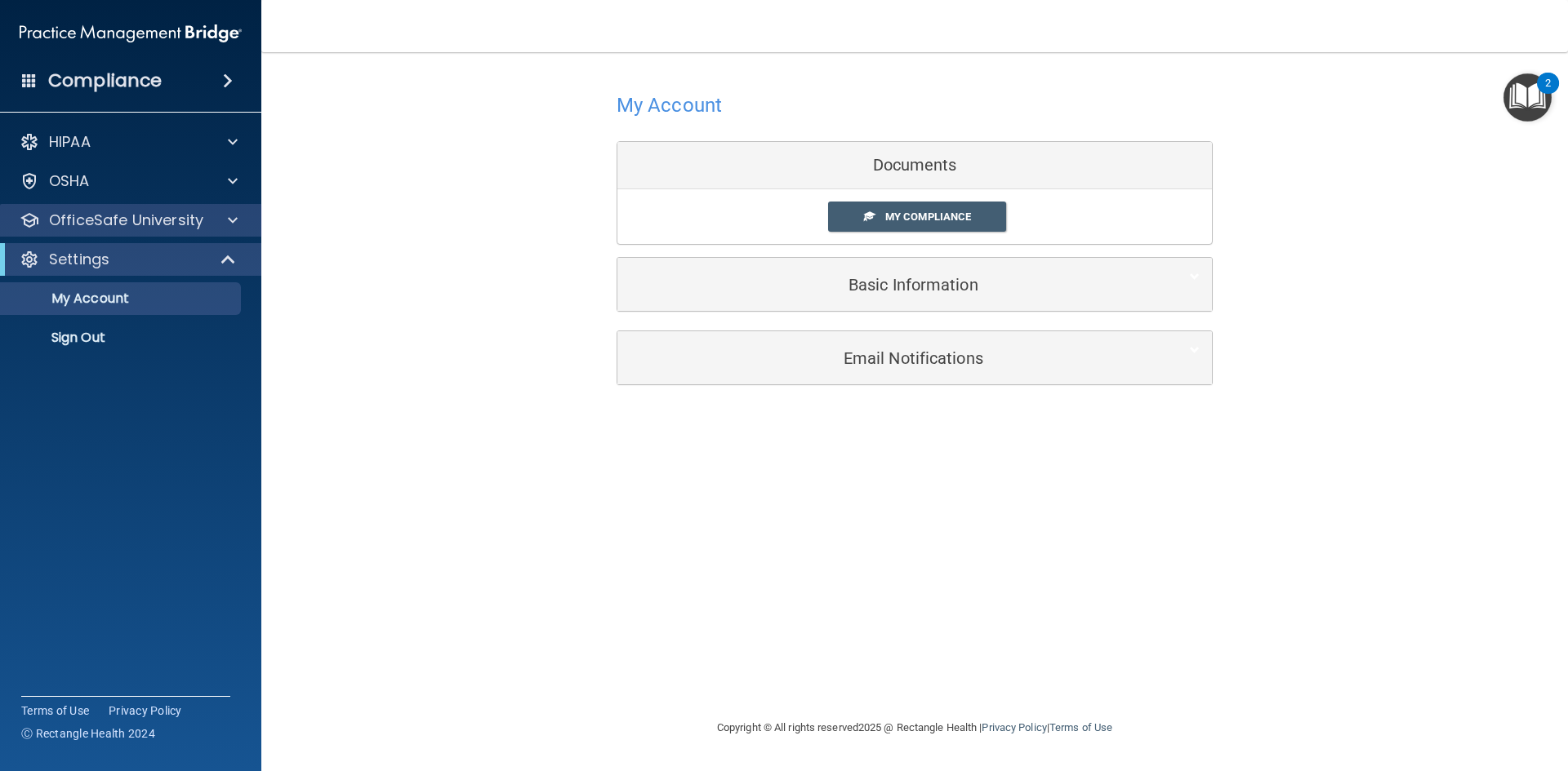
click at [143, 211] on div "OfficeSafe University" at bounding box center [131, 220] width 262 height 33
click at [145, 218] on p "OfficeSafe University" at bounding box center [126, 220] width 154 height 19
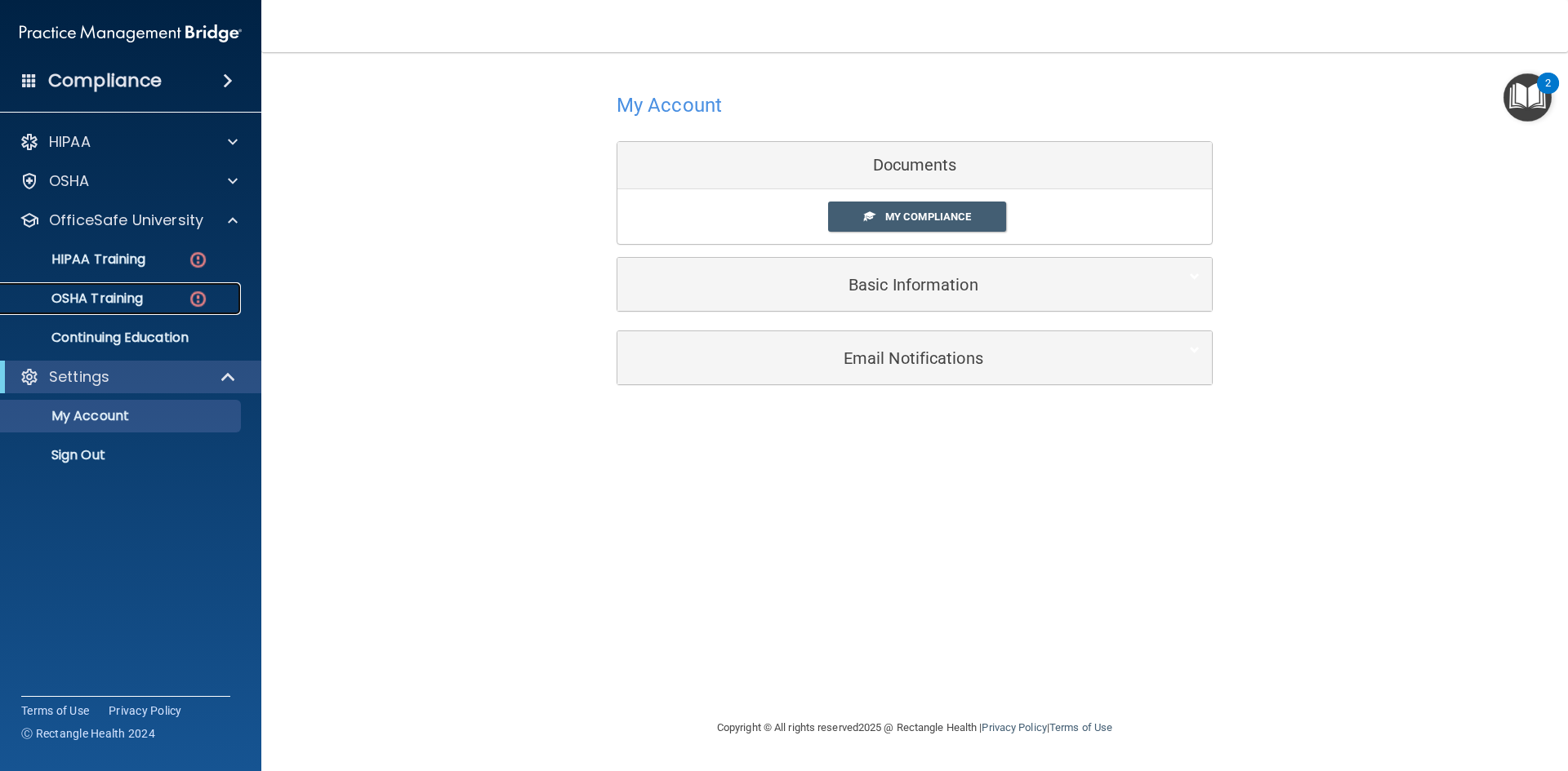
click at [120, 293] on p "OSHA Training" at bounding box center [76, 298] width 132 height 16
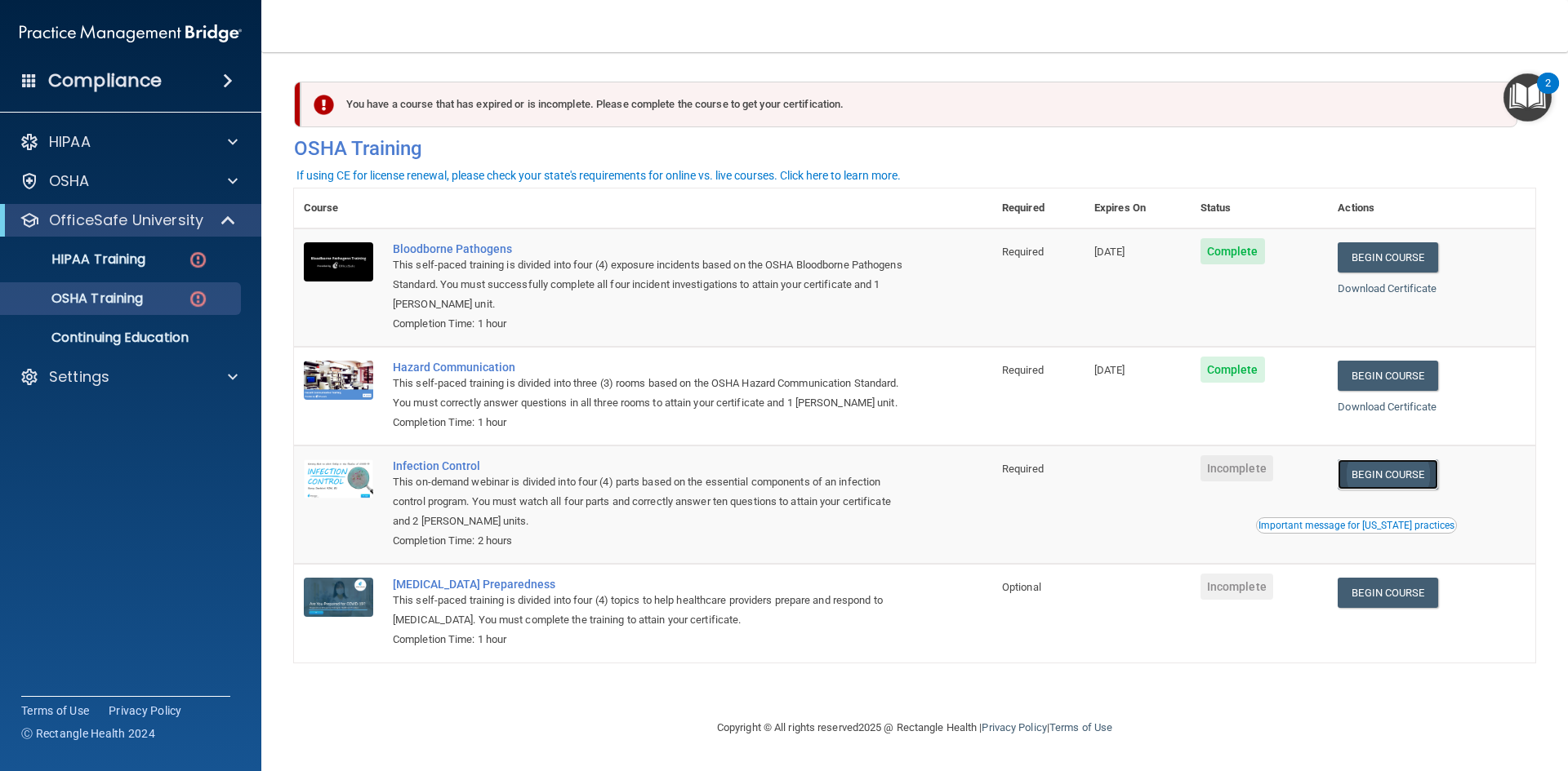
click at [1373, 475] on link "Begin Course" at bounding box center [1387, 474] width 99 height 30
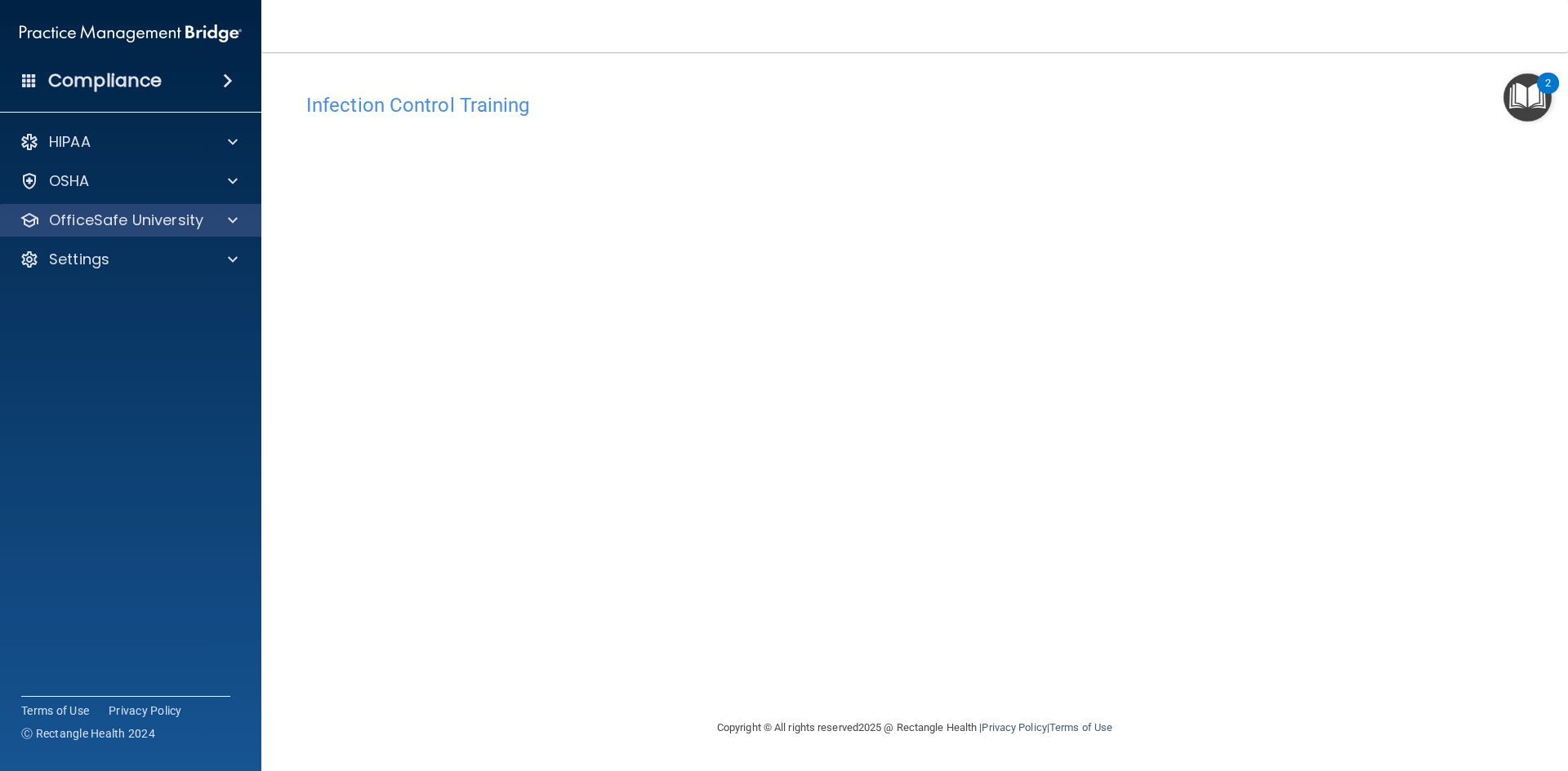
click at [159, 231] on div "OfficeSafe University" at bounding box center [131, 220] width 262 height 33
click at [229, 223] on span at bounding box center [233, 220] width 10 height 19
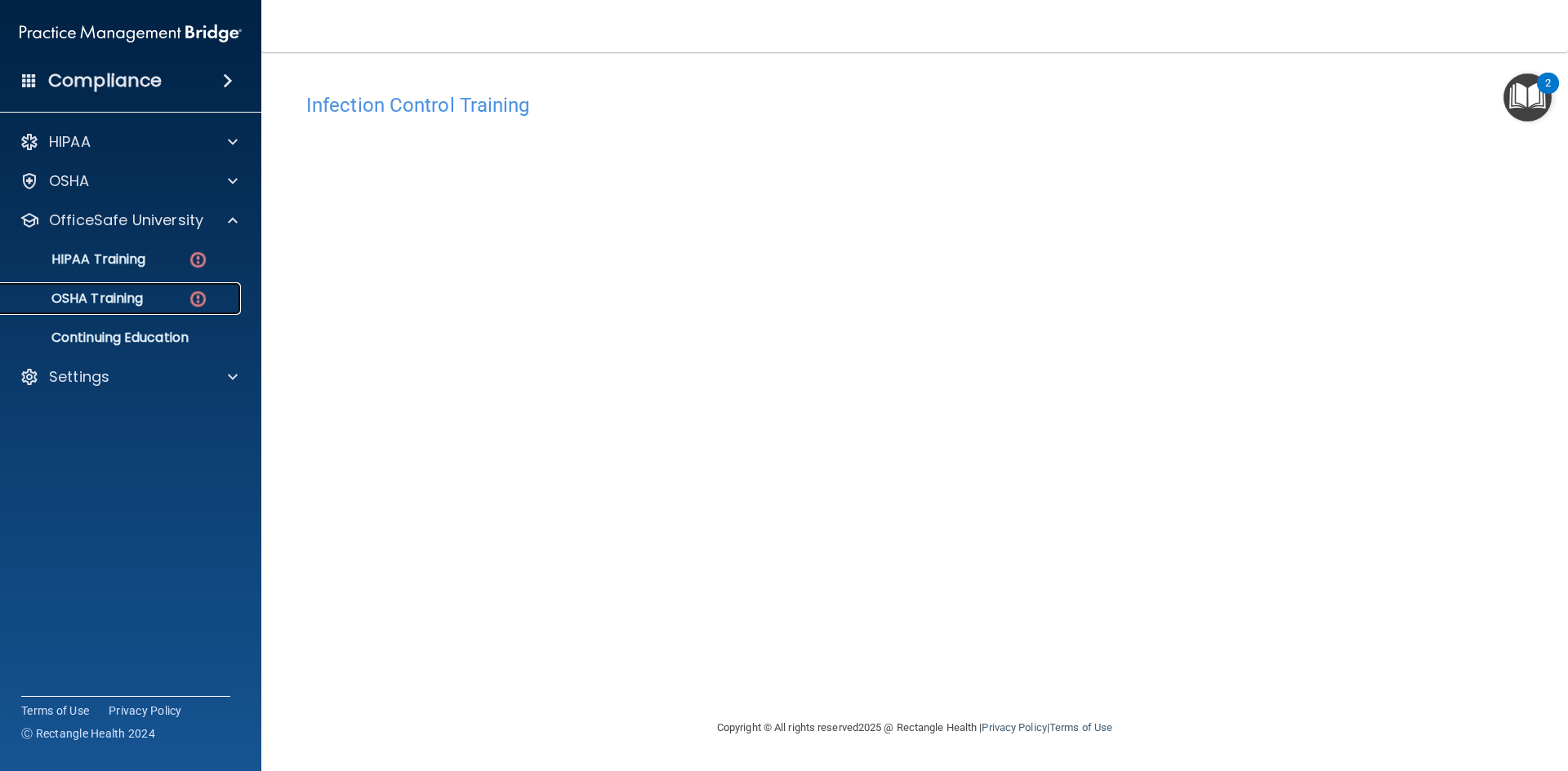
click at [161, 297] on div "OSHA Training" at bounding box center [122, 298] width 223 height 16
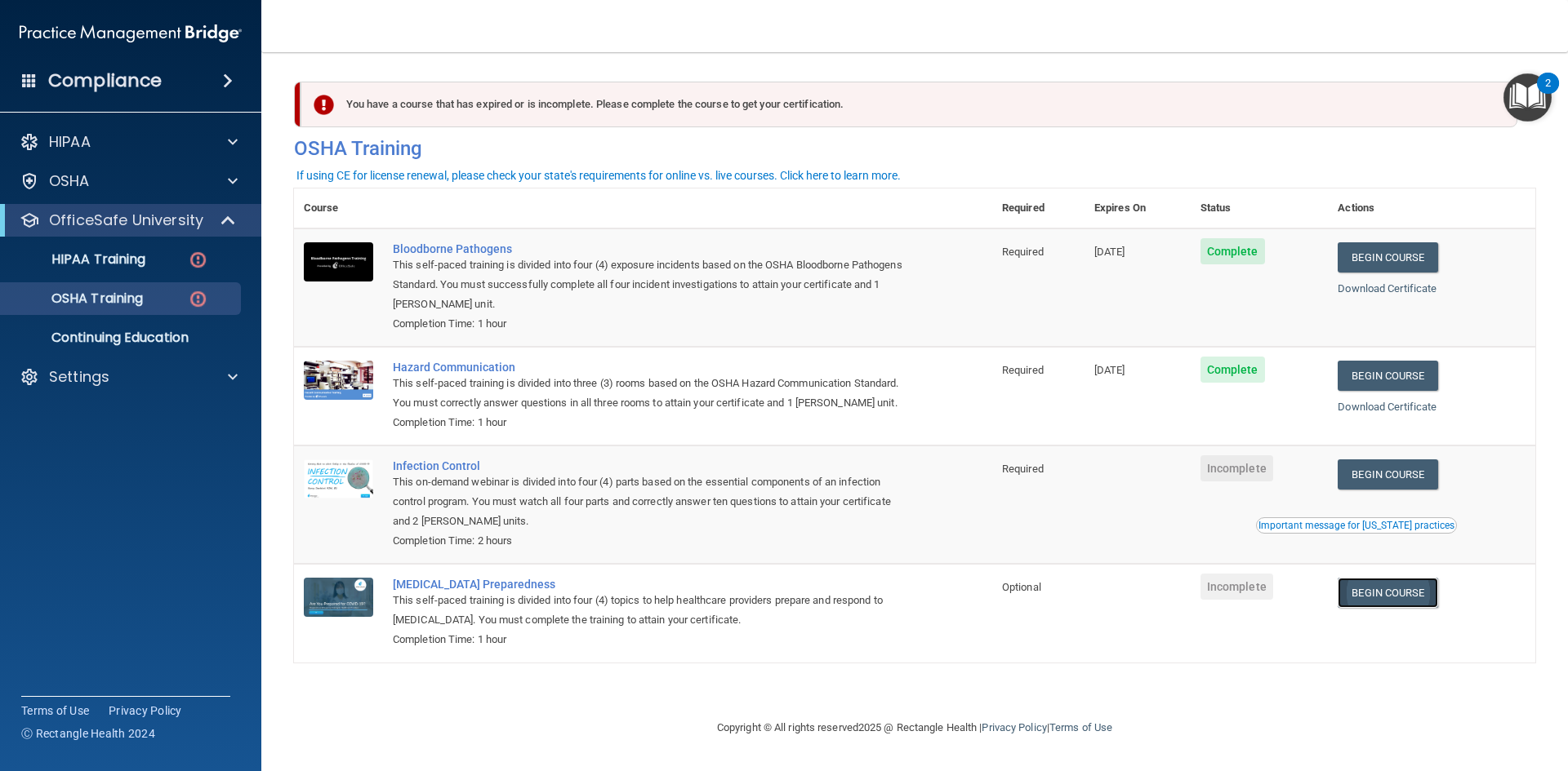
click at [1388, 597] on link "Begin Course" at bounding box center [1387, 592] width 99 height 30
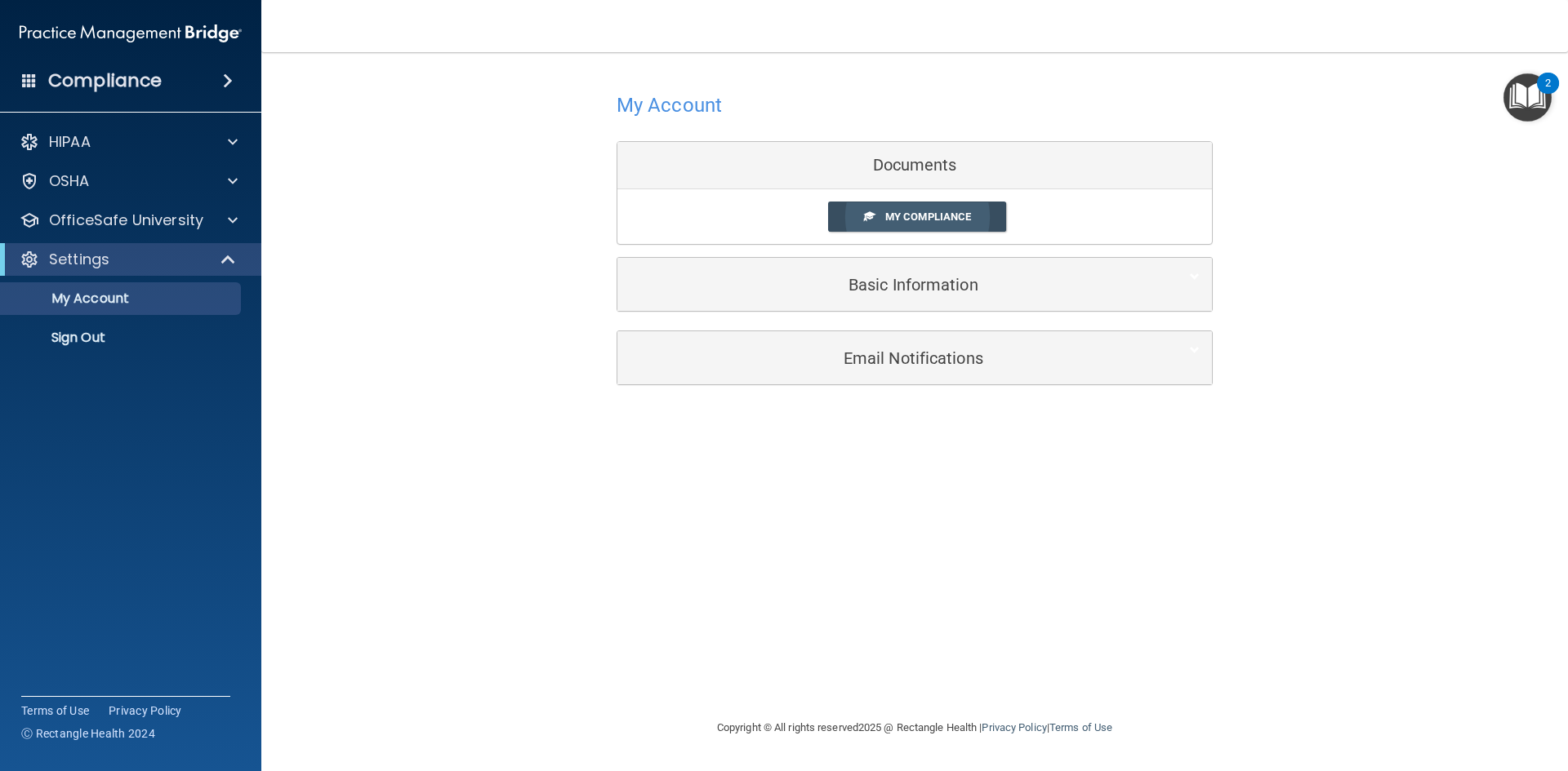
click at [885, 219] on span "My Compliance" at bounding box center [928, 217] width 86 height 13
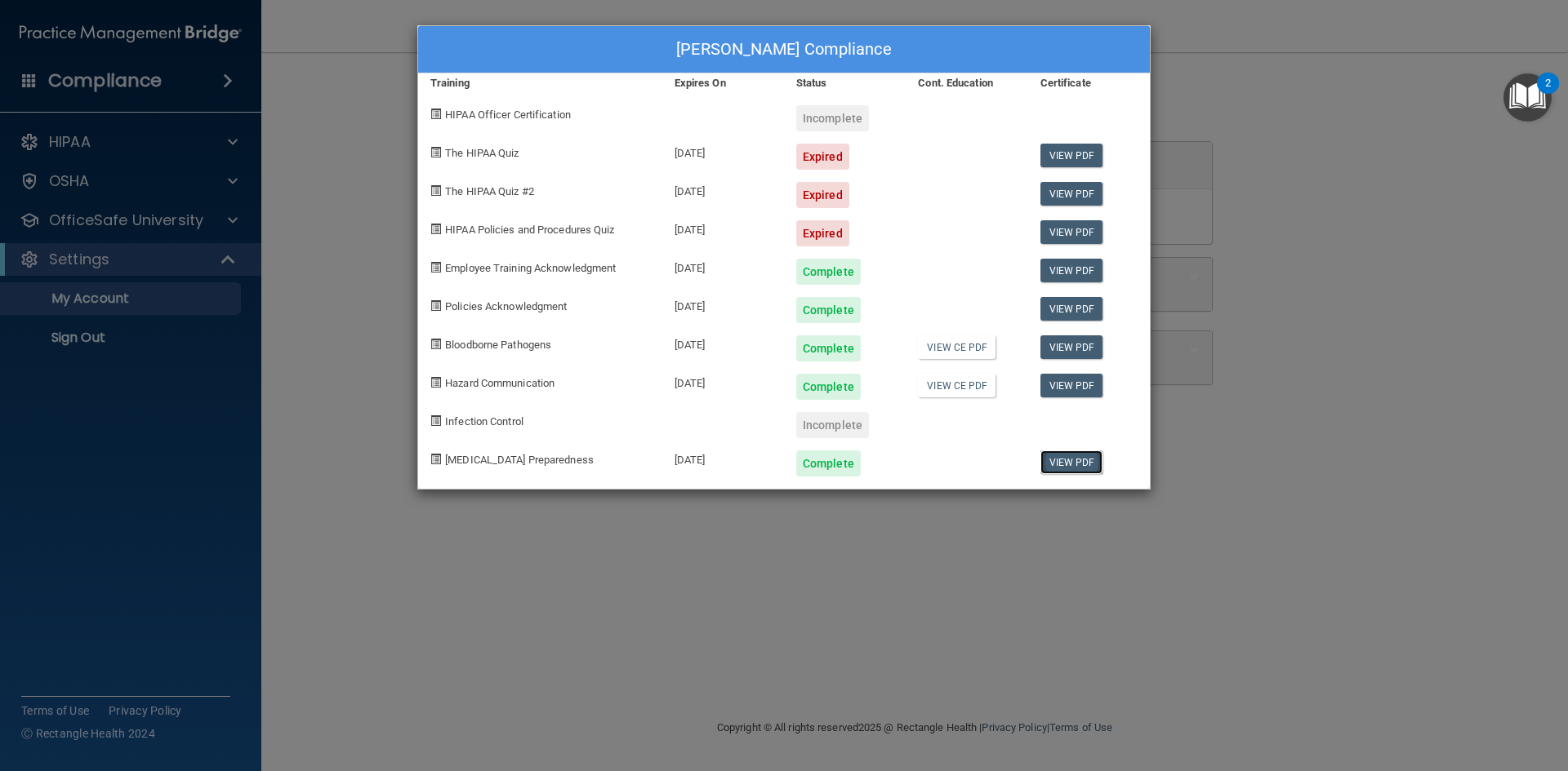
click at [1071, 460] on link "View PDF" at bounding box center [1071, 462] width 63 height 24
click at [1261, 185] on div "[PERSON_NAME] Compliance Training Expires On Status Cont. Education Certificate…" at bounding box center [784, 385] width 1568 height 771
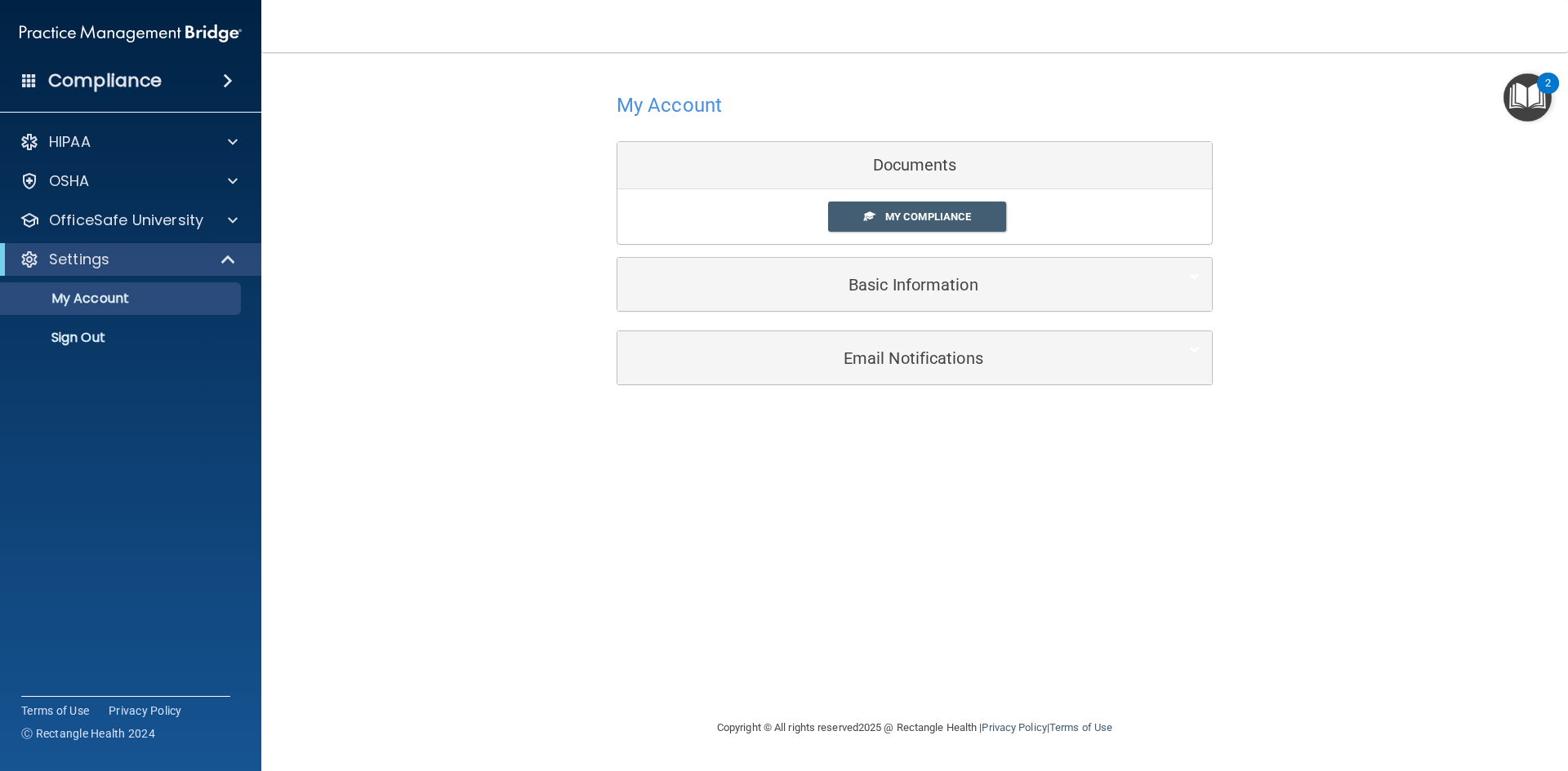
click at [462, 282] on div "My Account Documents My Compliance My Compliance My BAA Basic Information Full …" at bounding box center [914, 236] width 1241 height 336
click at [159, 207] on div "OfficeSafe University" at bounding box center [131, 220] width 262 height 33
click at [229, 221] on span at bounding box center [233, 220] width 10 height 19
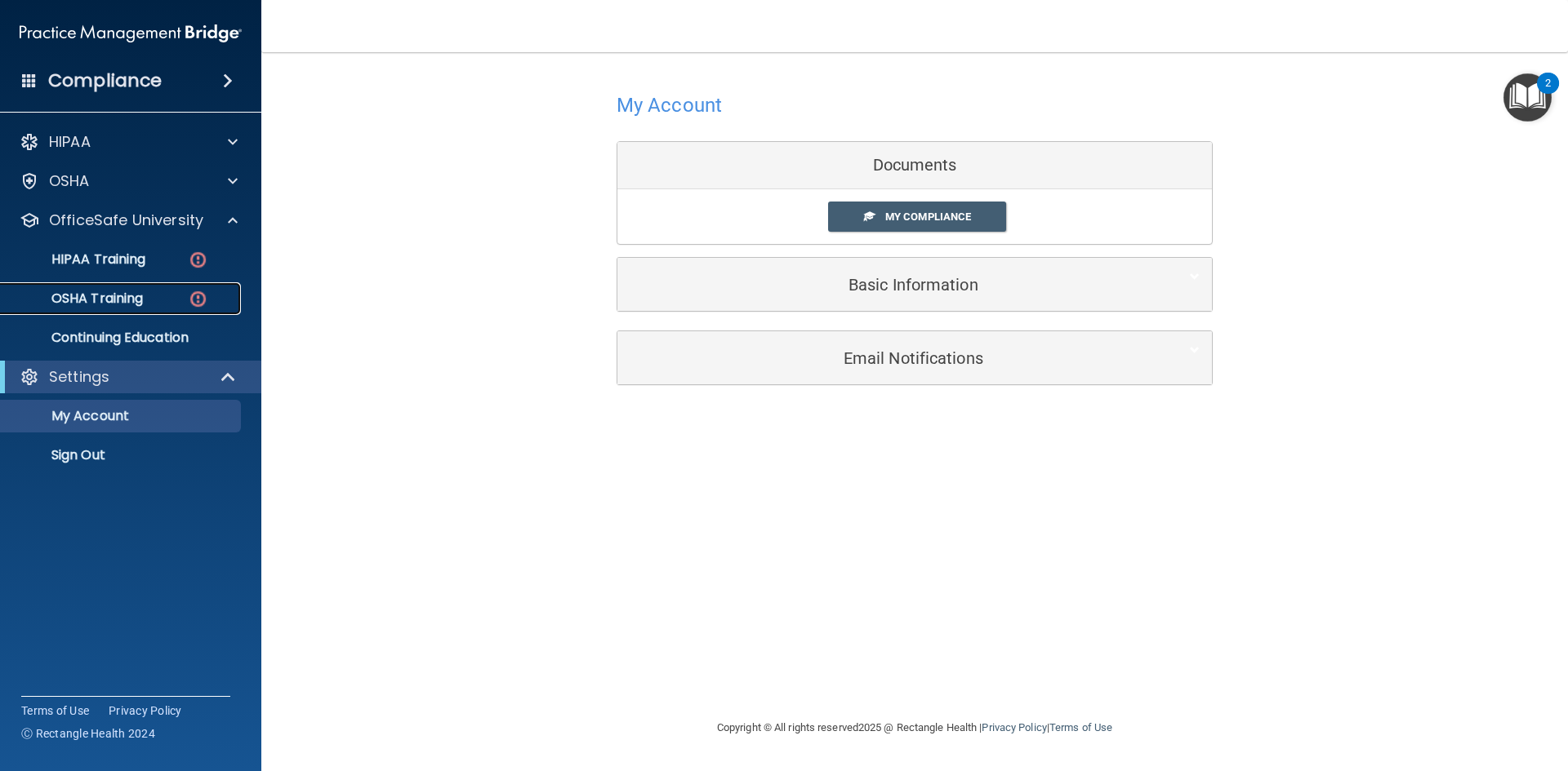
click at [141, 296] on p "OSHA Training" at bounding box center [76, 298] width 132 height 16
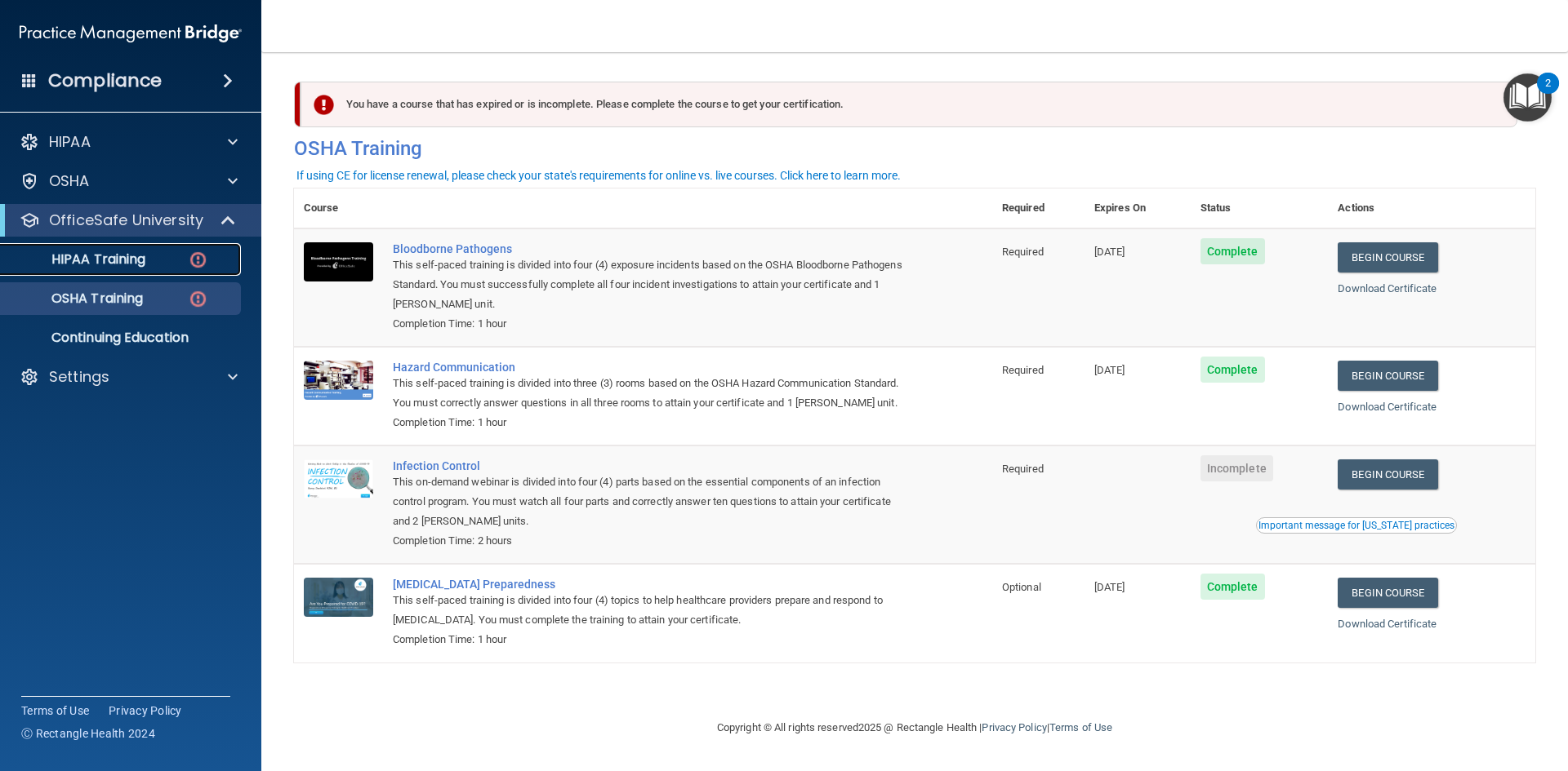
click at [104, 257] on p "HIPAA Training" at bounding box center [78, 259] width 135 height 16
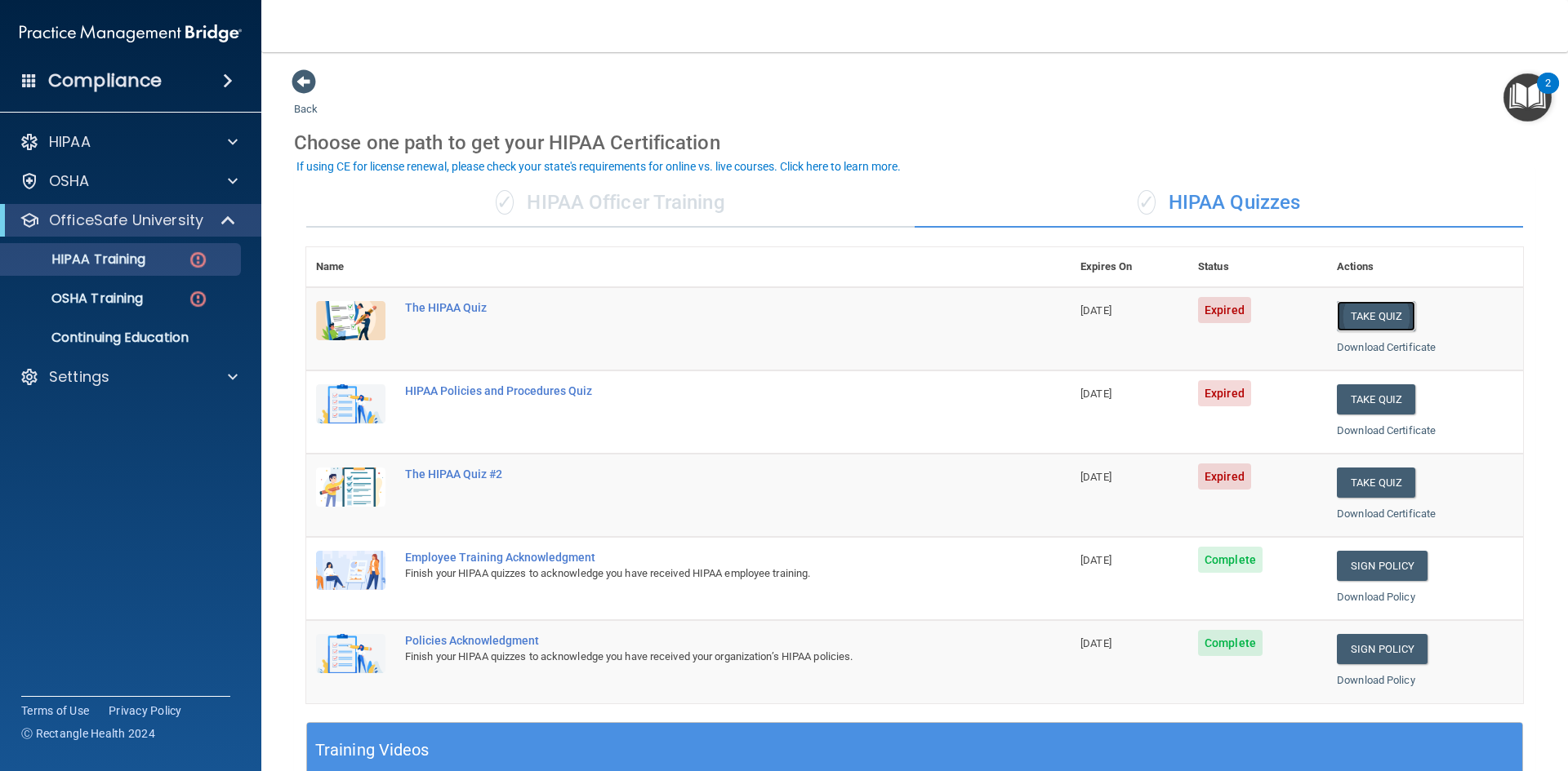
click at [1363, 313] on button "Take Quiz" at bounding box center [1375, 316] width 78 height 30
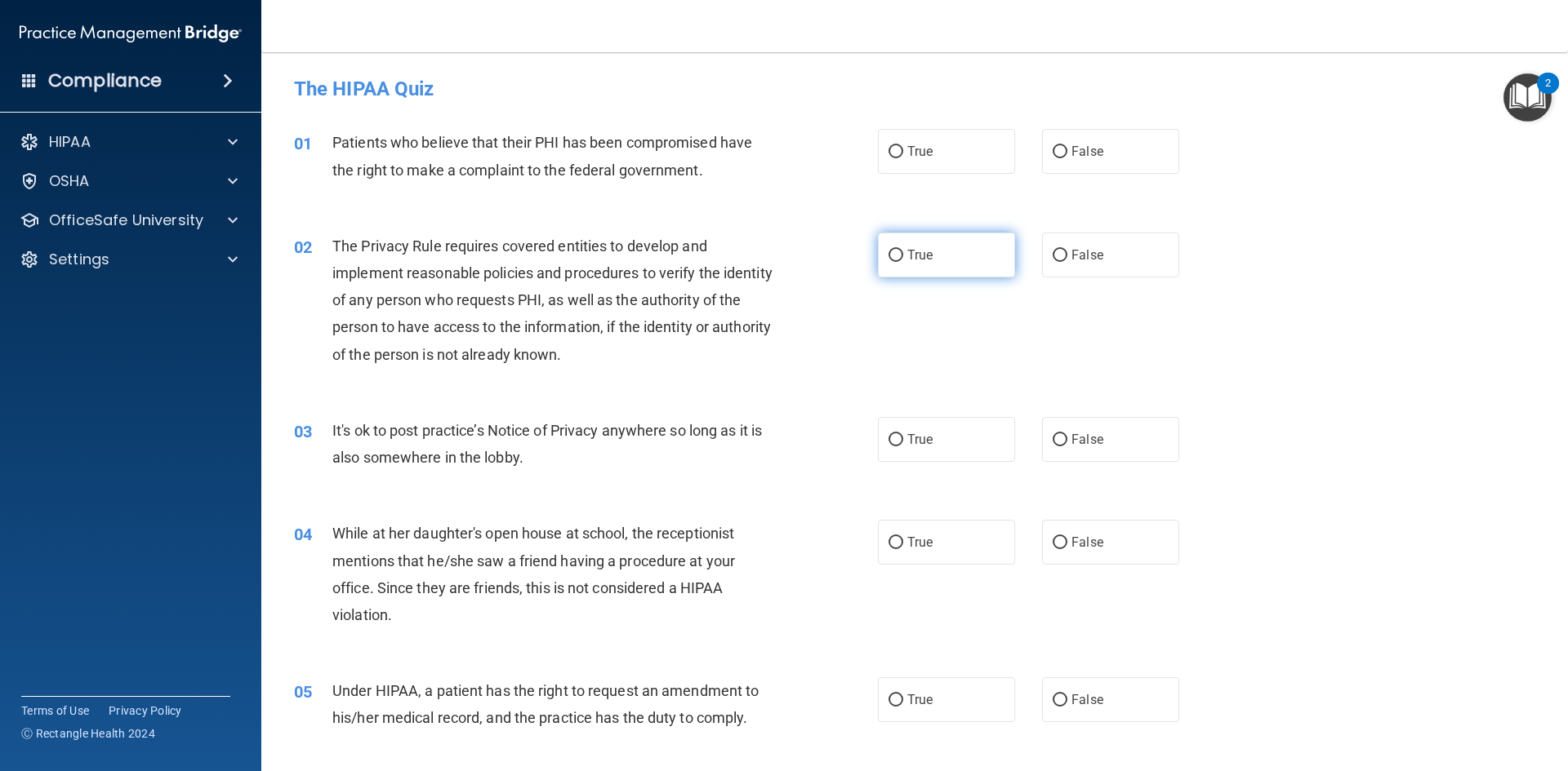
drag, startPoint x: 938, startPoint y: 159, endPoint x: 953, endPoint y: 255, distance: 97.2
click at [937, 159] on label "True" at bounding box center [947, 151] width 137 height 45
click at [903, 159] on input "True" at bounding box center [896, 152] width 14 height 13
radio input "true"
drag, startPoint x: 947, startPoint y: 249, endPoint x: 949, endPoint y: 259, distance: 10.2
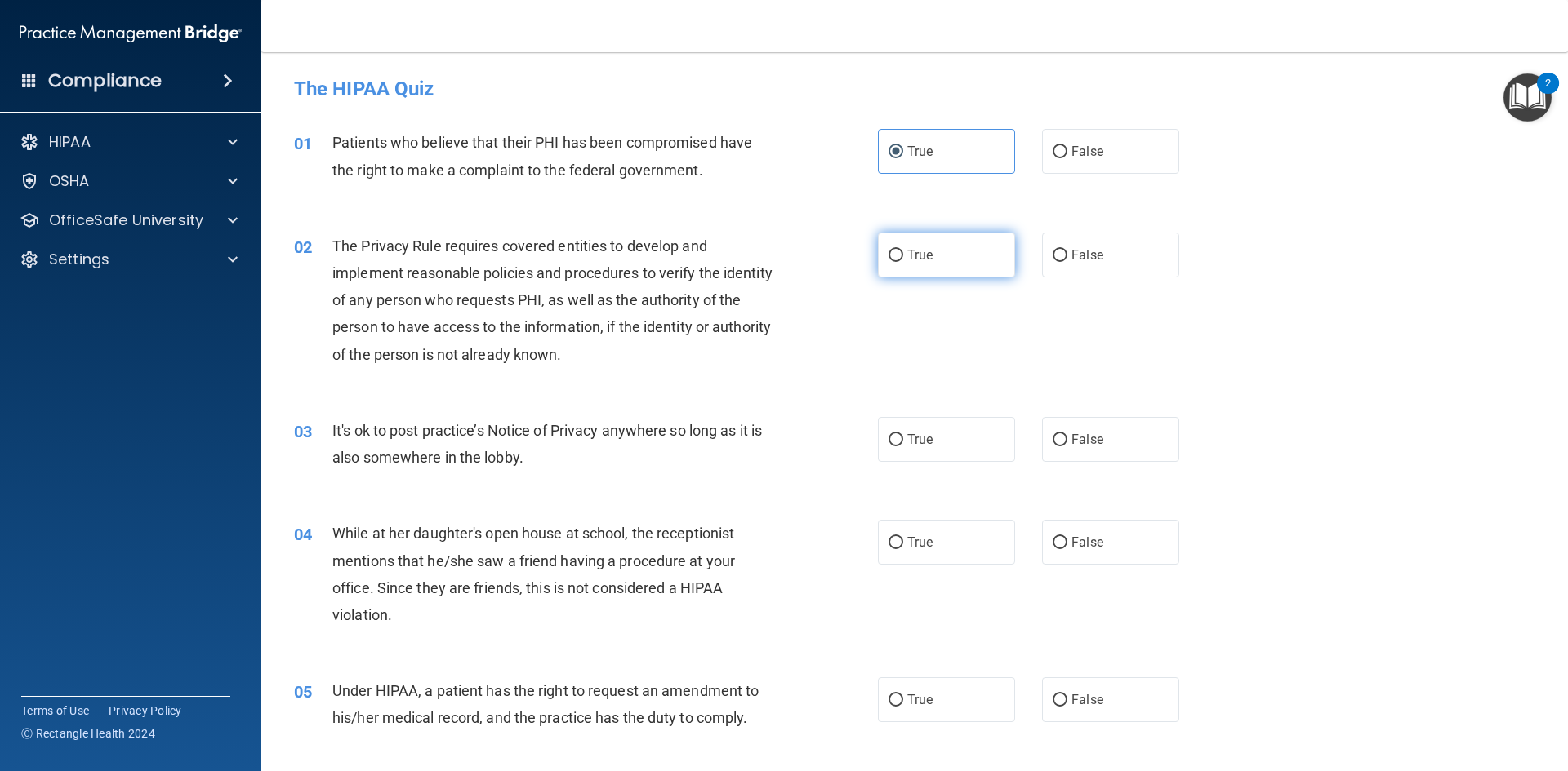
click at [947, 254] on label "True" at bounding box center [947, 255] width 137 height 45
click at [903, 254] on input "True" at bounding box center [896, 256] width 14 height 13
radio input "true"
drag, startPoint x: 1077, startPoint y: 453, endPoint x: 1011, endPoint y: 486, distance: 73.8
click at [1074, 456] on label "False" at bounding box center [1111, 439] width 137 height 45
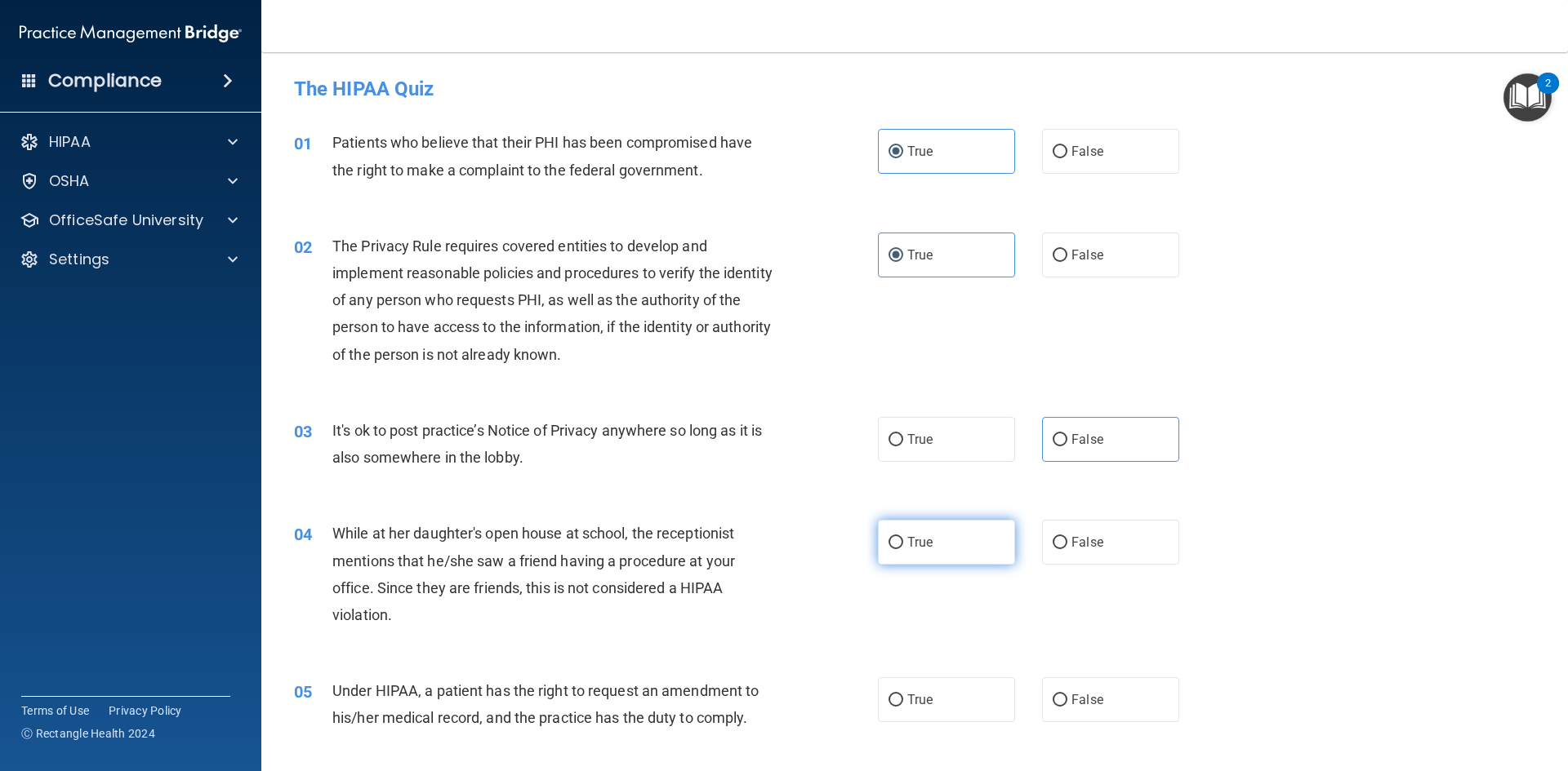
drag, startPoint x: 976, startPoint y: 519, endPoint x: 968, endPoint y: 558, distance: 39.8
click at [976, 525] on div "04 While at her daughter's open house at school, the receptionist mentions that…" at bounding box center [915, 578] width 1267 height 158
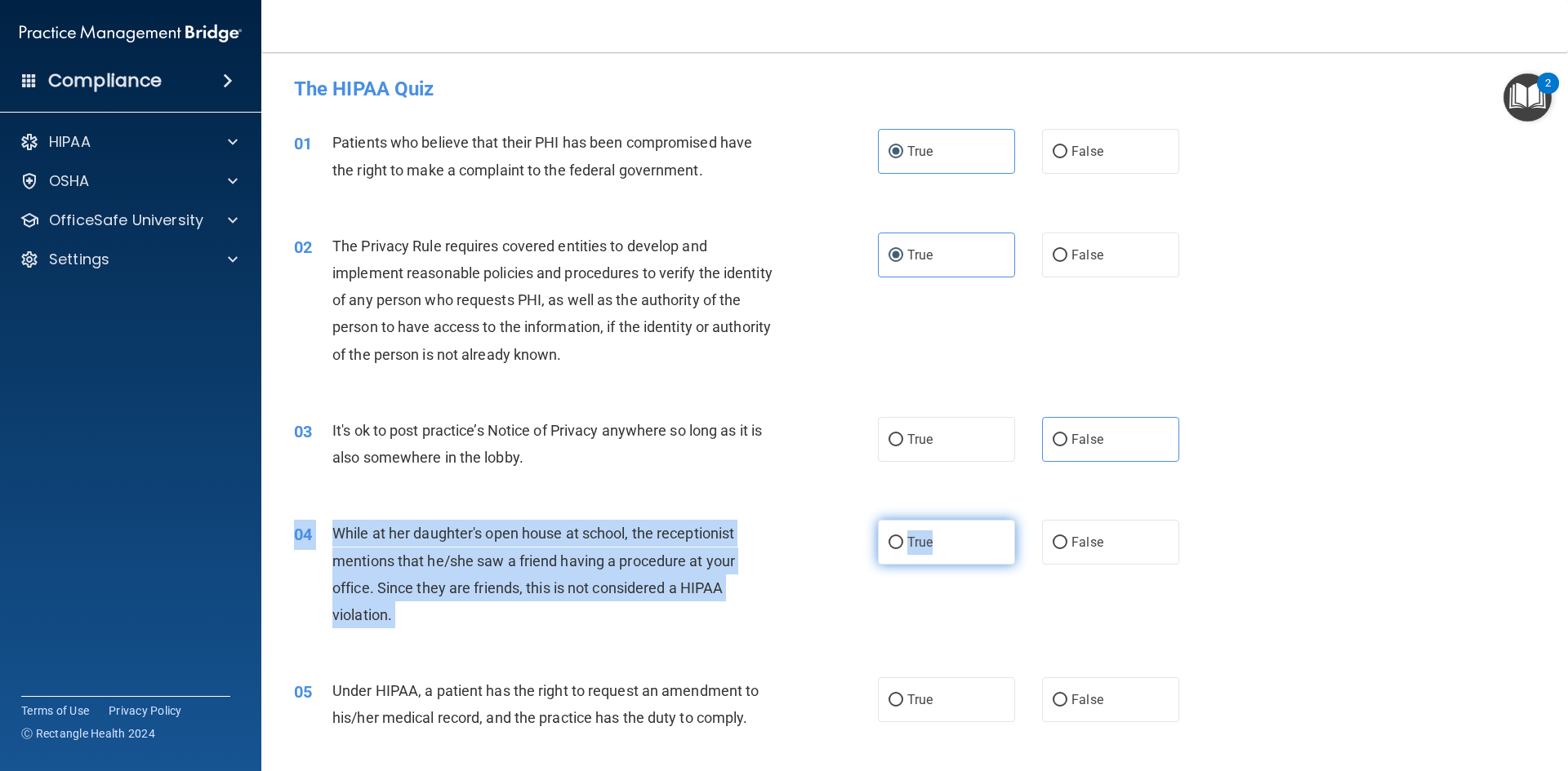
click at [966, 558] on label "True" at bounding box center [947, 542] width 137 height 45
click at [903, 550] on input "True" at bounding box center [896, 543] width 14 height 13
radio input "true"
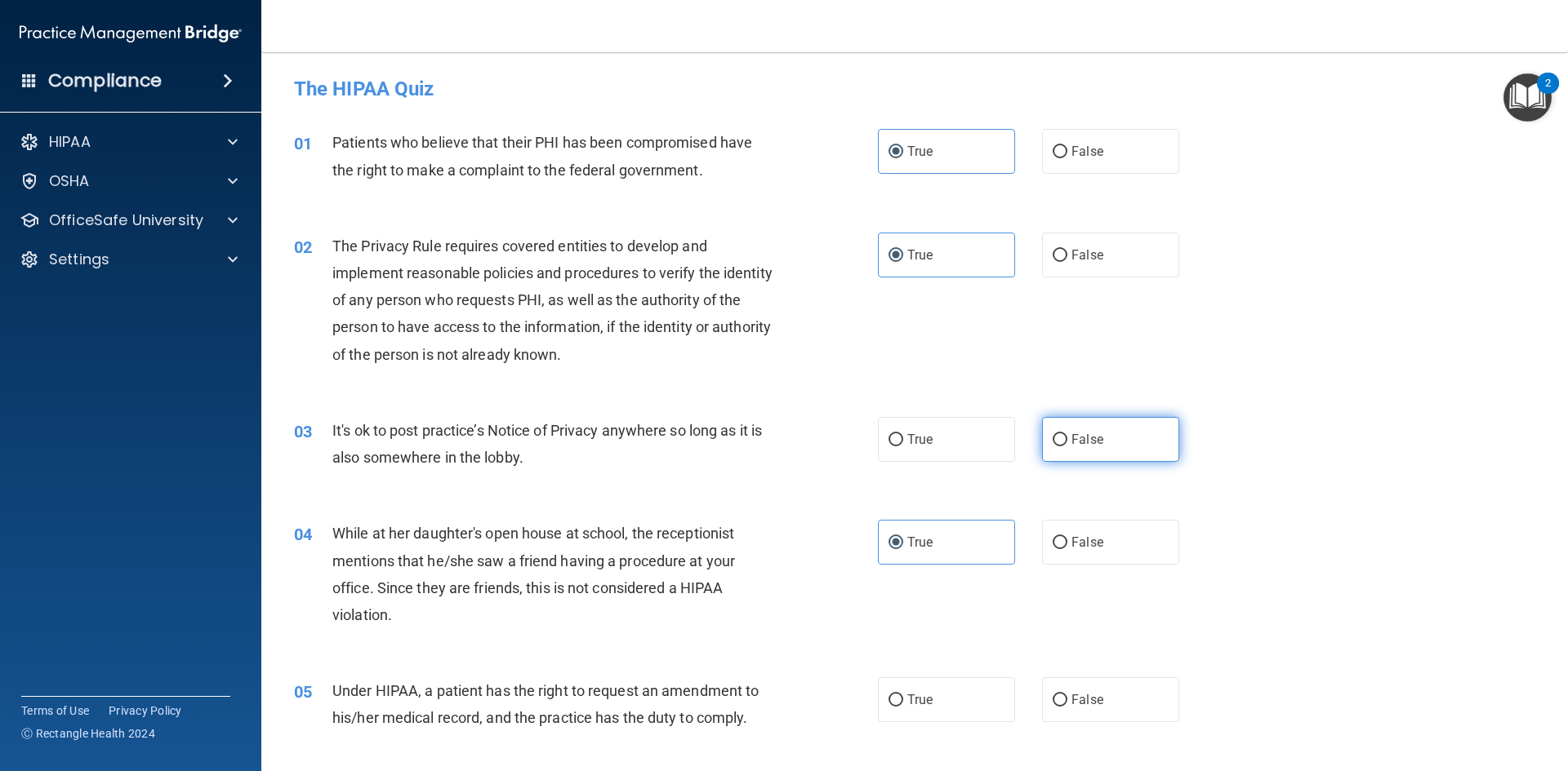
click at [1063, 447] on label "False" at bounding box center [1111, 439] width 137 height 45
click at [1063, 447] on input "False" at bounding box center [1059, 440] width 14 height 13
radio input "true"
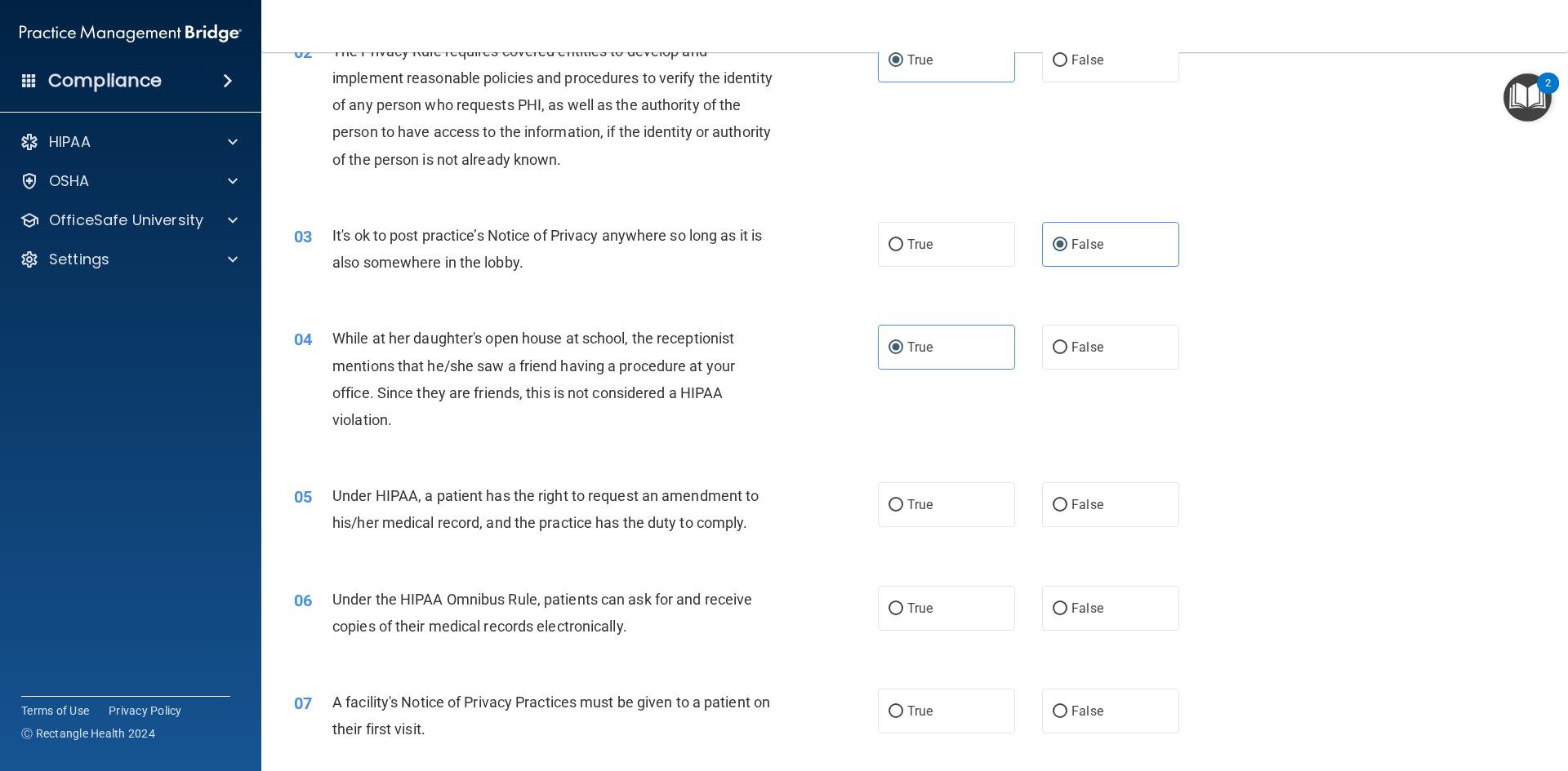
scroll to position [244, 0]
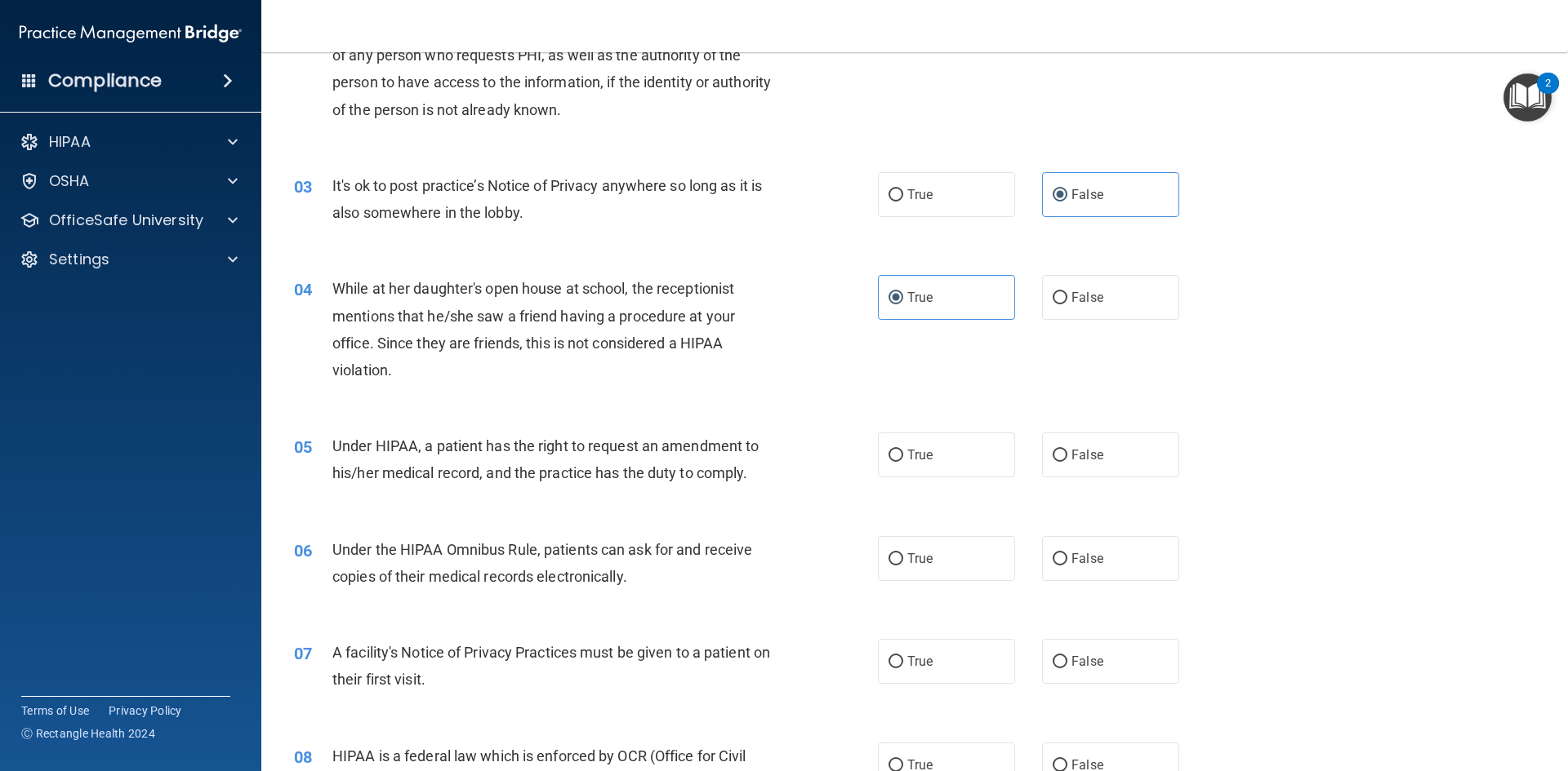
click at [896, 423] on div "05 Under HIPAA, a patient has the right to request an amendment to his/her medi…" at bounding box center [915, 463] width 1267 height 103
click at [909, 463] on label "True" at bounding box center [947, 454] width 137 height 45
click at [903, 462] on input "True" at bounding box center [896, 455] width 14 height 13
radio input "true"
drag, startPoint x: 928, startPoint y: 563, endPoint x: 928, endPoint y: 607, distance: 44.0
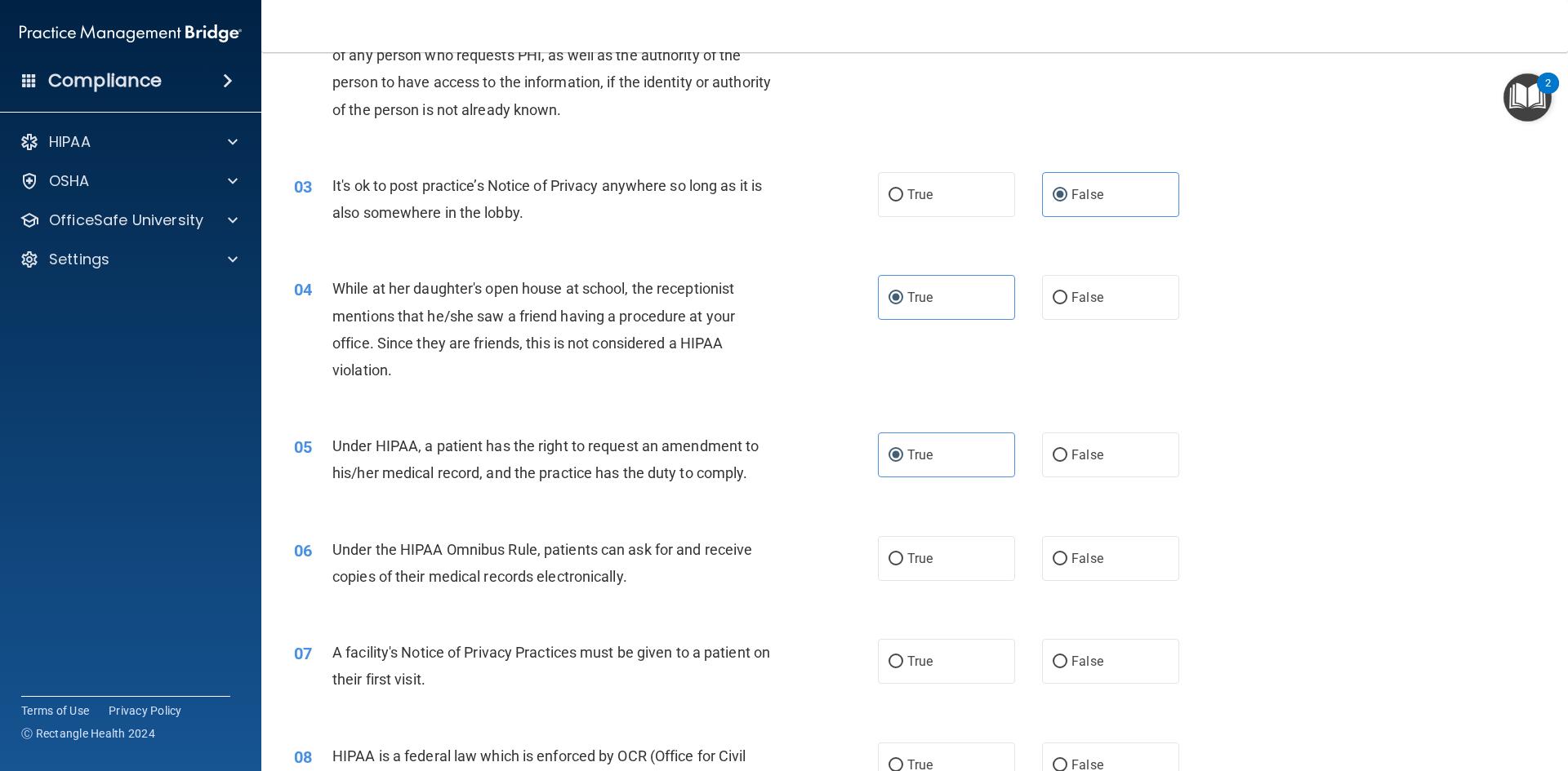
click at [928, 564] on label "True" at bounding box center [947, 558] width 137 height 45
click at [903, 564] on input "True" at bounding box center [896, 559] width 14 height 13
radio input "true"
click at [935, 660] on label "True" at bounding box center [947, 661] width 137 height 45
click at [903, 660] on input "True" at bounding box center [896, 662] width 14 height 13
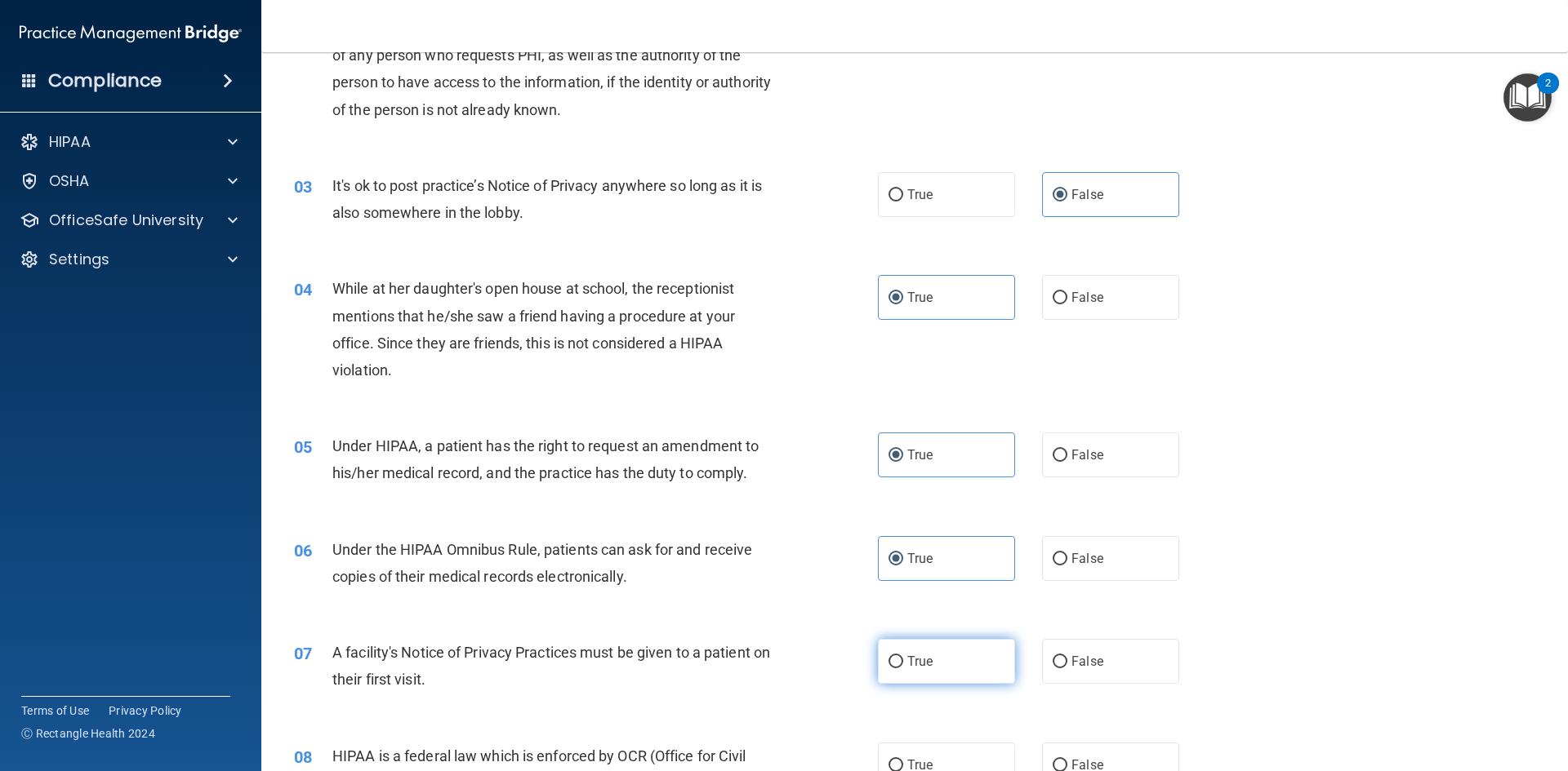
radio input "true"
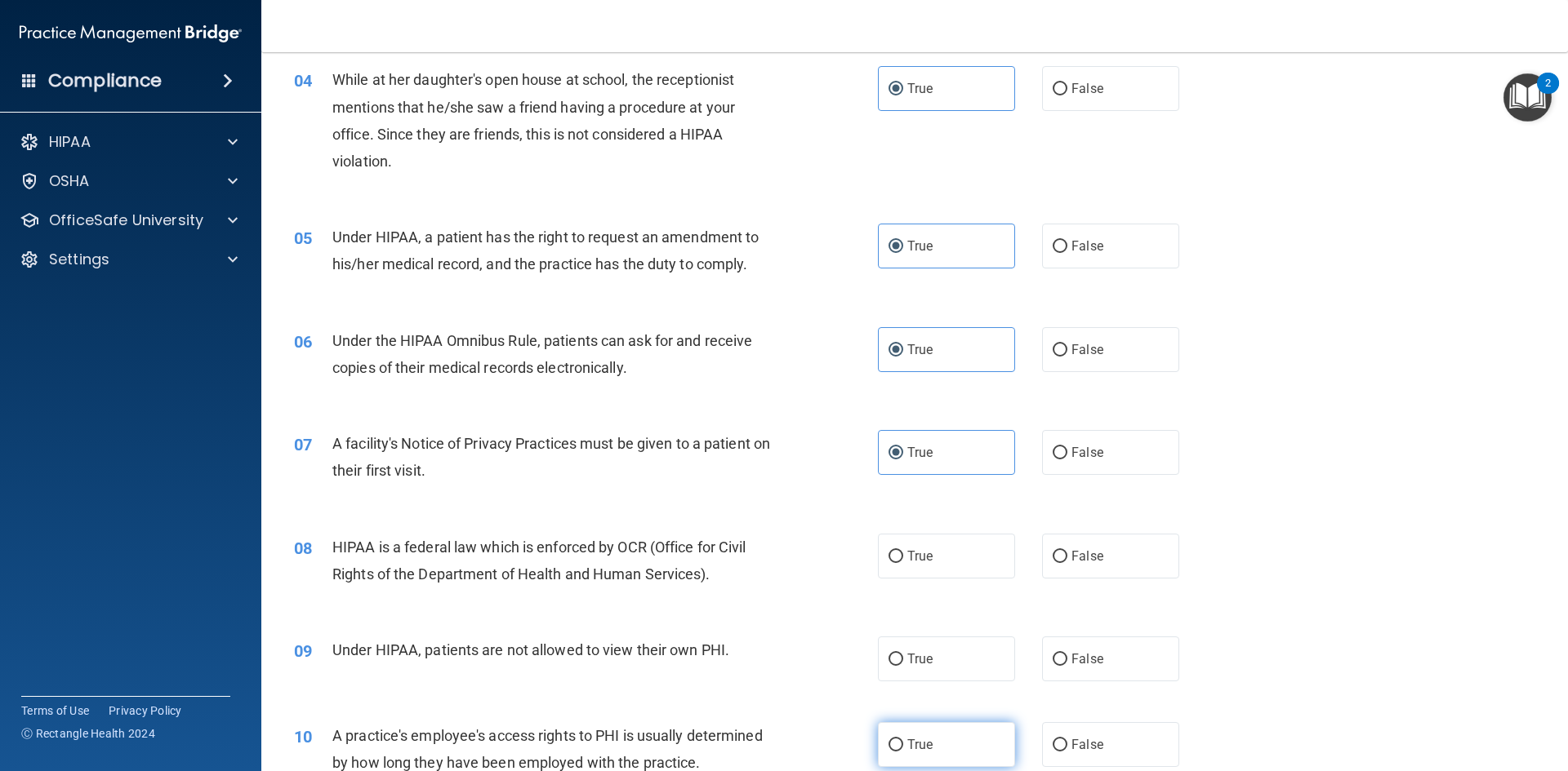
scroll to position [572, 0]
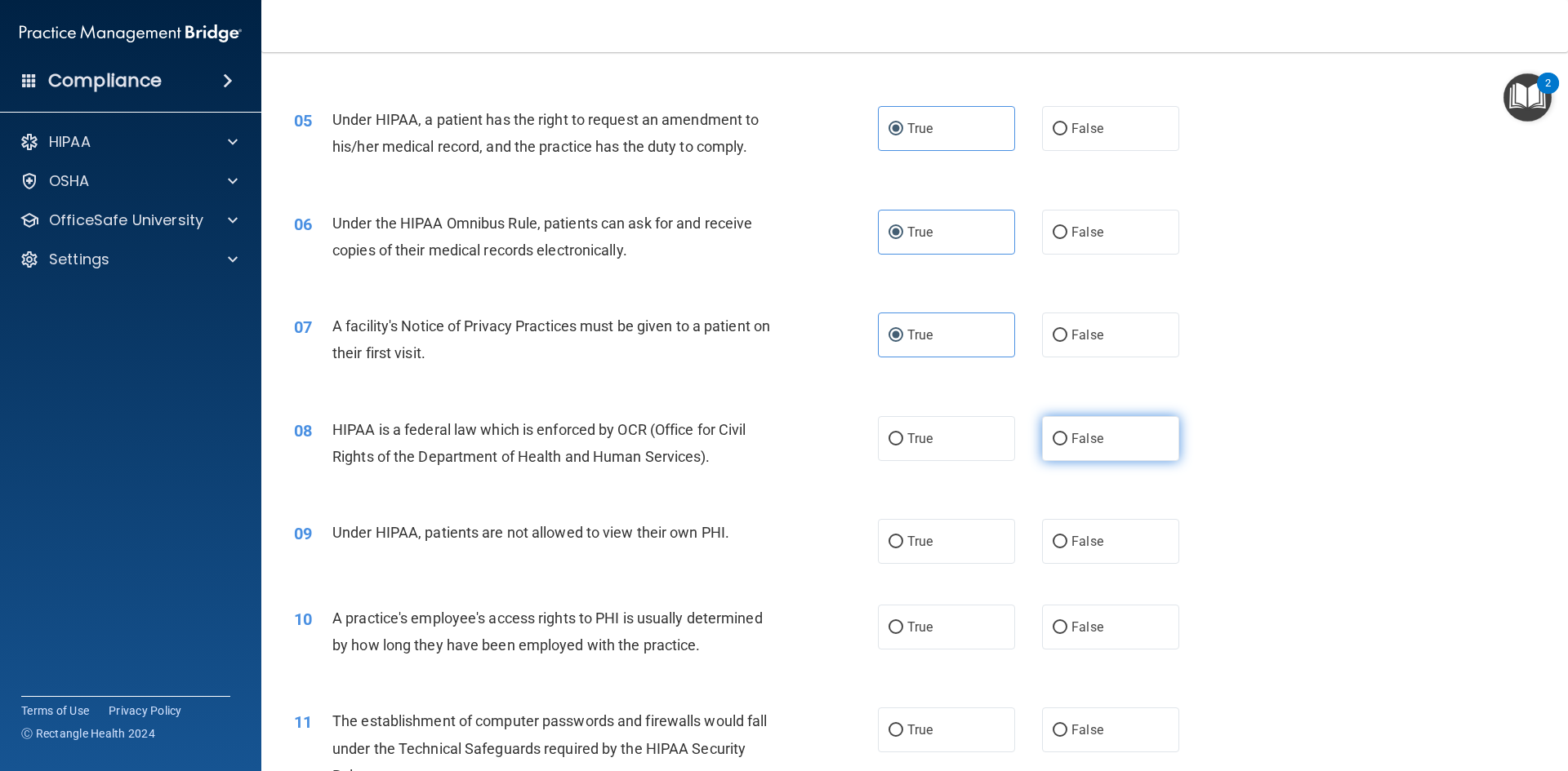
click at [1072, 431] on span "False" at bounding box center [1087, 439] width 32 height 15
click at [1064, 433] on input "False" at bounding box center [1059, 439] width 14 height 13
radio input "true"
drag, startPoint x: 1078, startPoint y: 555, endPoint x: 1055, endPoint y: 572, distance: 28.6
click at [1078, 556] on label "False" at bounding box center [1111, 541] width 137 height 45
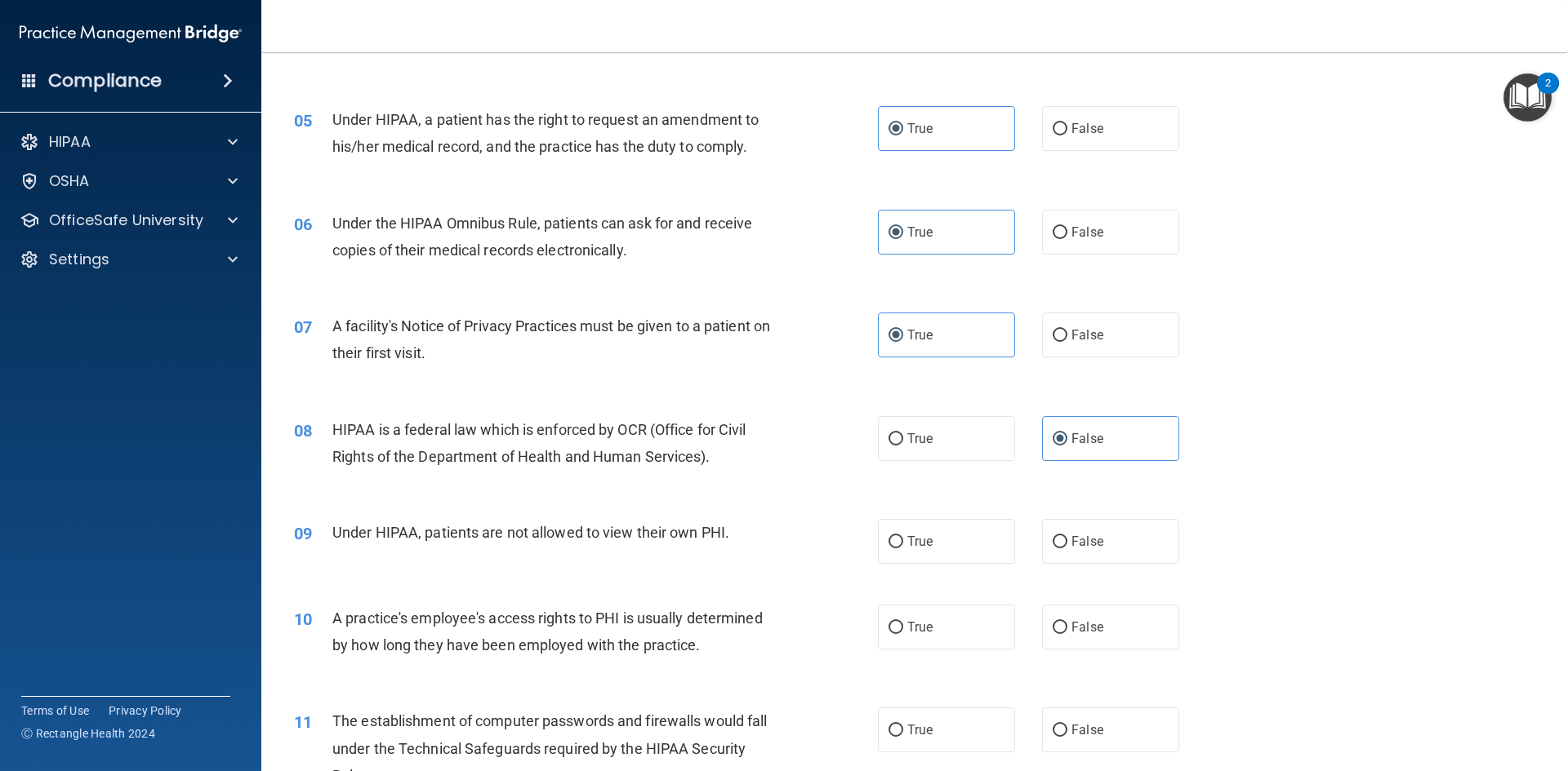
click at [1067, 549] on input "False" at bounding box center [1059, 542] width 14 height 13
radio input "true"
click at [971, 627] on label "True" at bounding box center [947, 627] width 137 height 45
click at [903, 627] on input "True" at bounding box center [896, 628] width 14 height 13
radio input "true"
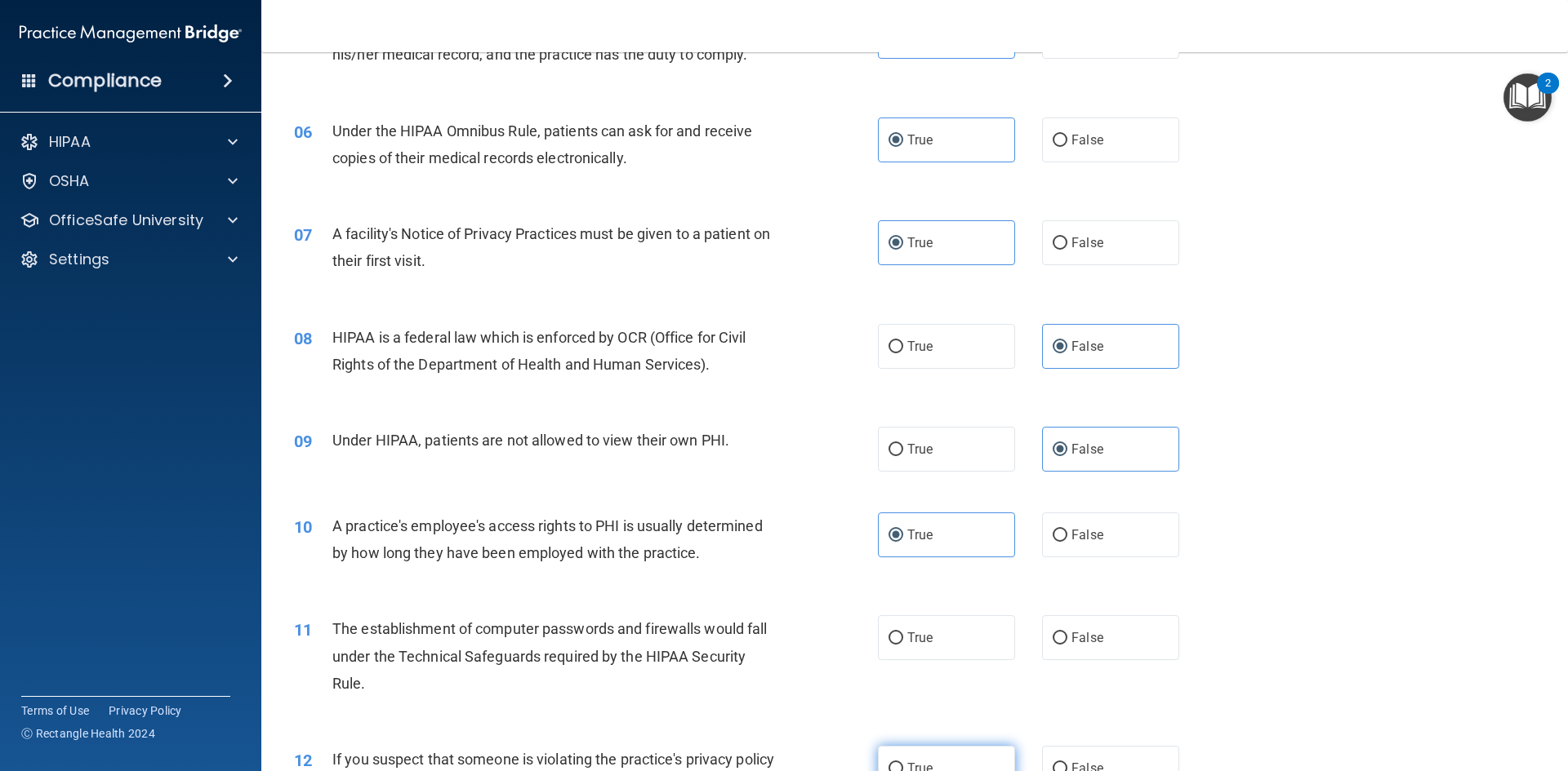
scroll to position [816, 0]
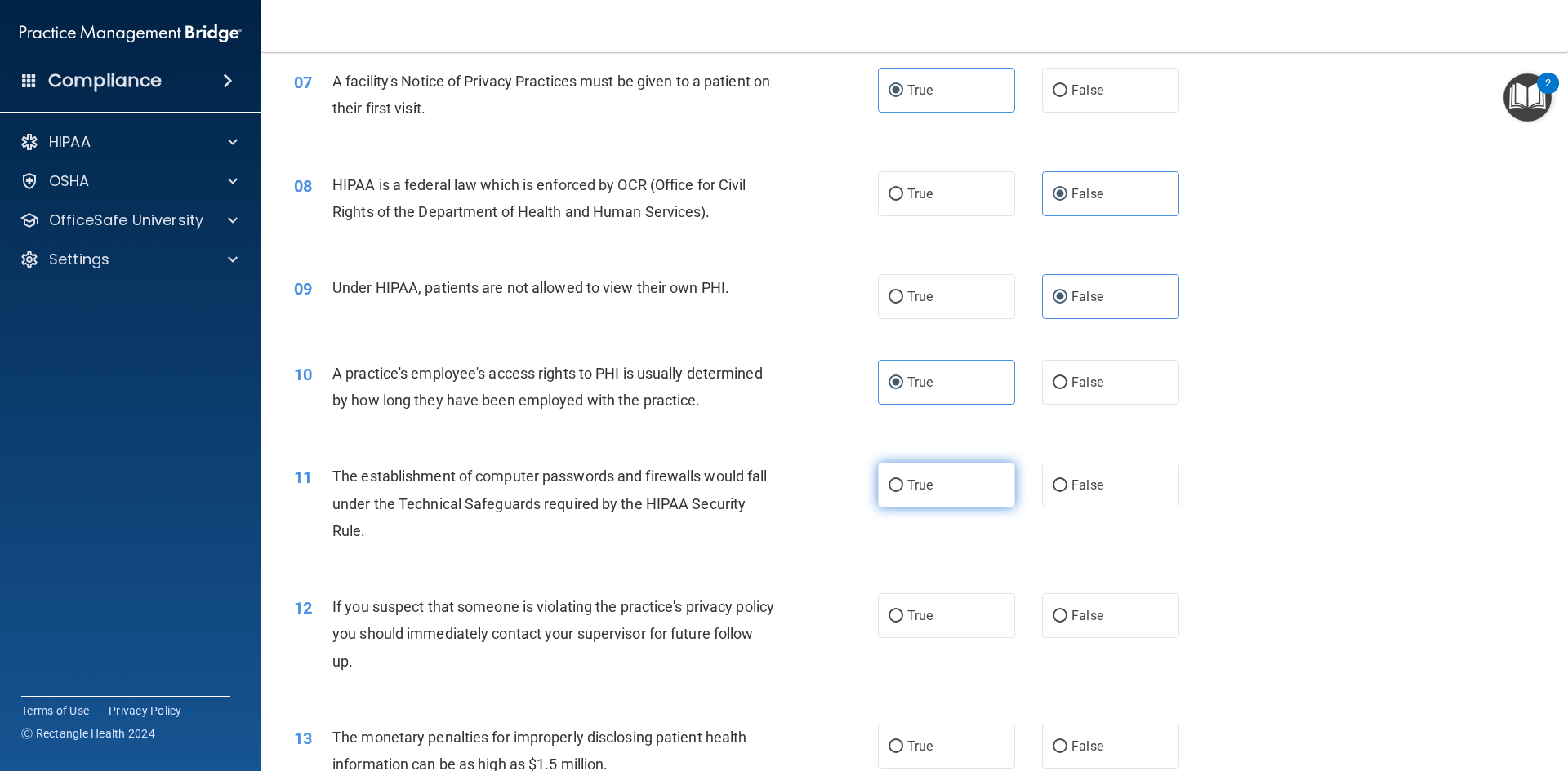
click at [930, 489] on label "True" at bounding box center [947, 485] width 137 height 45
click at [903, 489] on input "True" at bounding box center [896, 486] width 14 height 13
radio input "true"
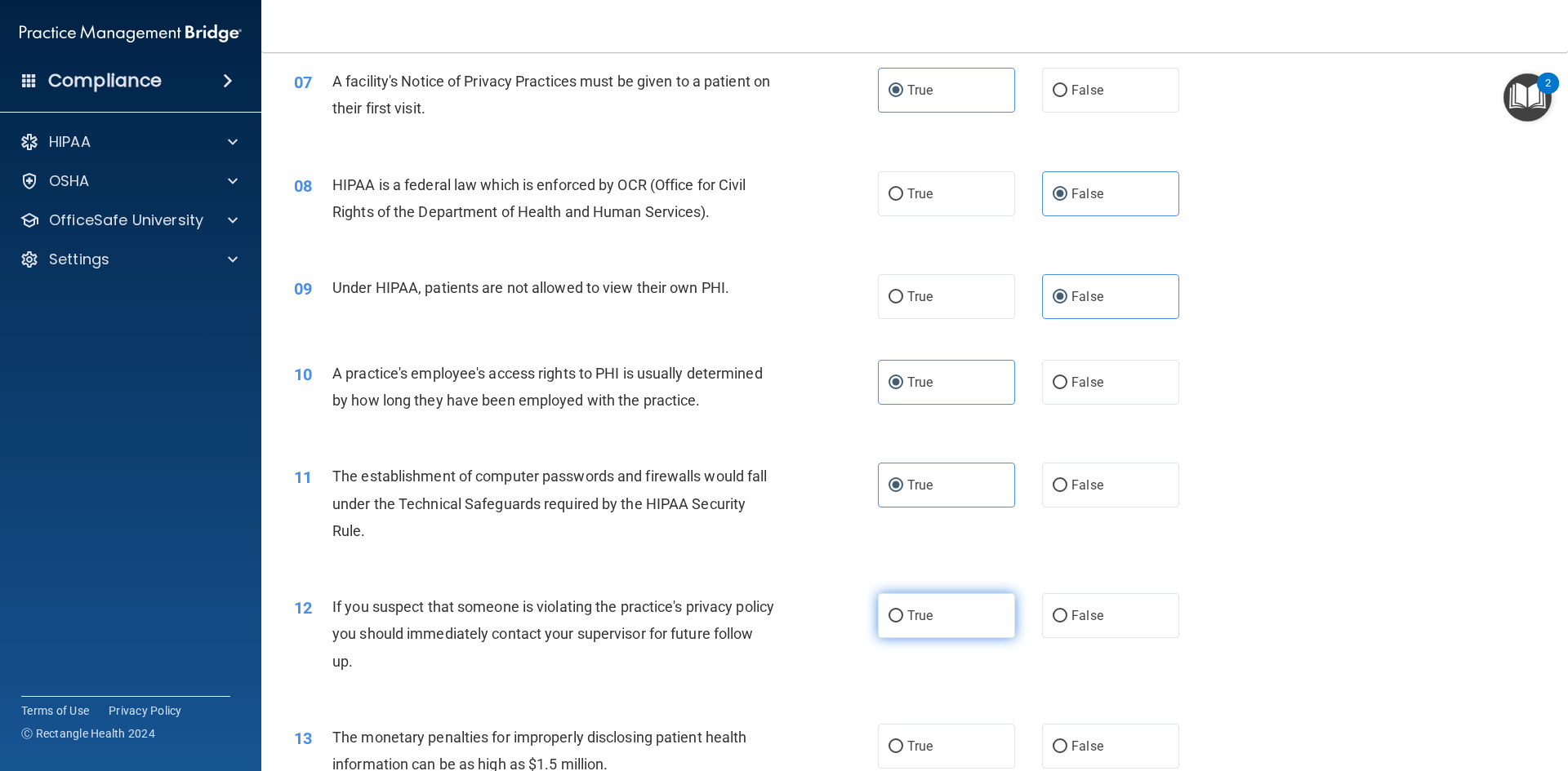
click at [974, 634] on label "True" at bounding box center [947, 616] width 137 height 45
click at [903, 623] on input "True" at bounding box center [896, 616] width 14 height 13
radio input "true"
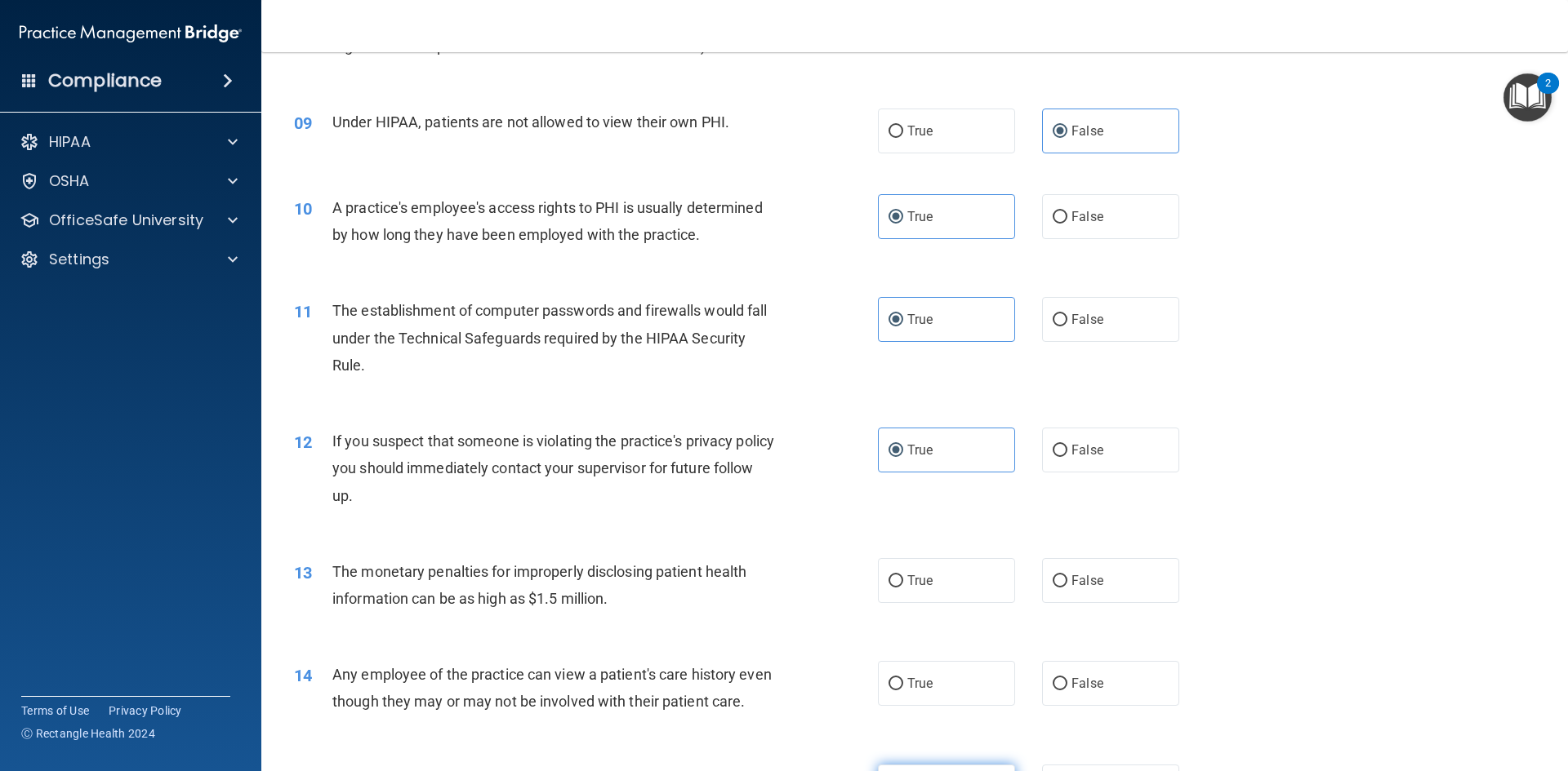
scroll to position [1143, 0]
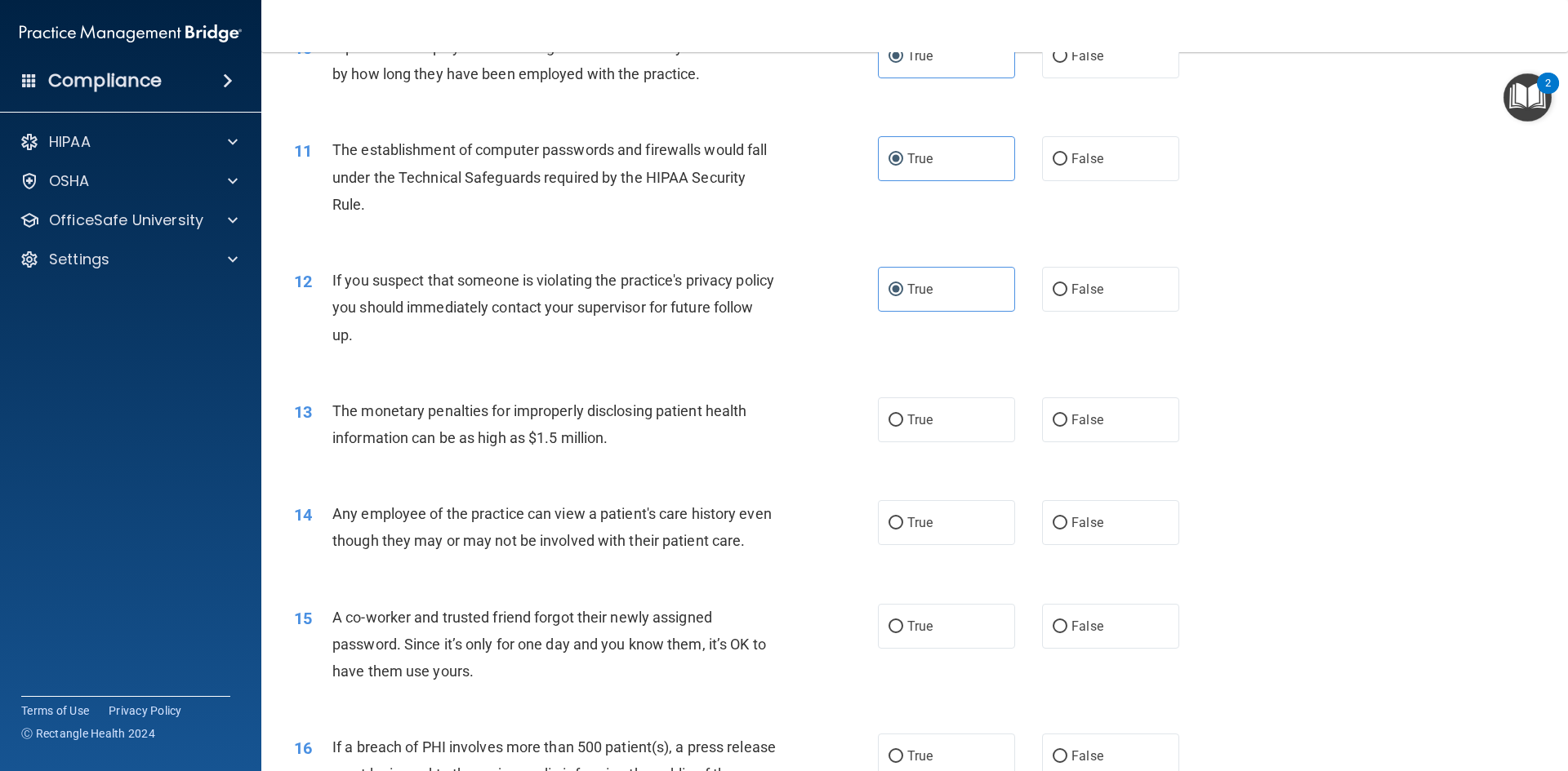
drag, startPoint x: 922, startPoint y: 525, endPoint x: 901, endPoint y: 495, distance: 36.6
click at [922, 524] on span "True" at bounding box center [920, 523] width 25 height 15
click at [903, 524] on input "True" at bounding box center [896, 524] width 14 height 13
radio input "true"
click at [889, 423] on input "True" at bounding box center [896, 421] width 14 height 13
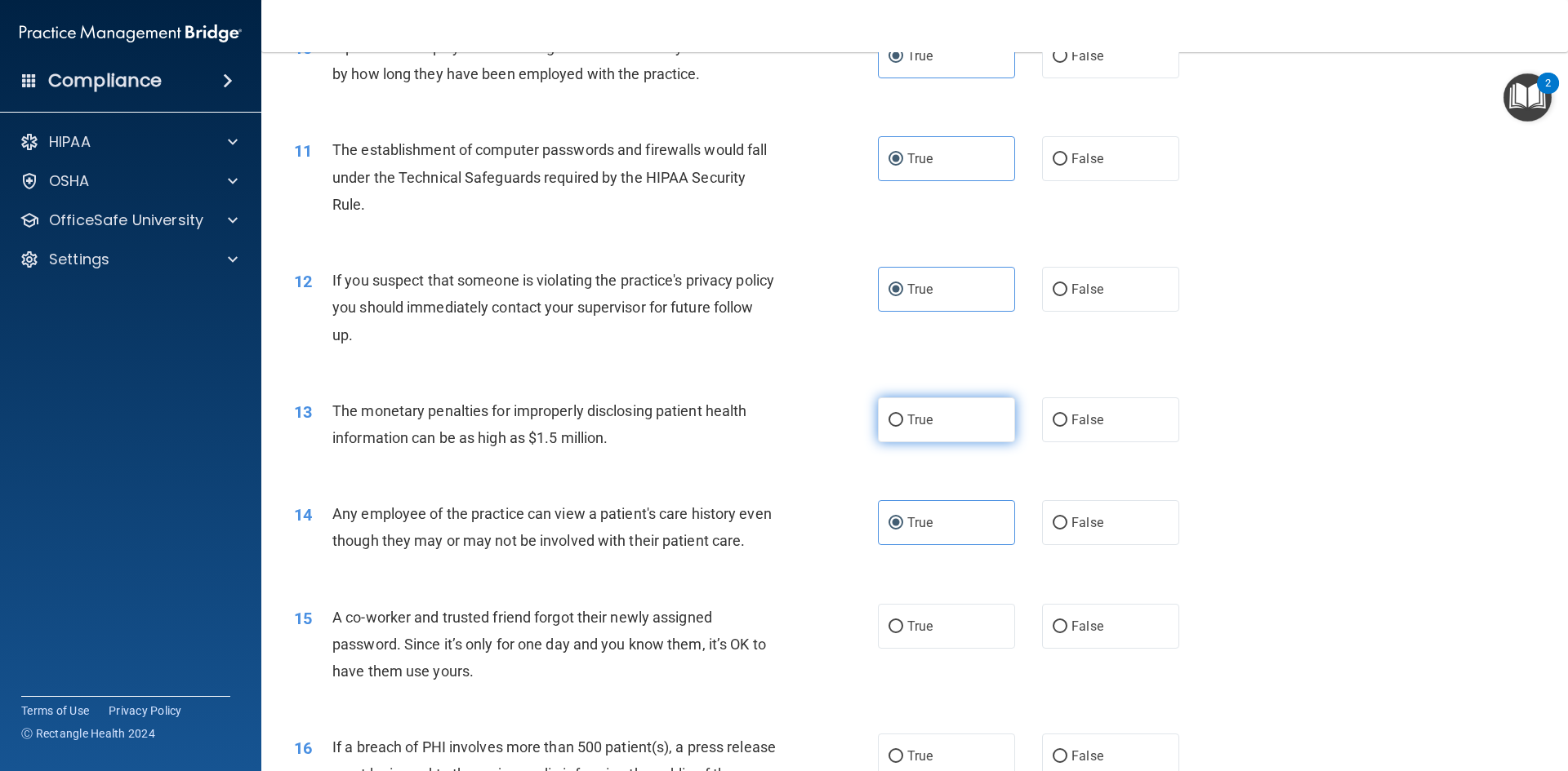
radio input "true"
click at [961, 642] on label "True" at bounding box center [947, 627] width 137 height 45
click at [903, 633] on input "True" at bounding box center [896, 627] width 14 height 13
radio input "true"
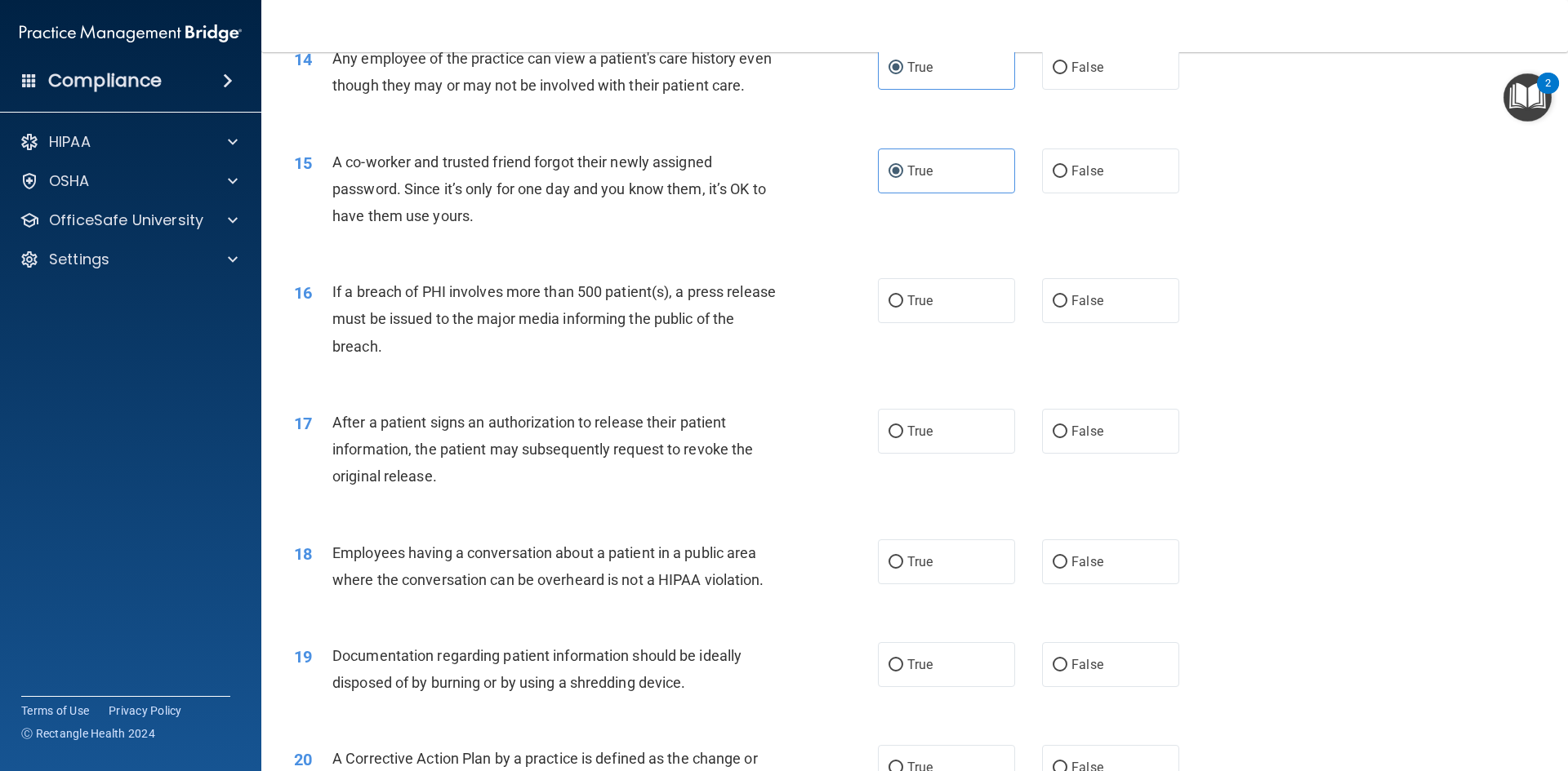
scroll to position [1714, 0]
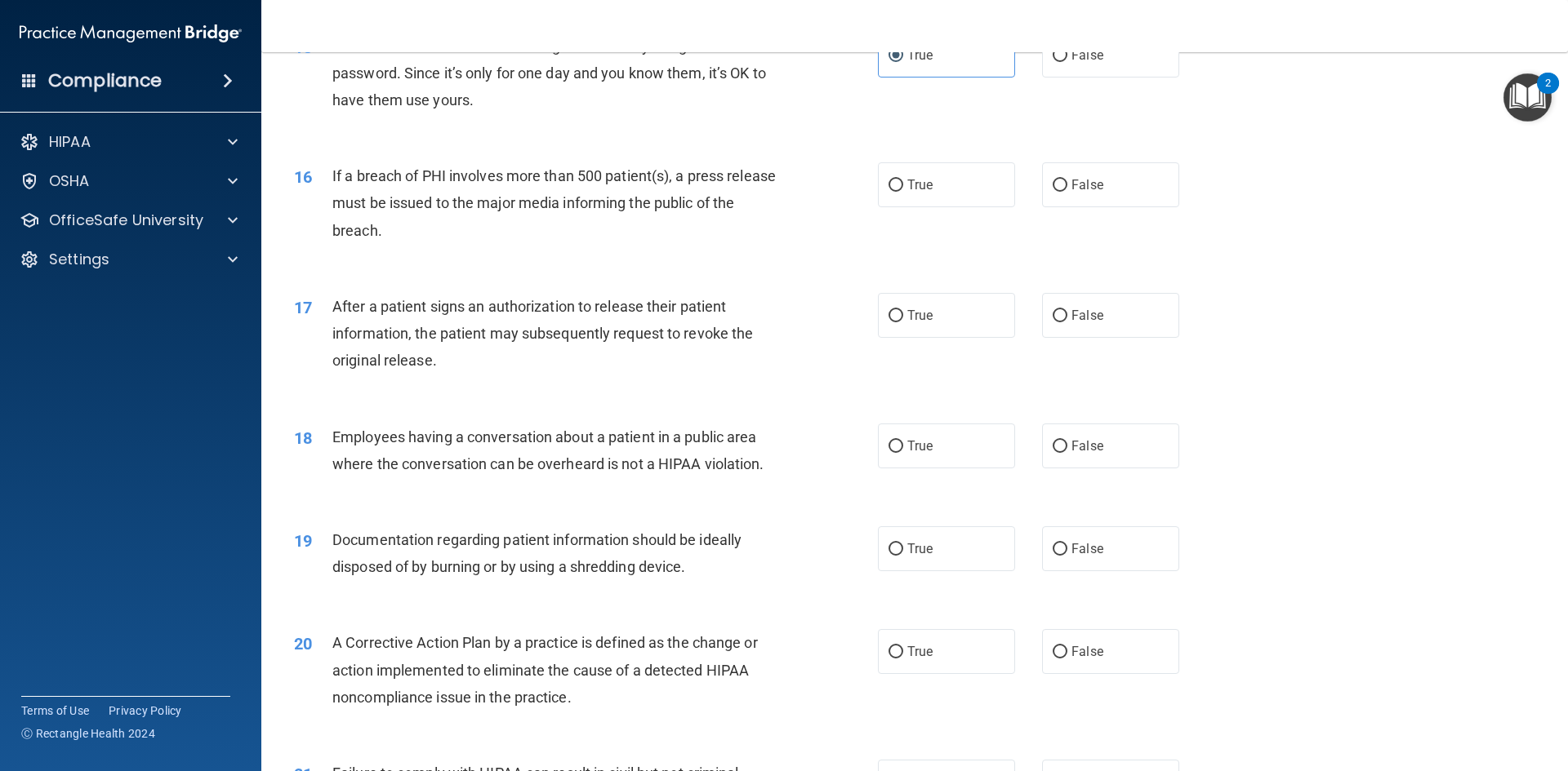
drag, startPoint x: 944, startPoint y: 207, endPoint x: 1002, endPoint y: 253, distance: 74.0
click at [946, 207] on label "True" at bounding box center [947, 185] width 137 height 45
click at [903, 192] on input "True" at bounding box center [896, 186] width 14 height 13
radio input "true"
drag, startPoint x: 1067, startPoint y: 337, endPoint x: 1090, endPoint y: 436, distance: 101.6
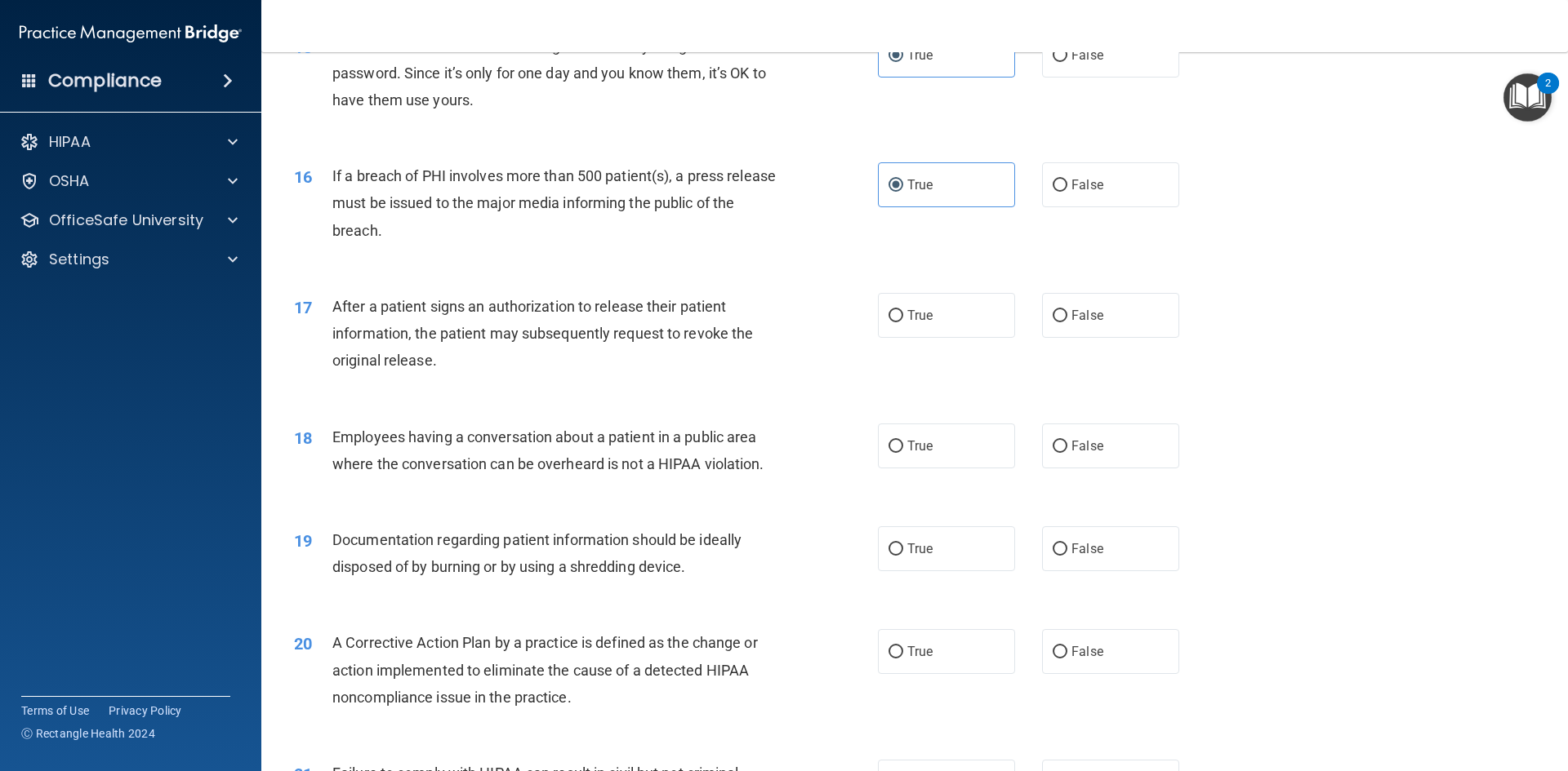
click at [1072, 338] on label "False" at bounding box center [1111, 315] width 137 height 45
click at [1098, 469] on label "False" at bounding box center [1111, 446] width 137 height 45
click at [1067, 453] on input "False" at bounding box center [1059, 447] width 14 height 13
radio input "true"
click at [1053, 322] on input "False" at bounding box center [1059, 316] width 14 height 13
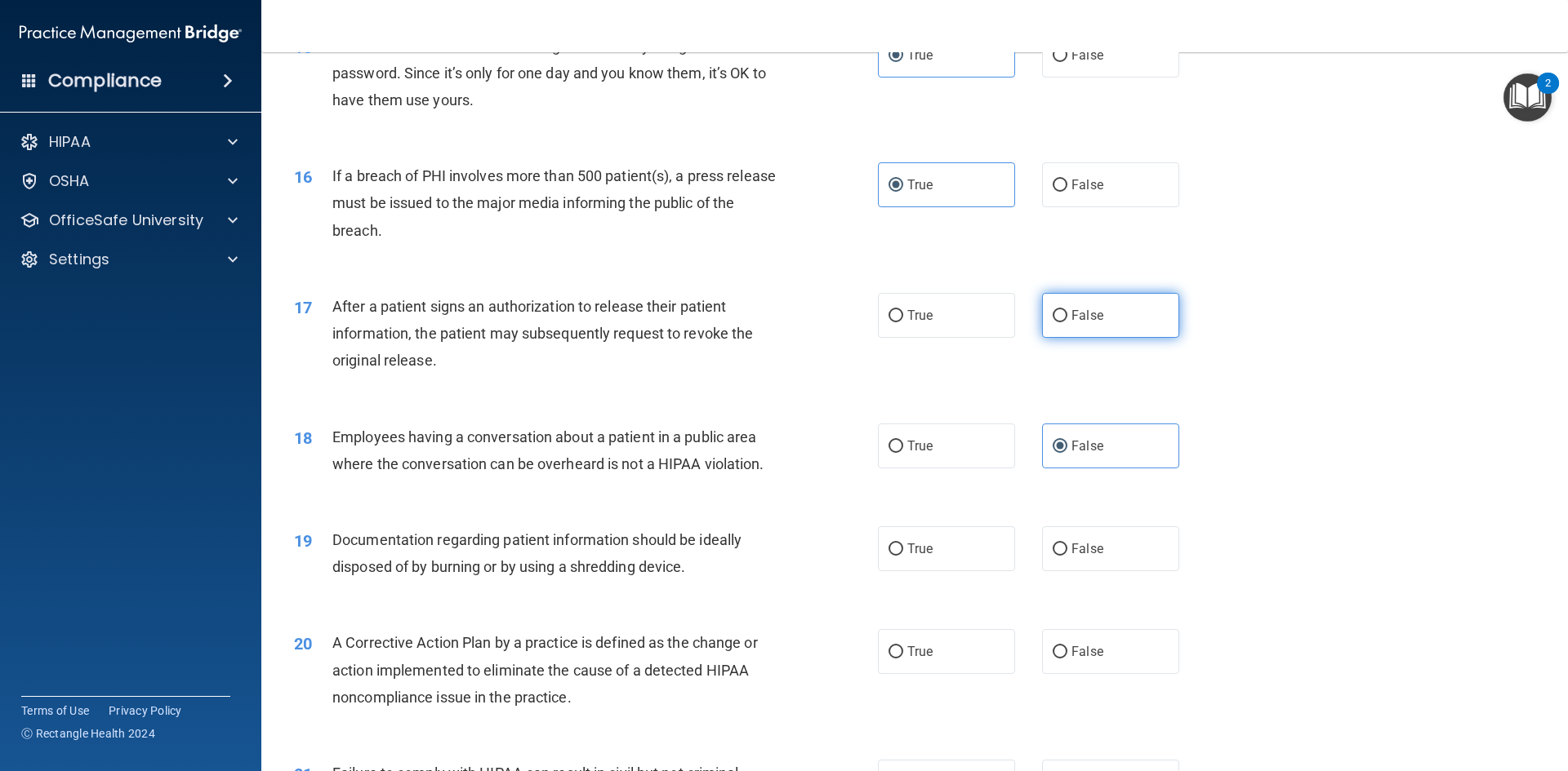
radio input "true"
click at [901, 567] on label "True" at bounding box center [947, 549] width 137 height 45
click at [901, 556] on input "True" at bounding box center [896, 550] width 14 height 13
radio input "true"
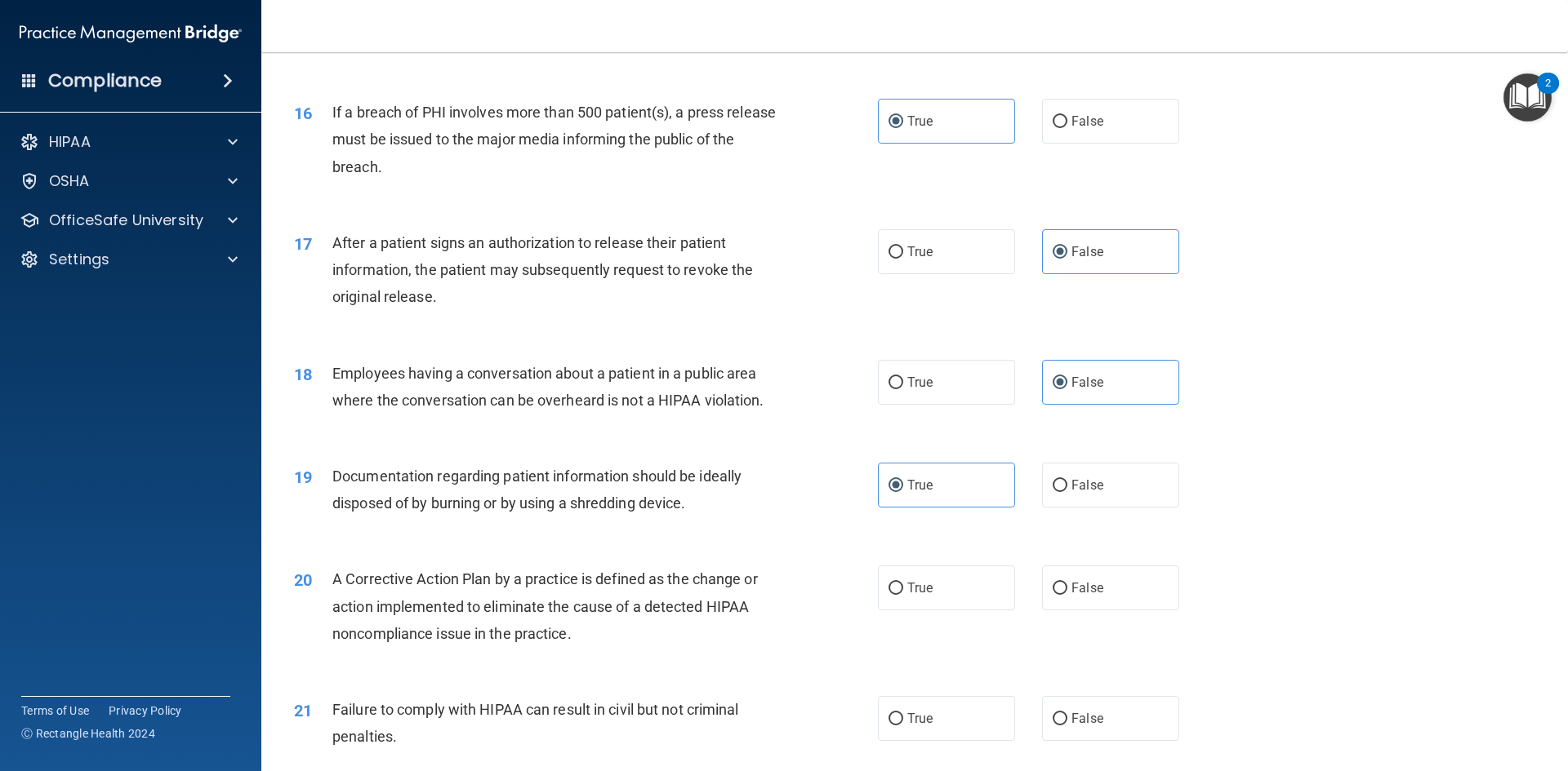
scroll to position [2041, 0]
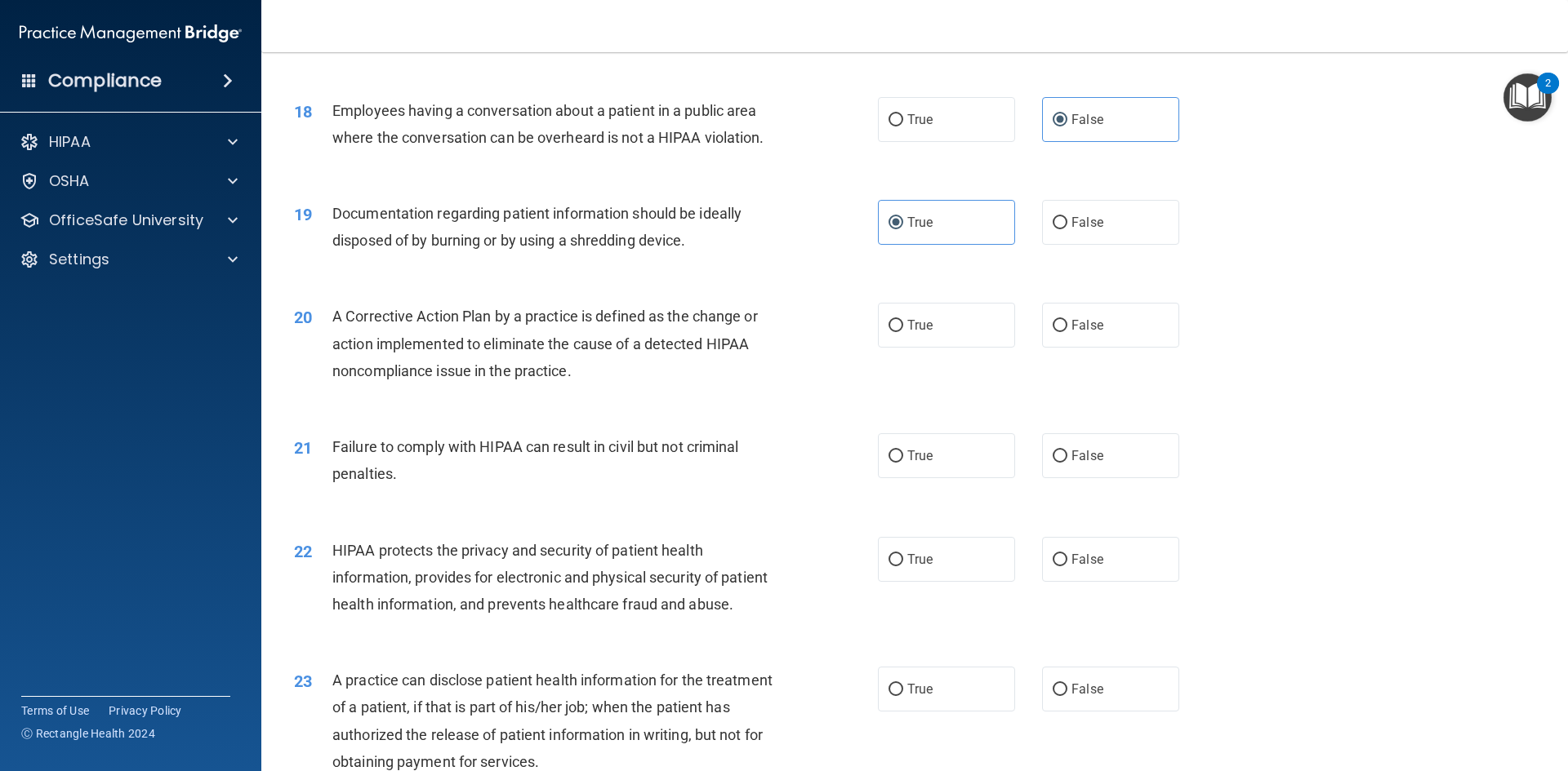
drag, startPoint x: 899, startPoint y: 355, endPoint x: 906, endPoint y: 384, distance: 29.8
click at [901, 347] on label "True" at bounding box center [947, 325] width 137 height 45
click at [901, 332] on input "True" at bounding box center [896, 325] width 14 height 13
radio input "true"
click at [925, 478] on label "True" at bounding box center [947, 455] width 137 height 45
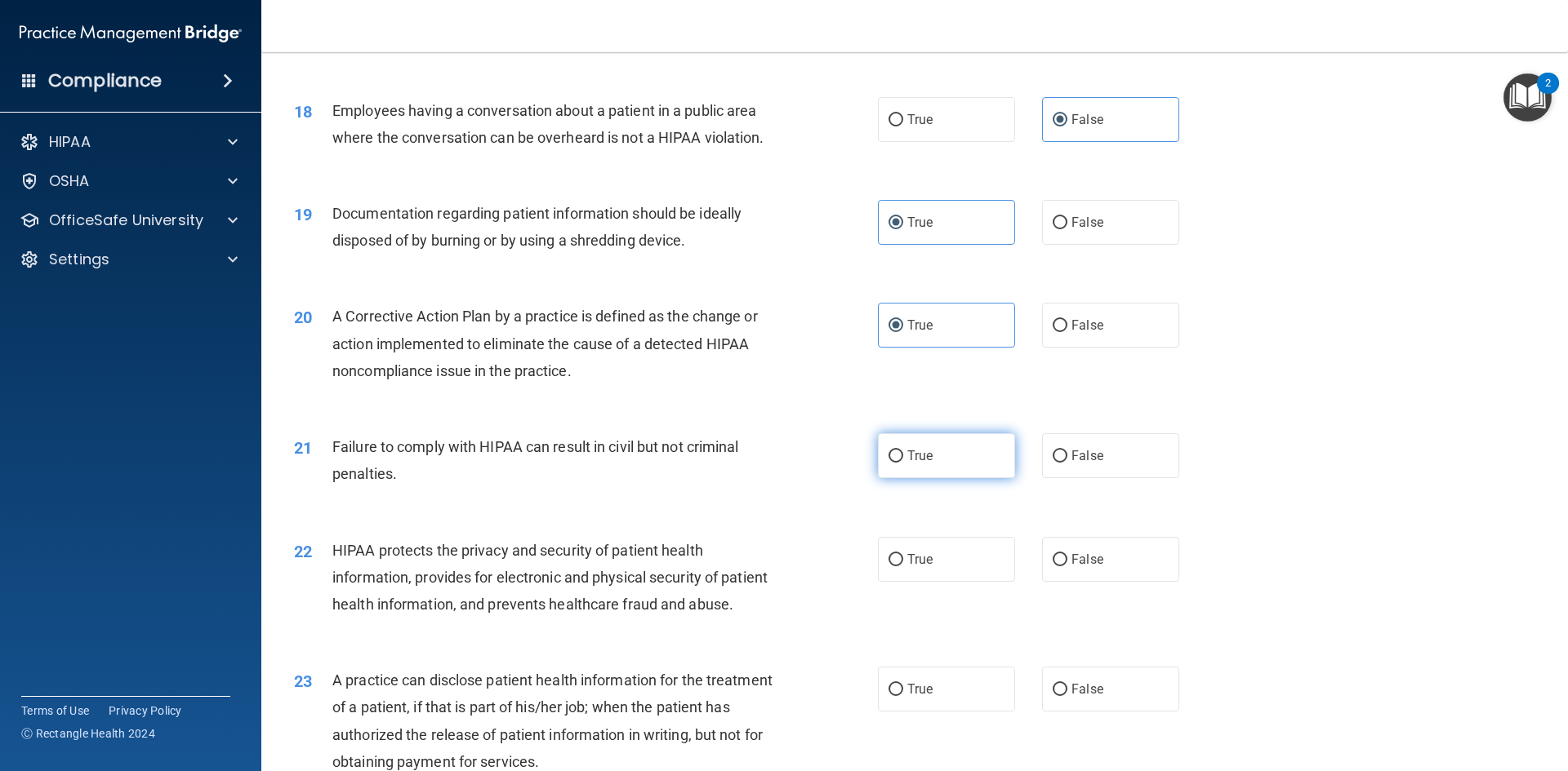
click at [903, 463] on input "True" at bounding box center [896, 456] width 14 height 13
radio input "true"
drag, startPoint x: 935, startPoint y: 574, endPoint x: 941, endPoint y: 601, distance: 27.7
click at [935, 575] on label "True" at bounding box center [947, 559] width 137 height 45
click at [903, 567] on input "True" at bounding box center [896, 560] width 14 height 13
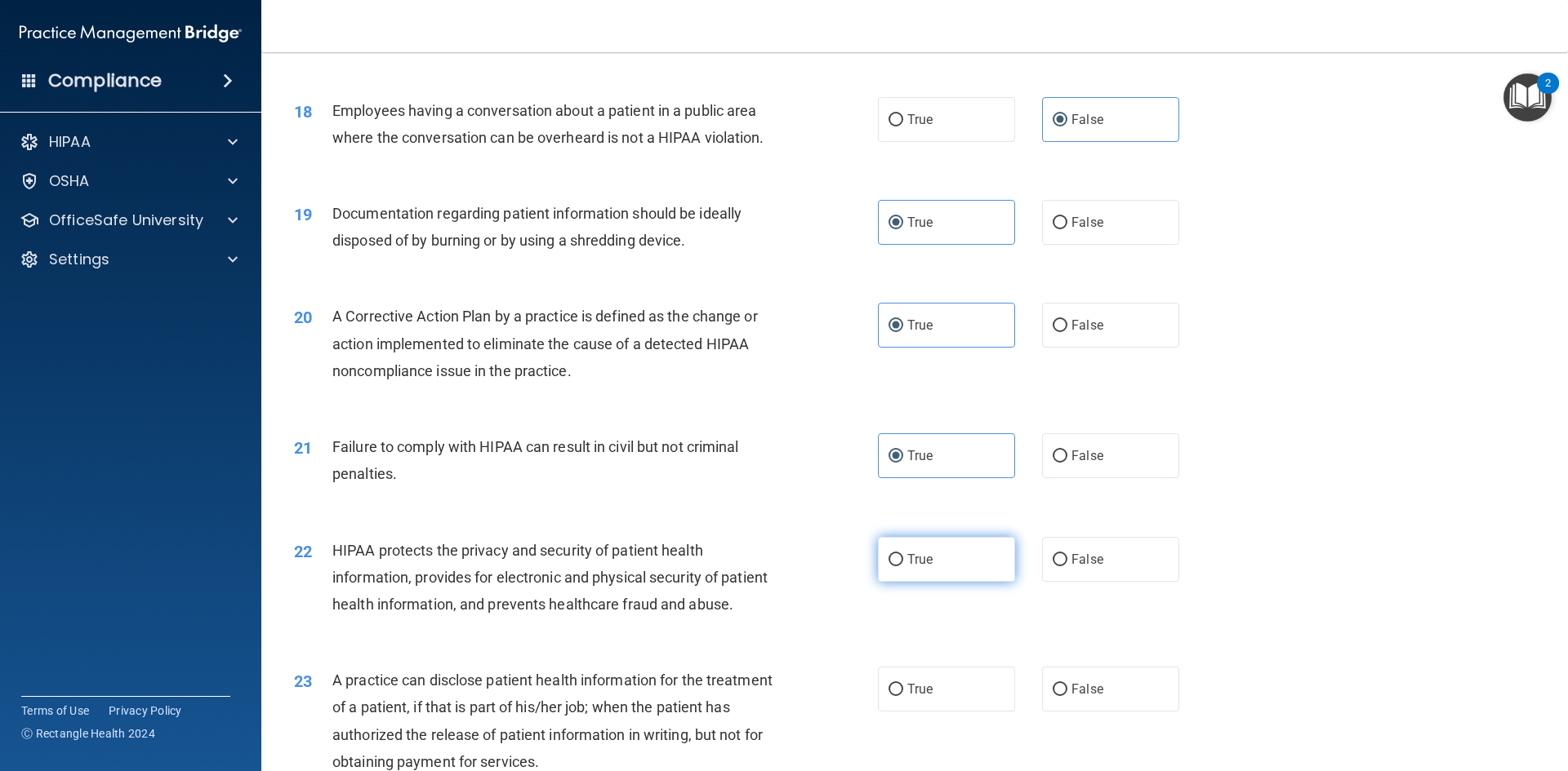
radio input "true"
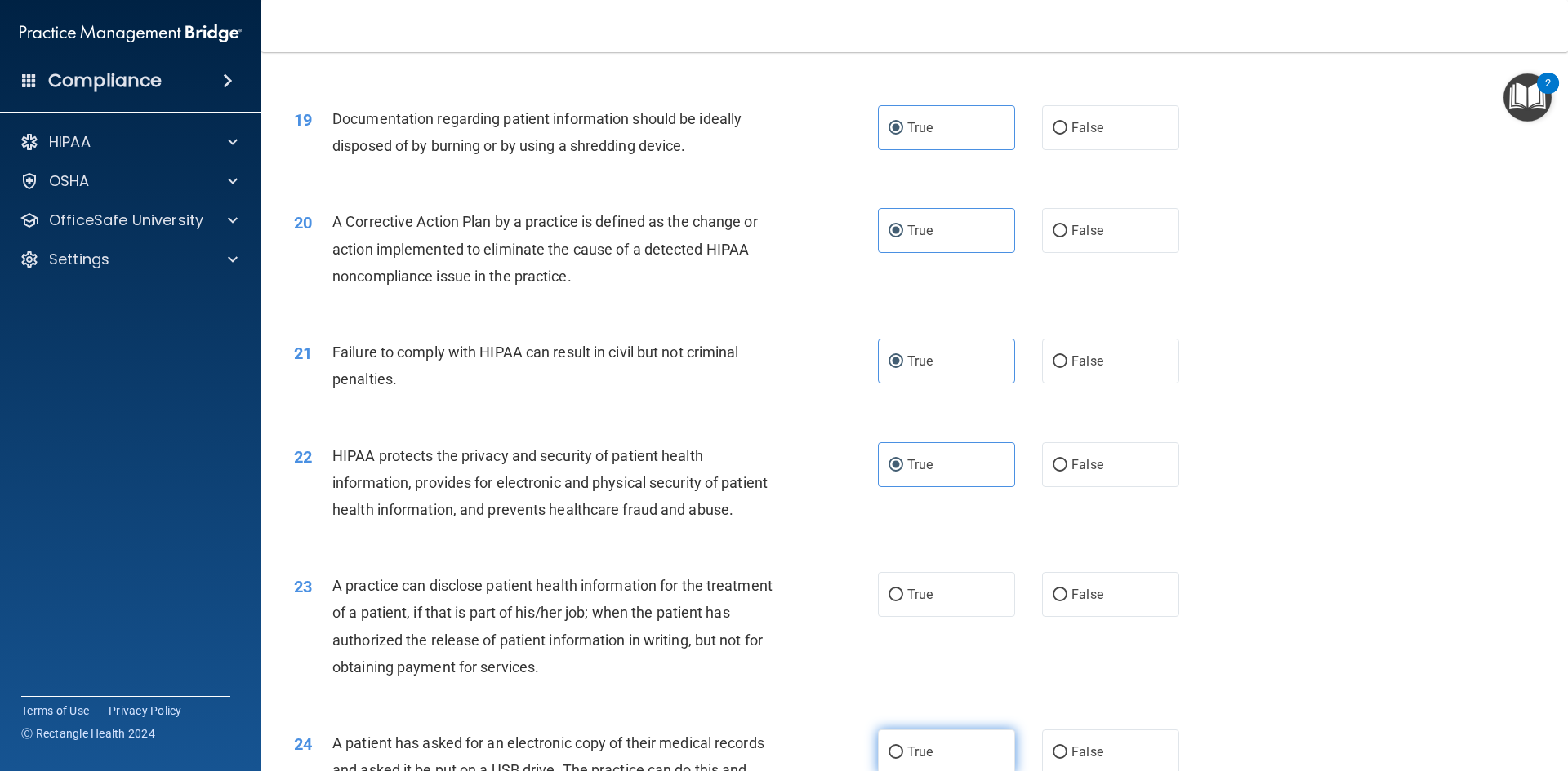
scroll to position [2368, 0]
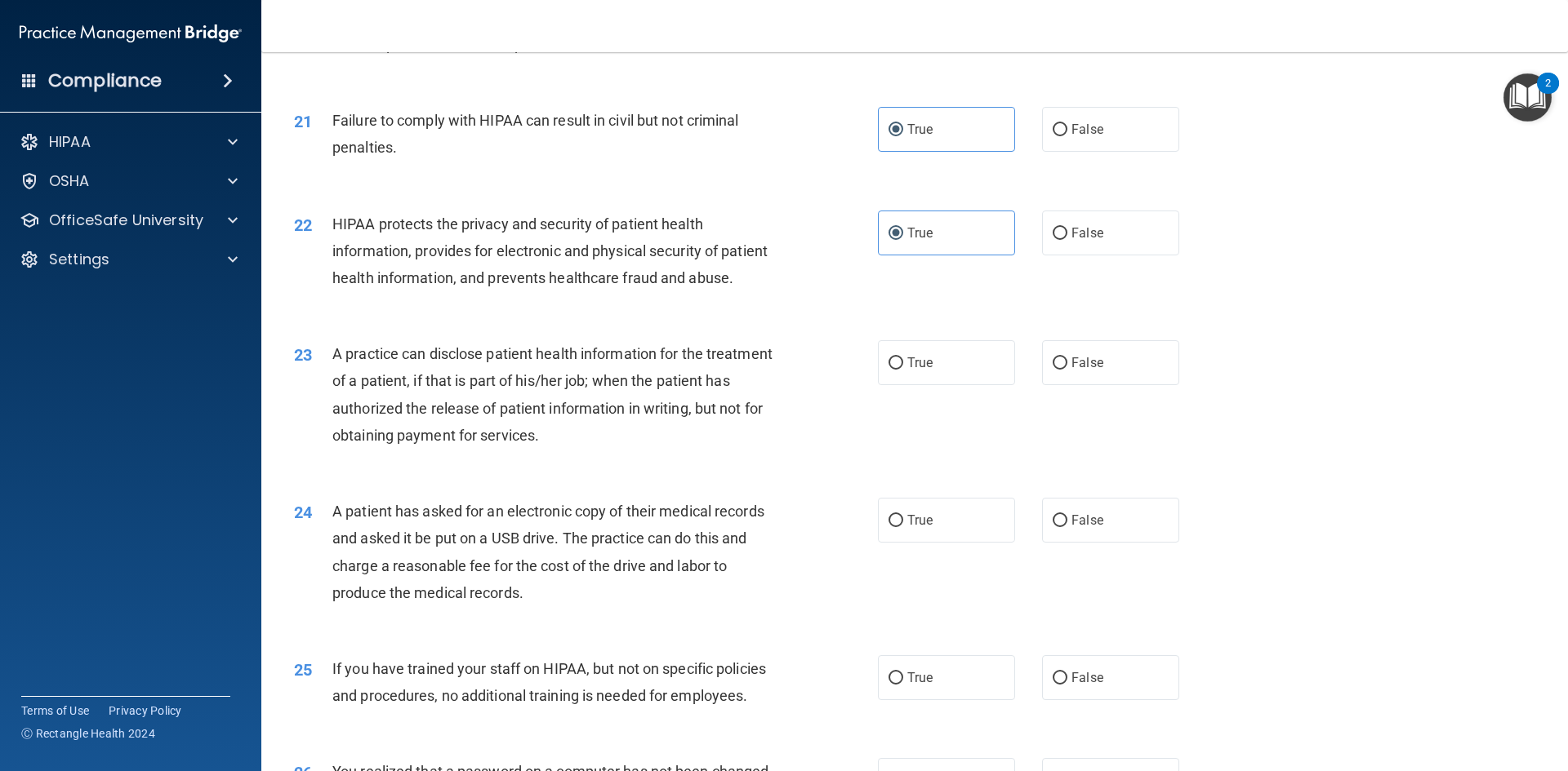
drag, startPoint x: 915, startPoint y: 422, endPoint x: 930, endPoint y: 441, distance: 24.2
click at [917, 371] on span "True" at bounding box center [920, 363] width 25 height 15
click at [903, 370] on input "True" at bounding box center [896, 363] width 14 height 13
radio input "true"
click at [1072, 528] on span "False" at bounding box center [1087, 521] width 32 height 15
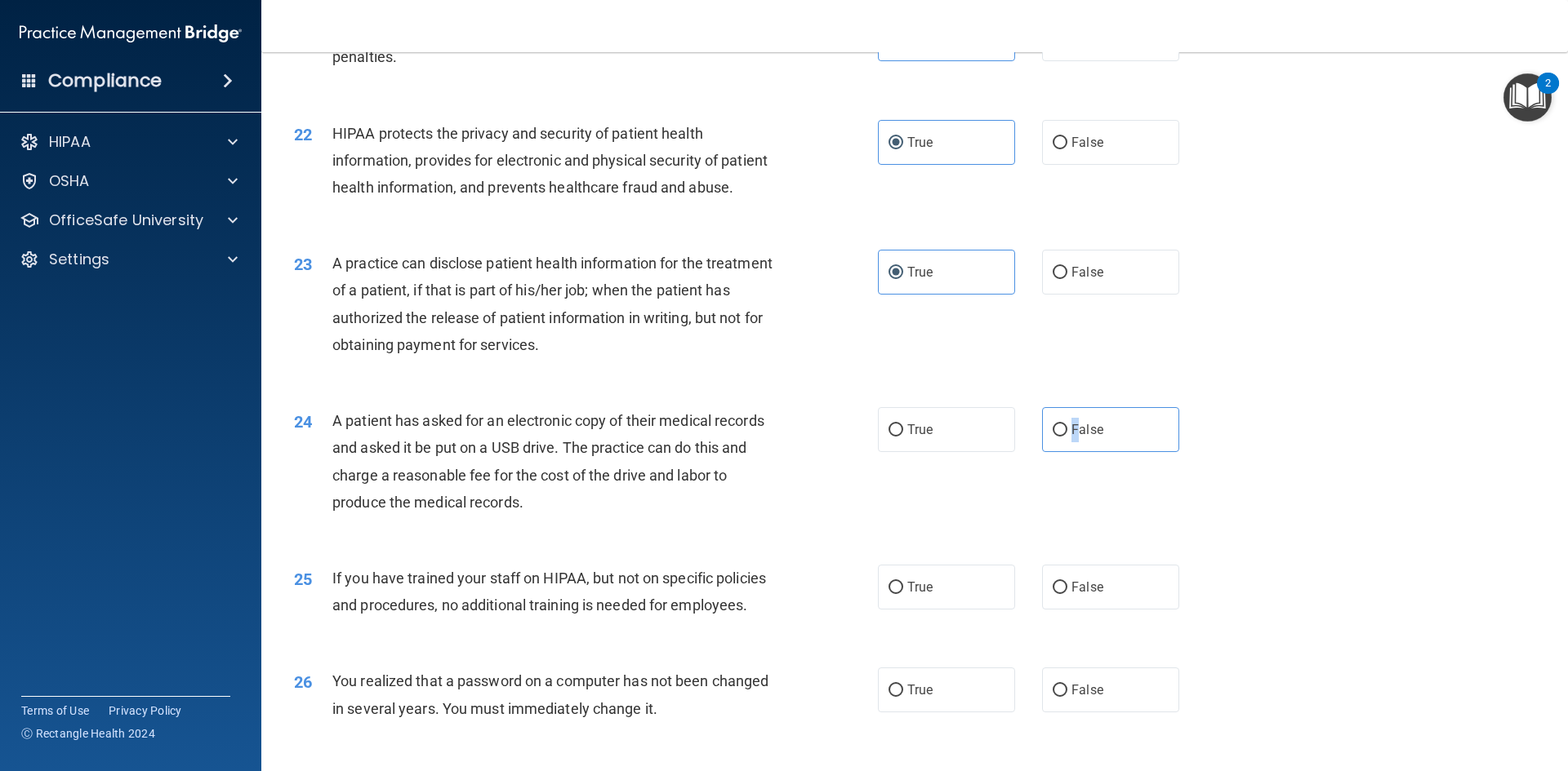
scroll to position [2694, 0]
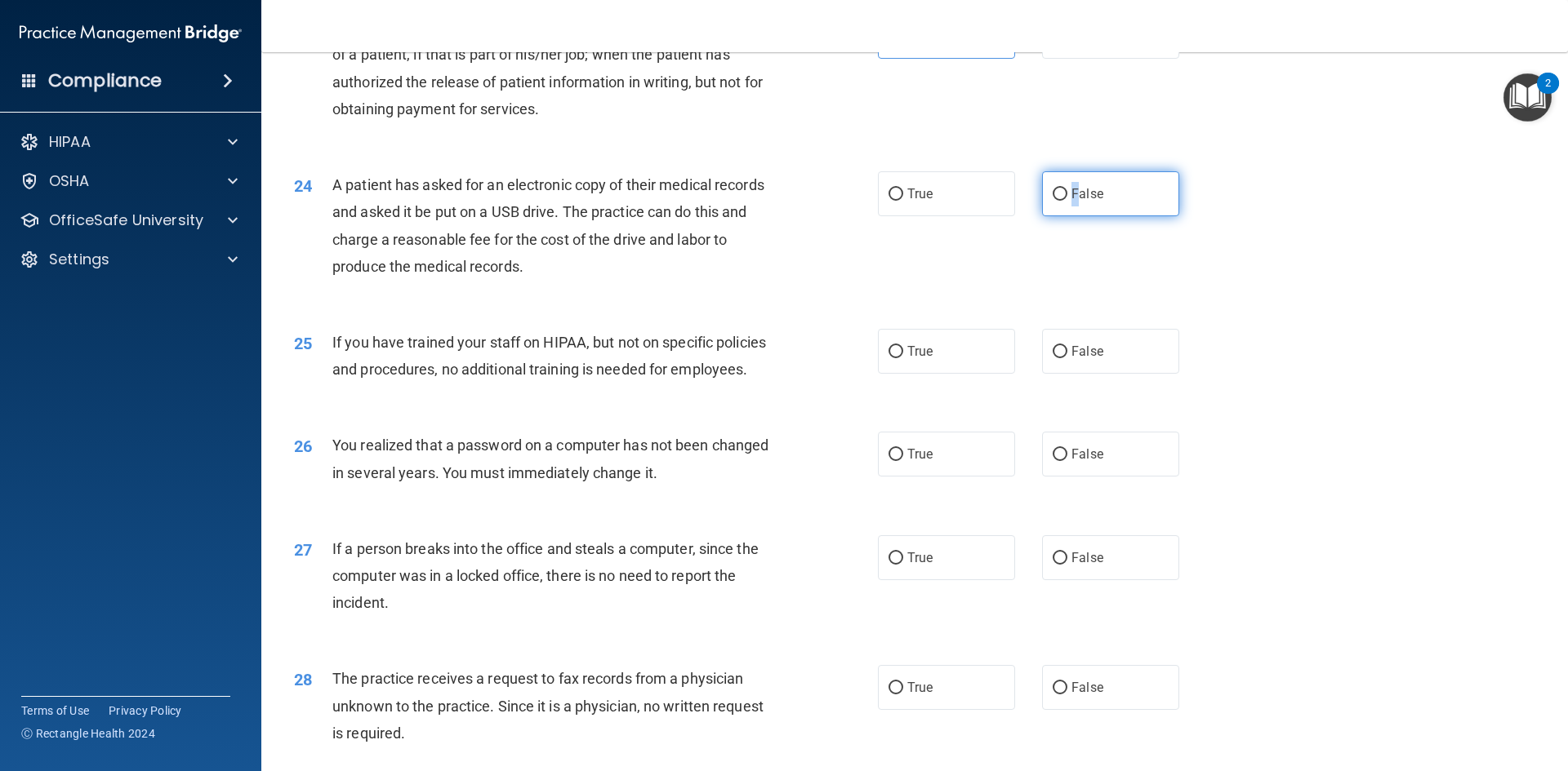
click at [1053, 201] on input "False" at bounding box center [1059, 194] width 14 height 13
radio input "true"
drag, startPoint x: 961, startPoint y: 409, endPoint x: 970, endPoint y: 450, distance: 42.0
click at [961, 373] on label "True" at bounding box center [947, 351] width 137 height 45
click at [903, 358] on input "True" at bounding box center [896, 352] width 14 height 13
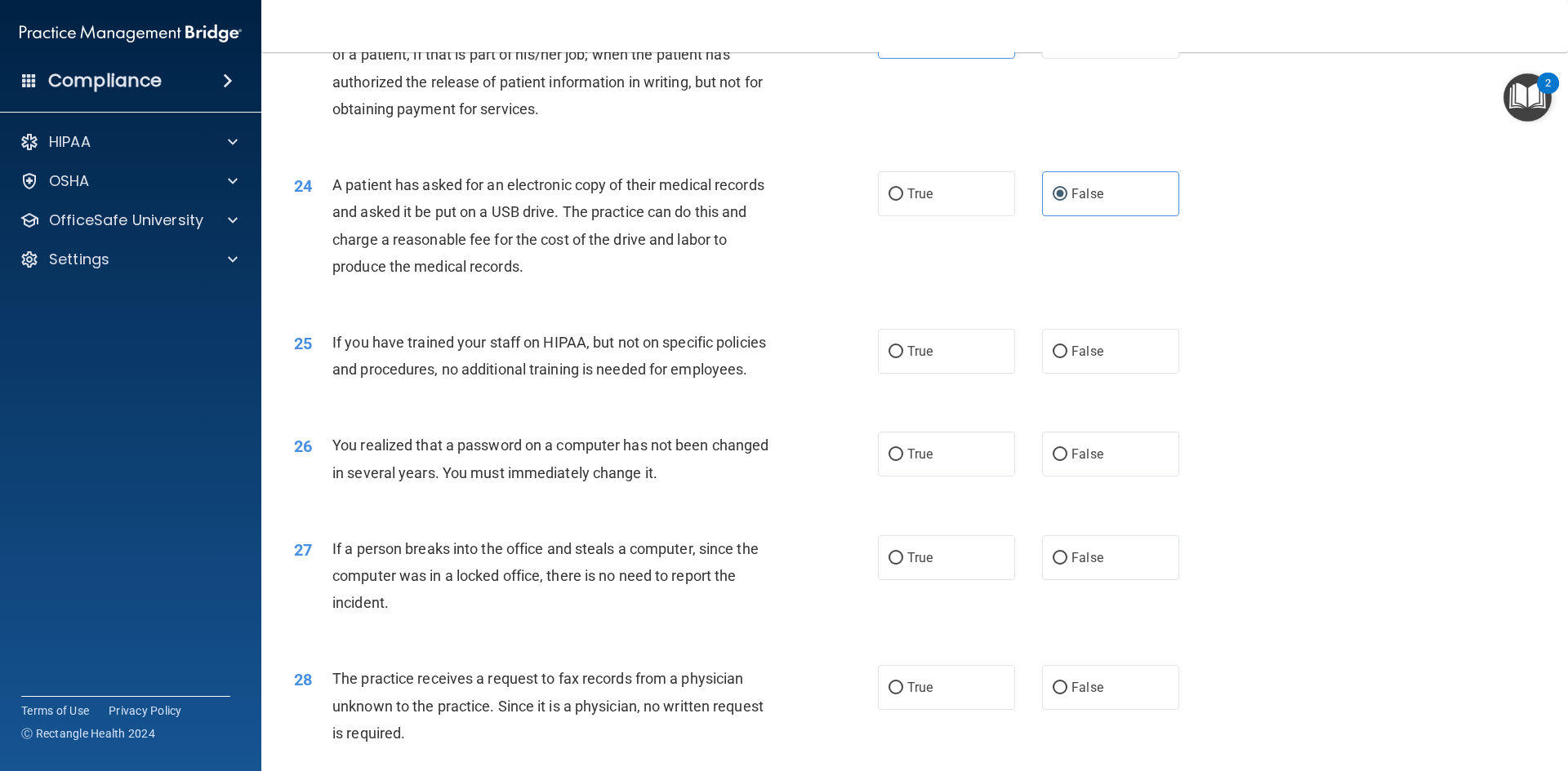
radio input "true"
click at [957, 476] on label "True" at bounding box center [947, 454] width 137 height 45
click at [903, 461] on input "True" at bounding box center [896, 454] width 14 height 13
radio input "true"
click at [966, 580] on label "True" at bounding box center [947, 557] width 137 height 45
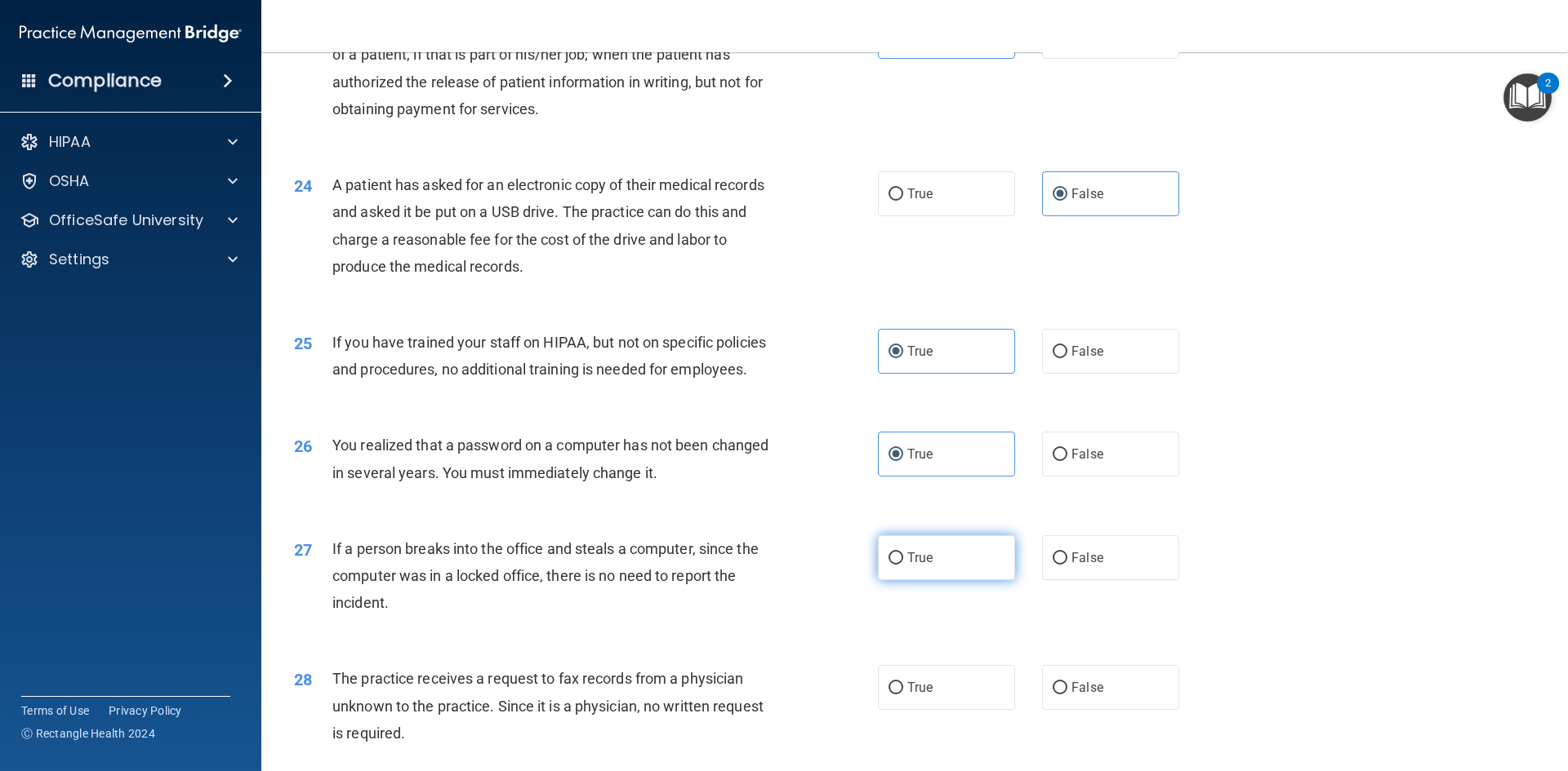
click at [903, 565] on input "True" at bounding box center [896, 558] width 14 height 13
radio input "true"
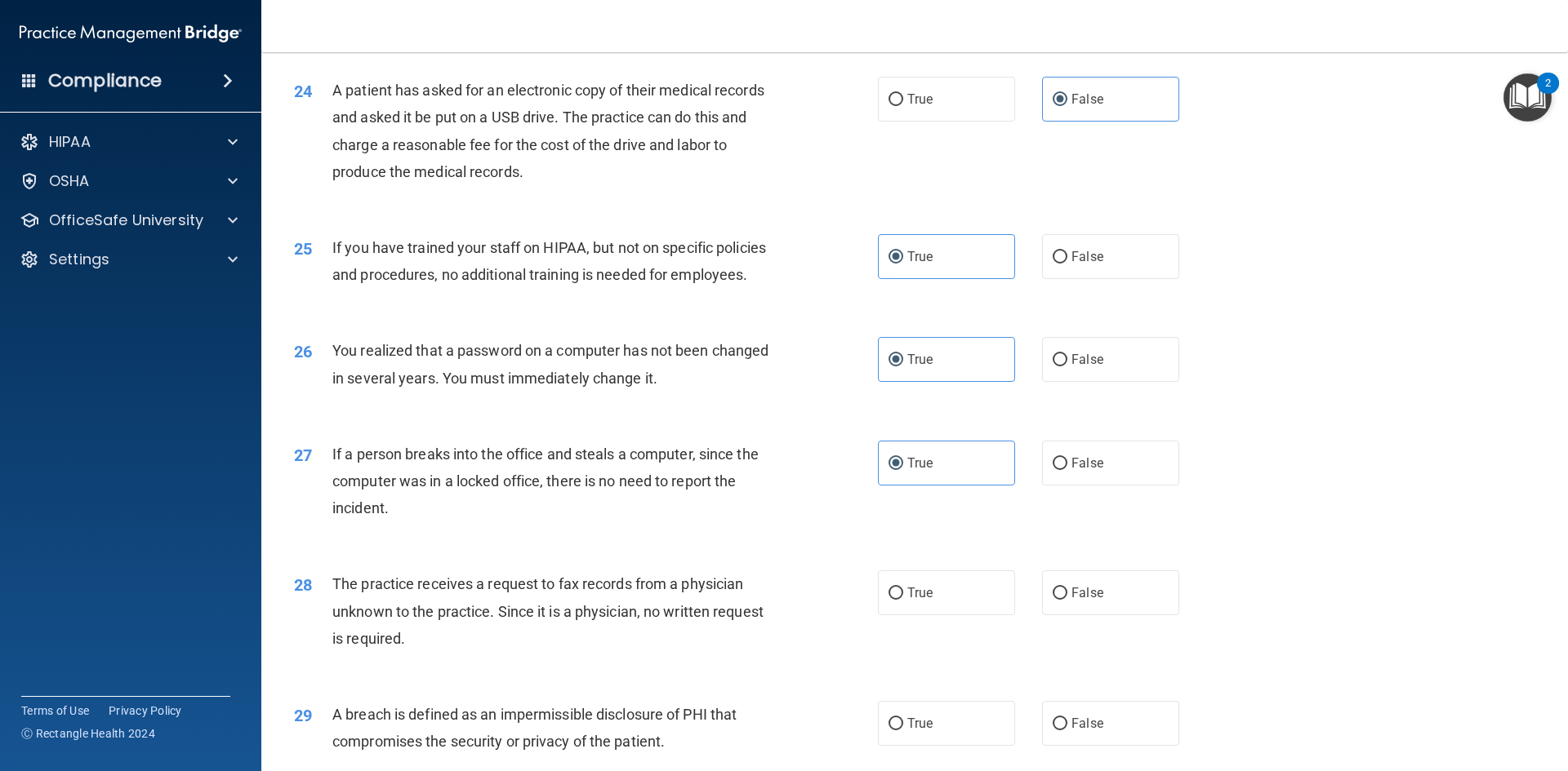
scroll to position [3020, 0]
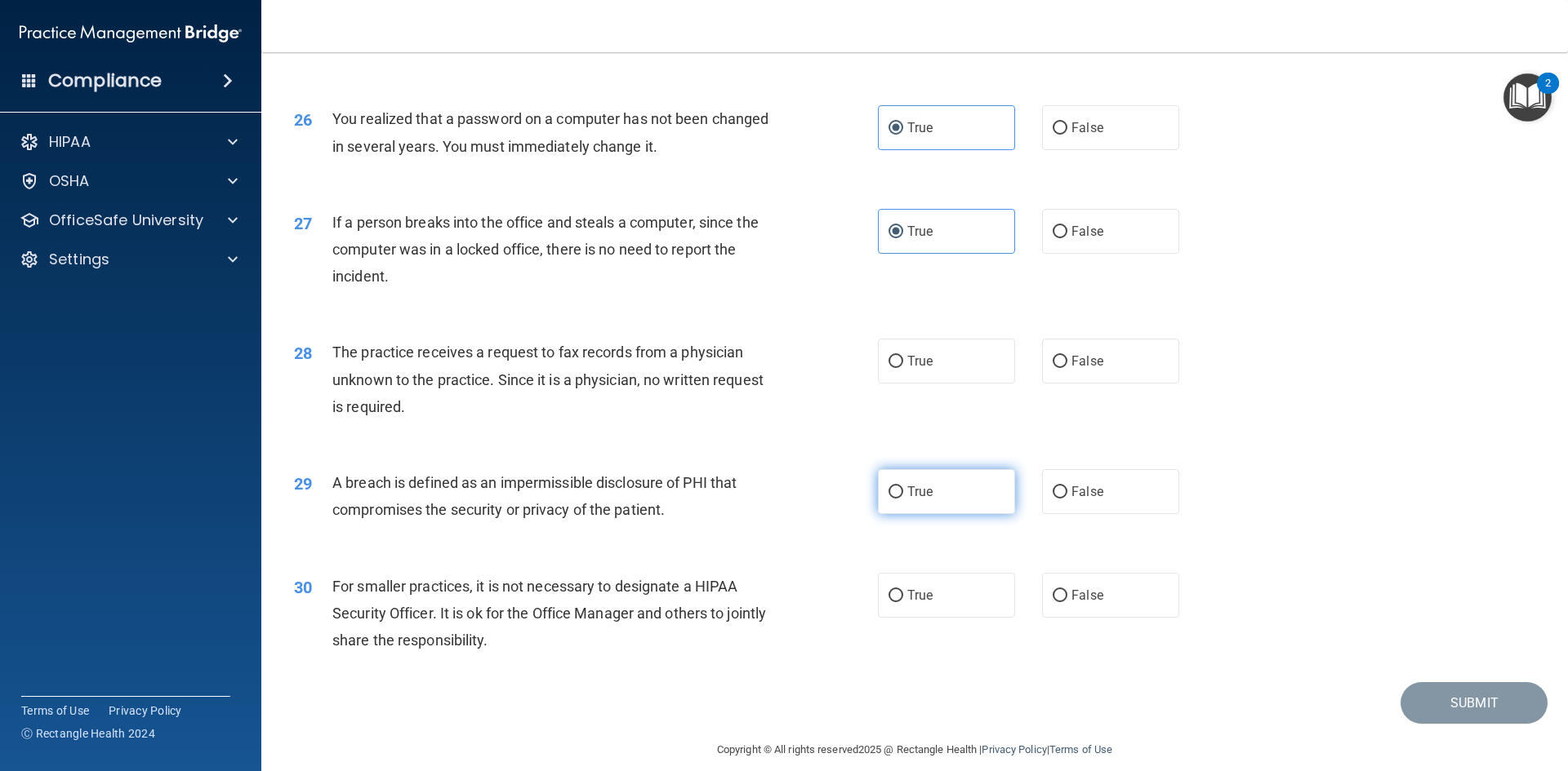
click at [972, 514] on label "True" at bounding box center [947, 492] width 137 height 45
click at [903, 499] on input "True" at bounding box center [896, 492] width 14 height 13
radio input "true"
click at [912, 369] on span "True" at bounding box center [920, 361] width 25 height 15
click at [903, 368] on input "True" at bounding box center [896, 362] width 14 height 13
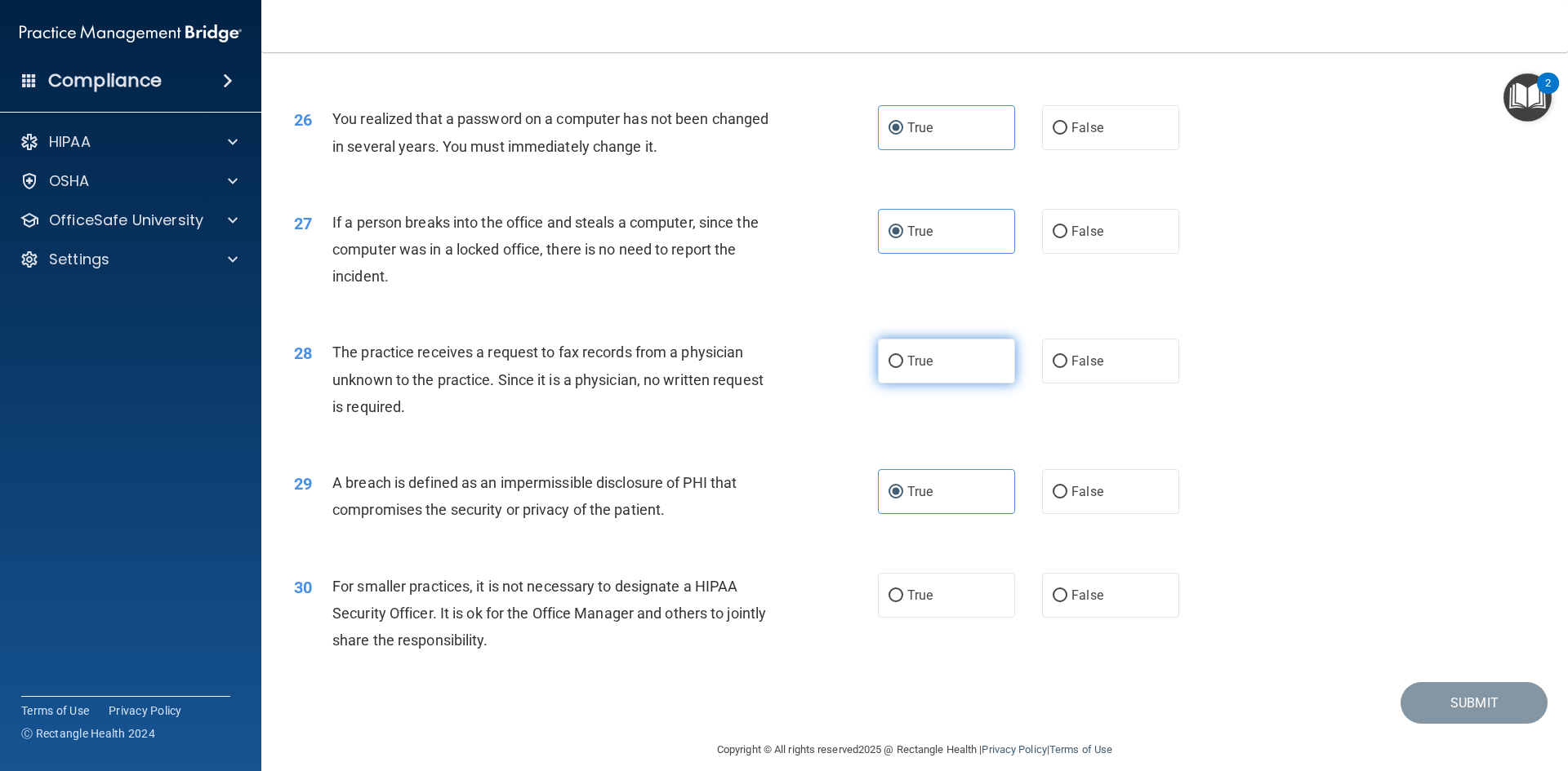
radio input "true"
click at [965, 618] on label "True" at bounding box center [947, 595] width 137 height 45
click at [903, 603] on input "True" at bounding box center [896, 596] width 14 height 13
radio input "true"
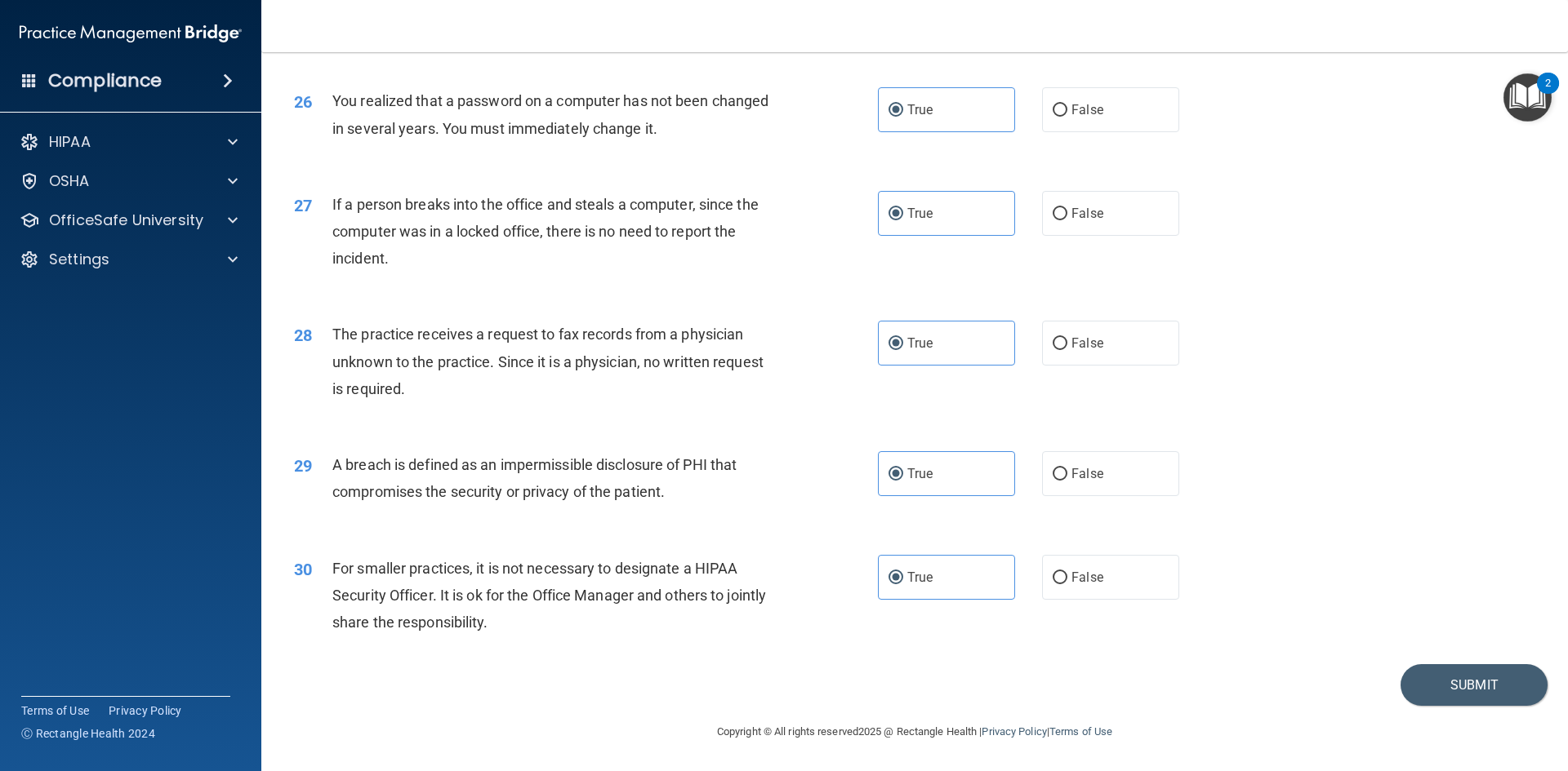
scroll to position [3093, 0]
click at [1401, 686] on button "Submit" at bounding box center [1475, 684] width 147 height 41
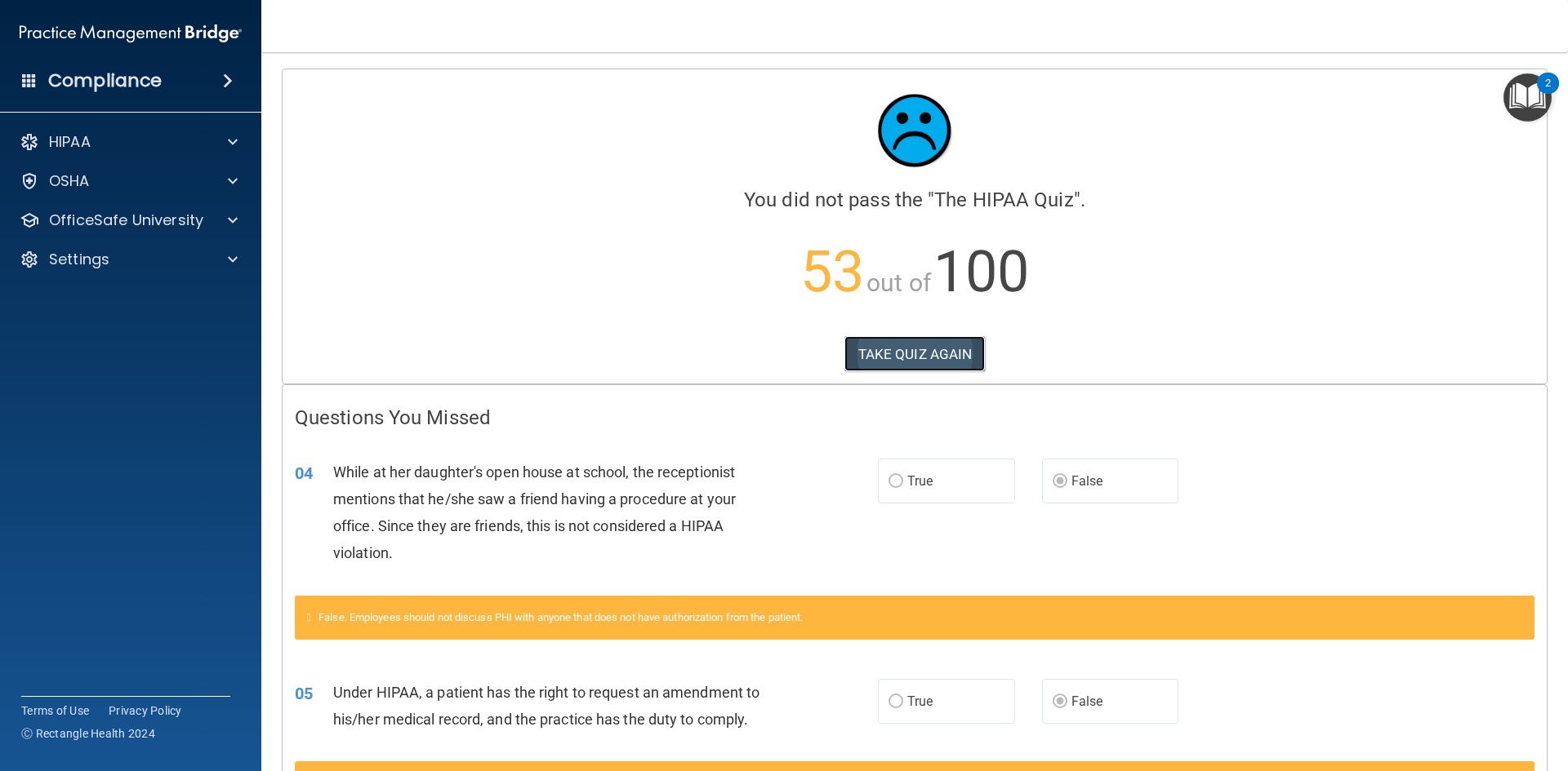
click at [922, 352] on button "TAKE QUIZ AGAIN" at bounding box center [915, 353] width 142 height 36
